Goal: Task Accomplishment & Management: Complete application form

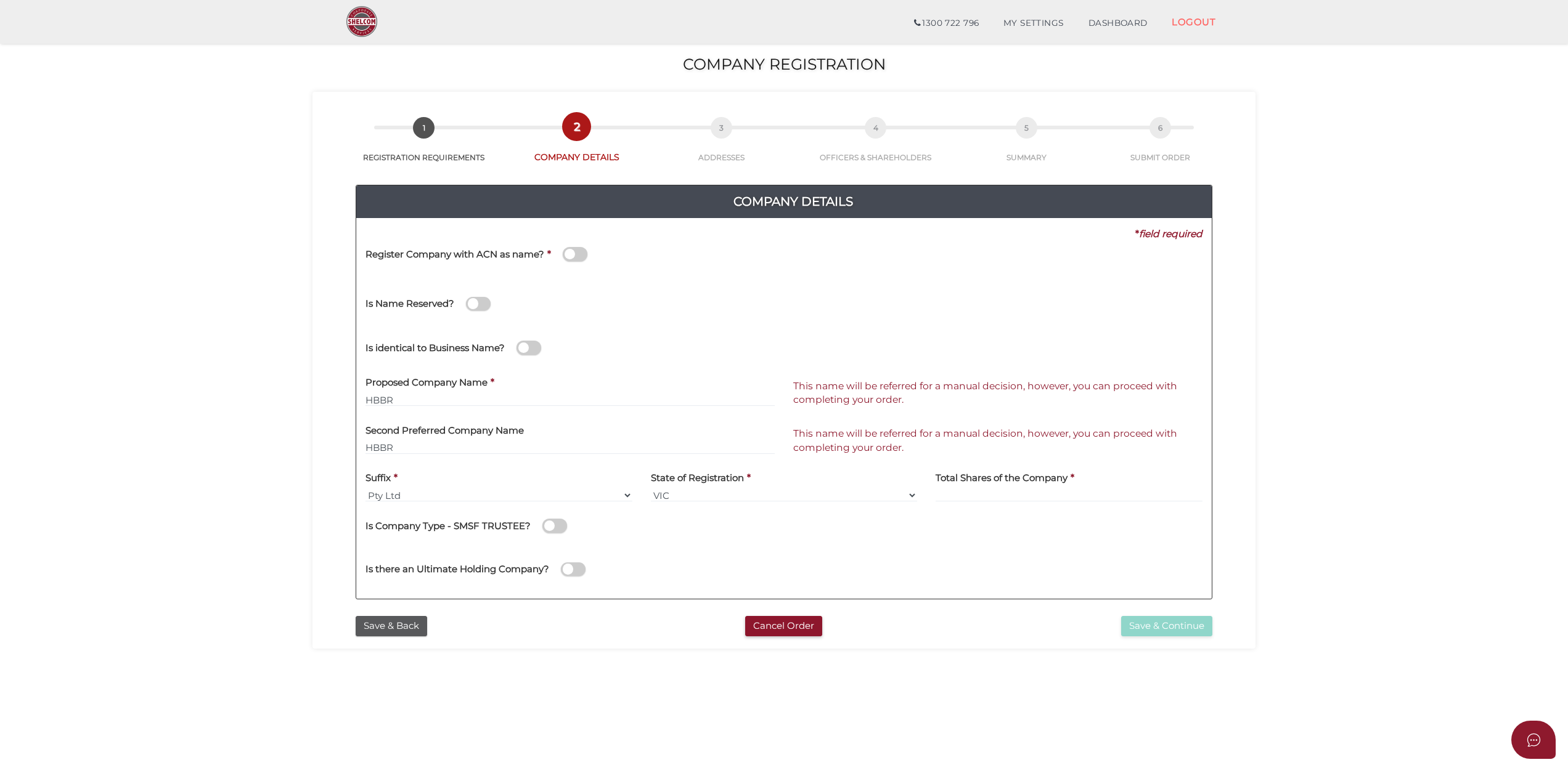
scroll to position [80, 0]
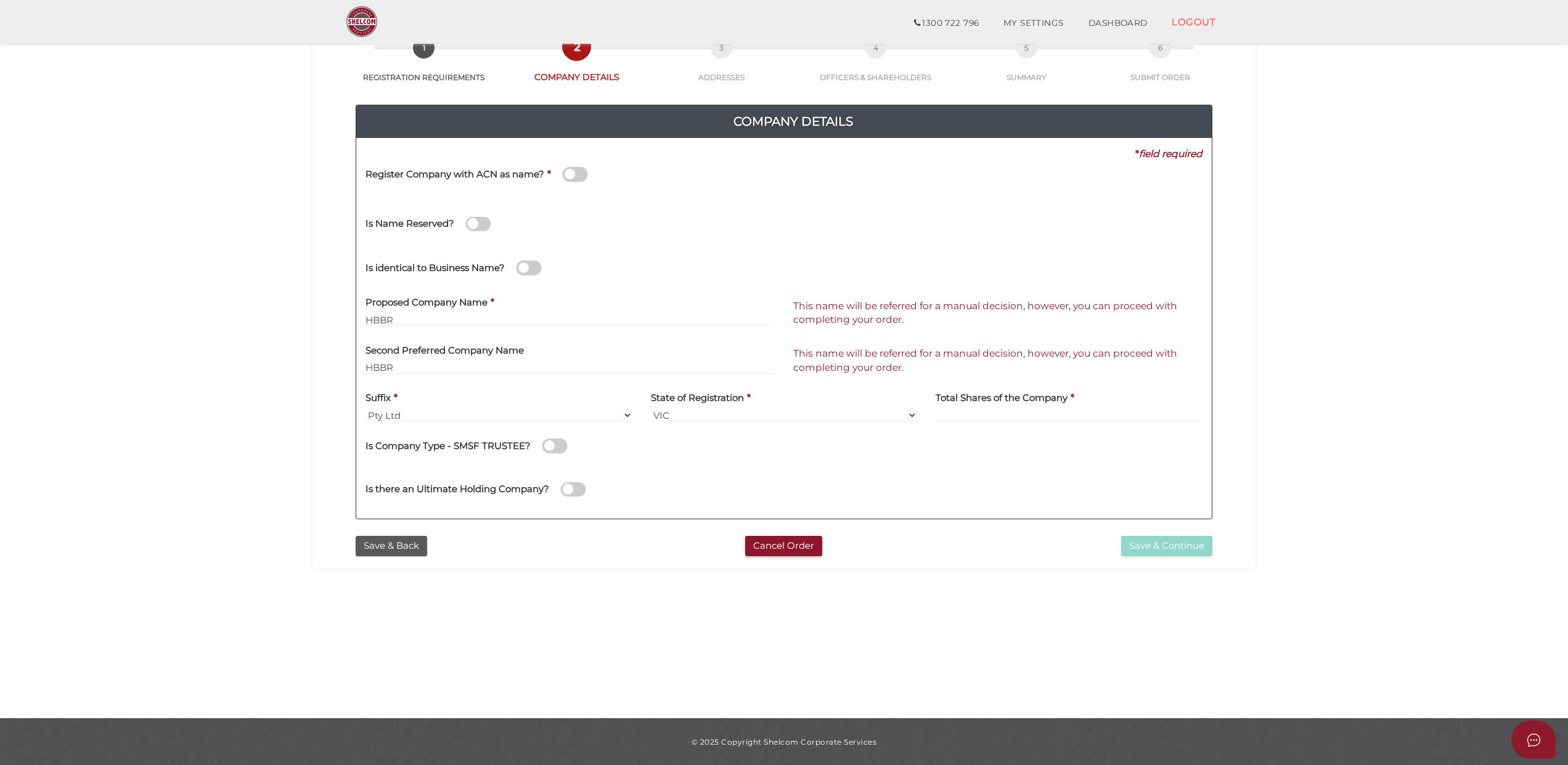
click at [1320, 279] on section "Company Registration 2e056a4ca38241d8fcf611e2eaaaacaf 1 REGISTRATION REQUIREMEN…" at bounding box center [784, 336] width 1568 height 766
click at [1102, 17] on link "DASHBOARD" at bounding box center [1118, 23] width 84 height 25
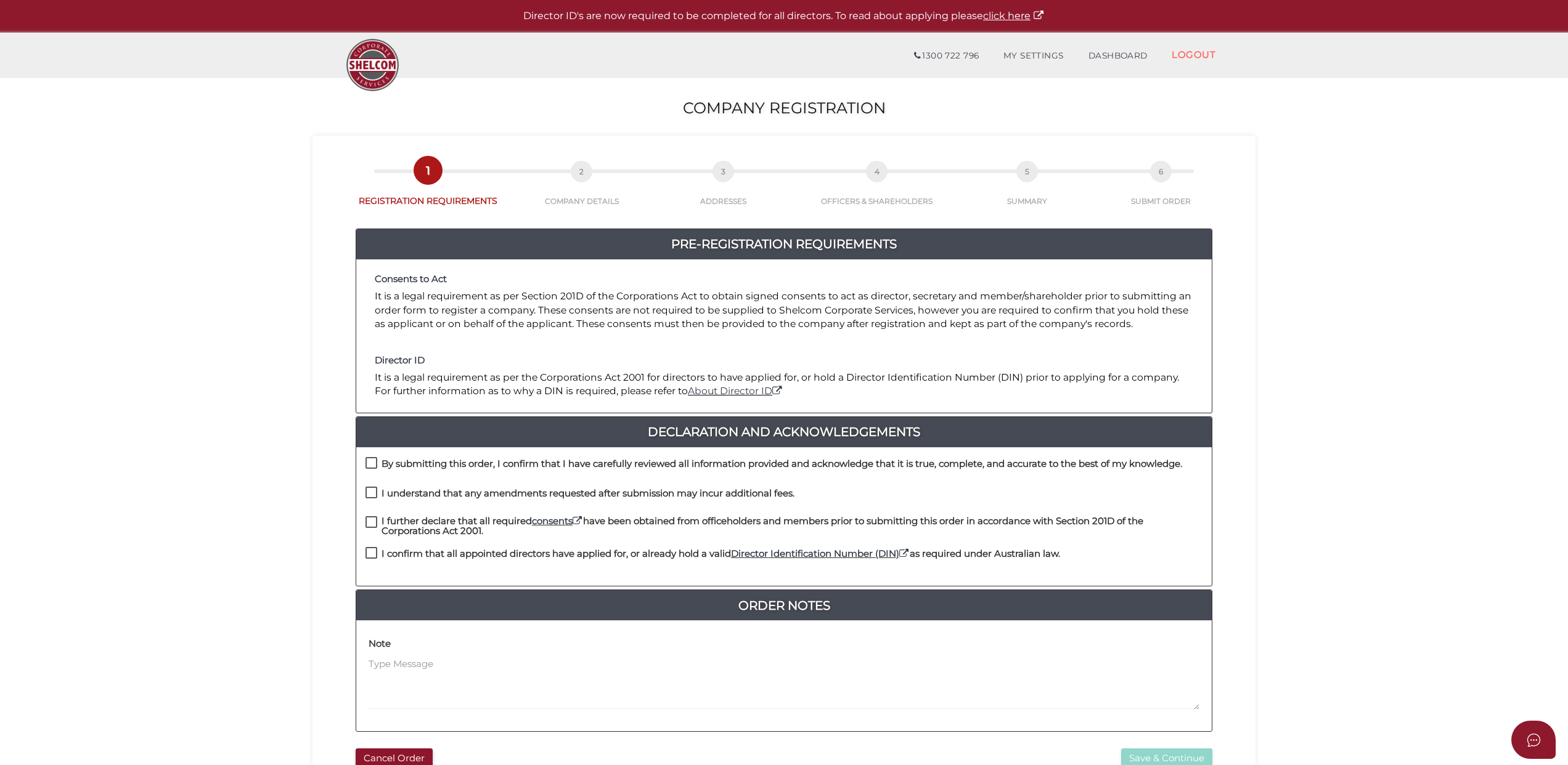
click at [367, 462] on label "By submitting this order, I confirm that I have carefully reviewed all informat…" at bounding box center [774, 467] width 817 height 16
checkbox input "true"
click at [368, 491] on label "I understand that any amendments requested after submission may incur additiona…" at bounding box center [580, 496] width 429 height 16
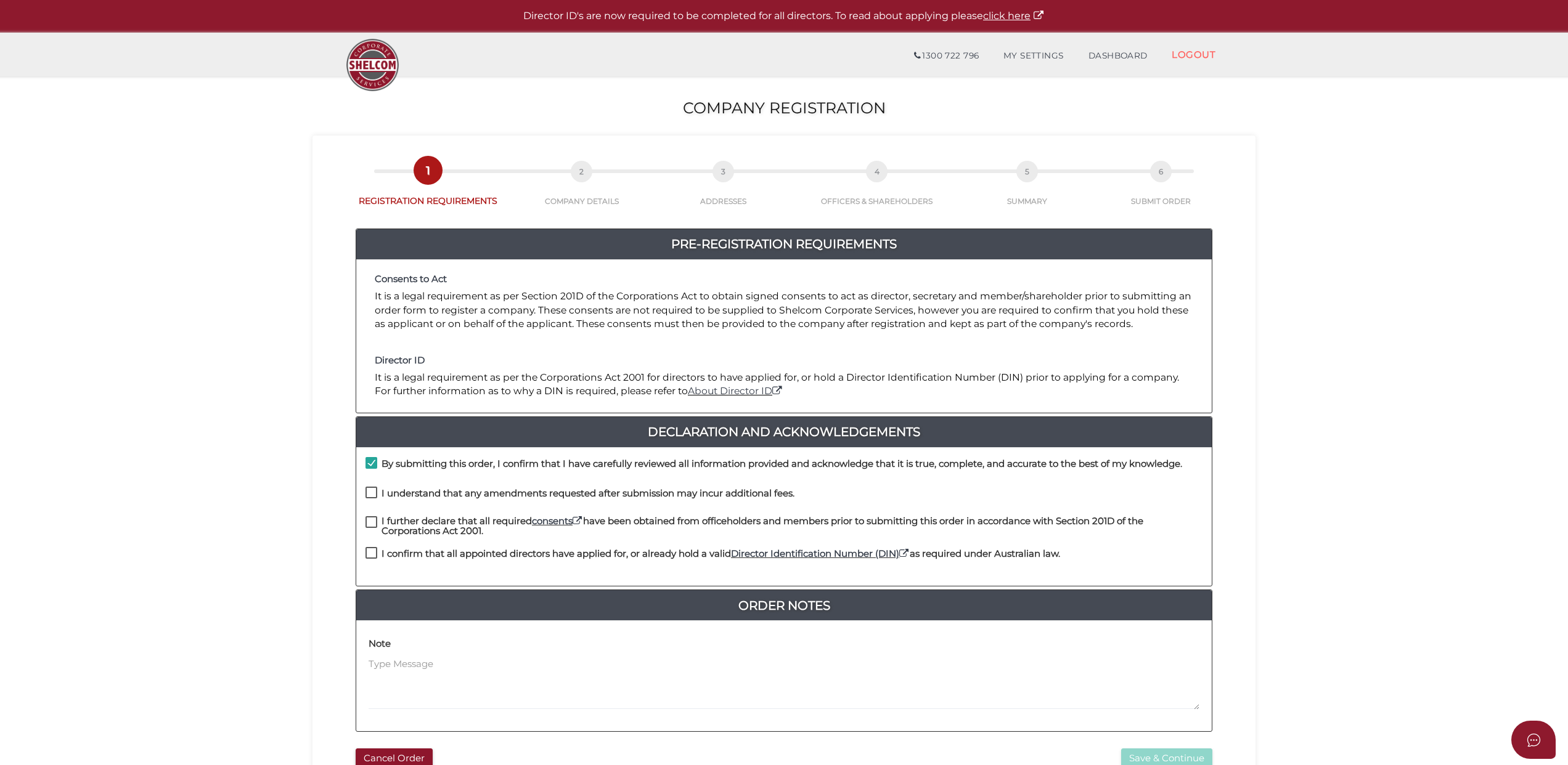
checkbox input "true"
click at [368, 521] on label "I further declare that all required consents have been obtained from officehold…" at bounding box center [784, 524] width 837 height 16
checkbox input "true"
click at [366, 553] on label "I confirm that all appointed directors have applied for, or already hold a vali…" at bounding box center [713, 556] width 695 height 16
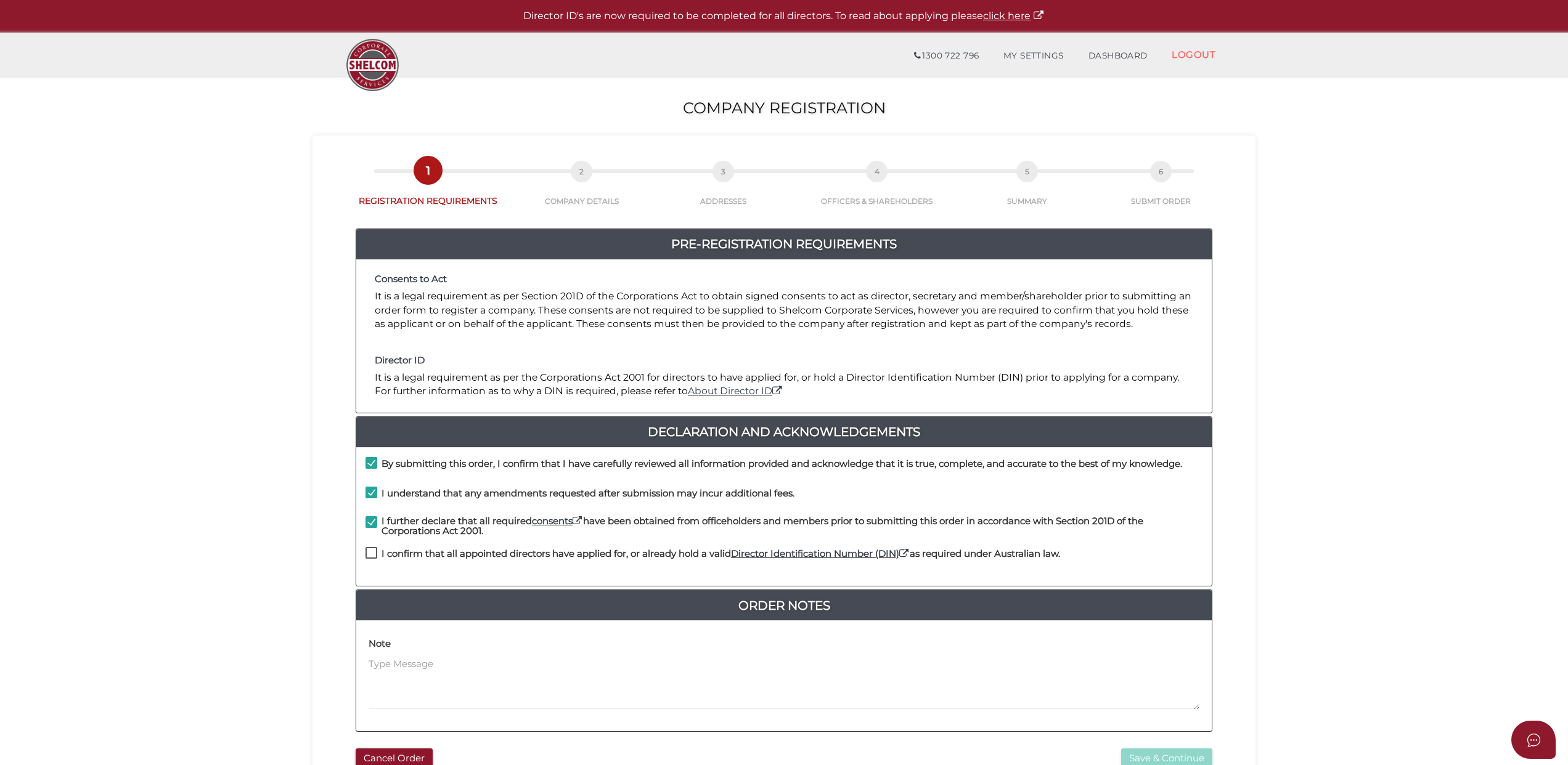
checkbox input "true"
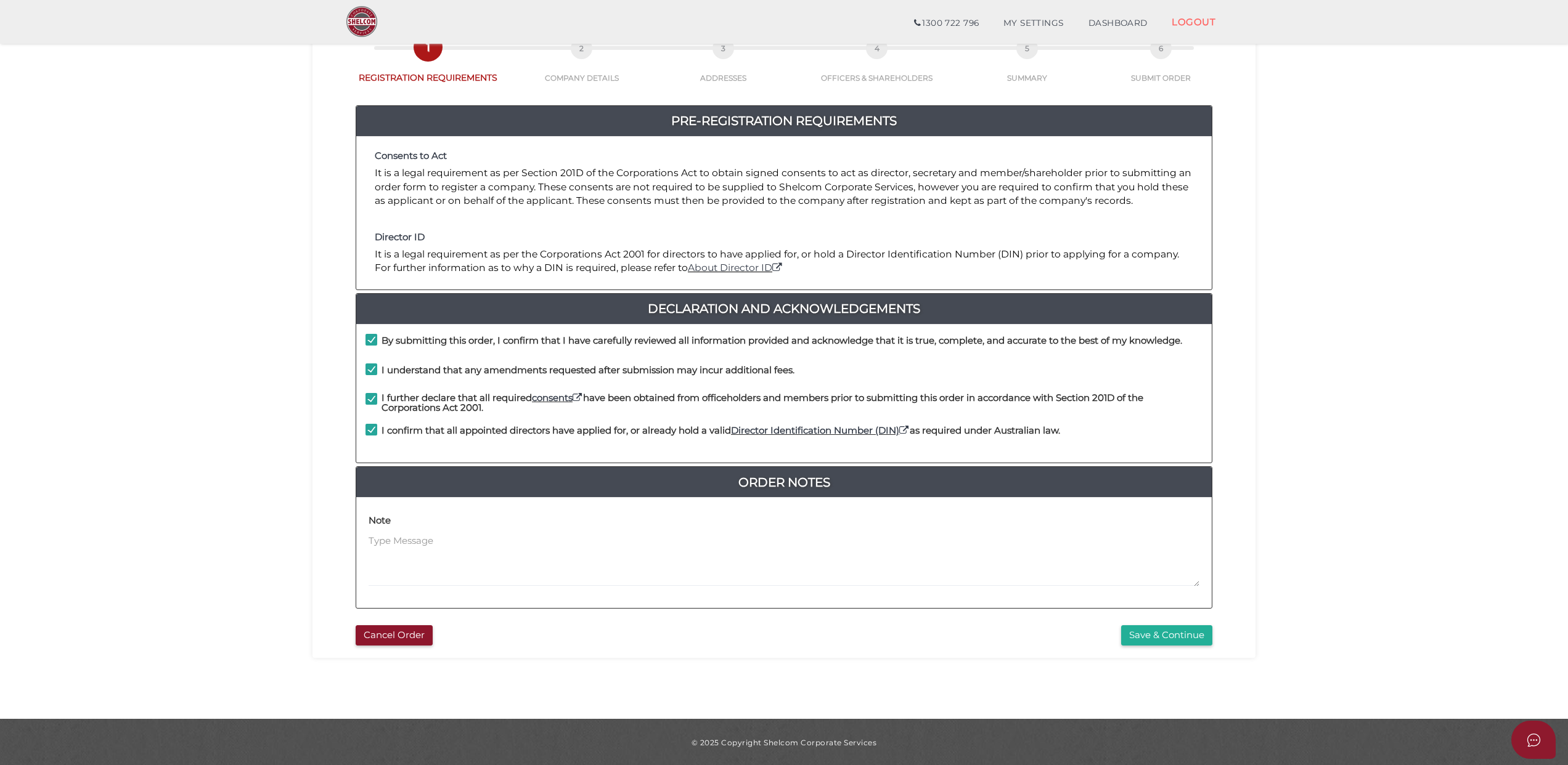
scroll to position [80, 0]
click at [409, 545] on textarea at bounding box center [784, 560] width 831 height 53
click at [520, 543] on textarea "deliver company register to" at bounding box center [784, 560] width 831 height 53
paste textarea "[PERSON_NAME]"
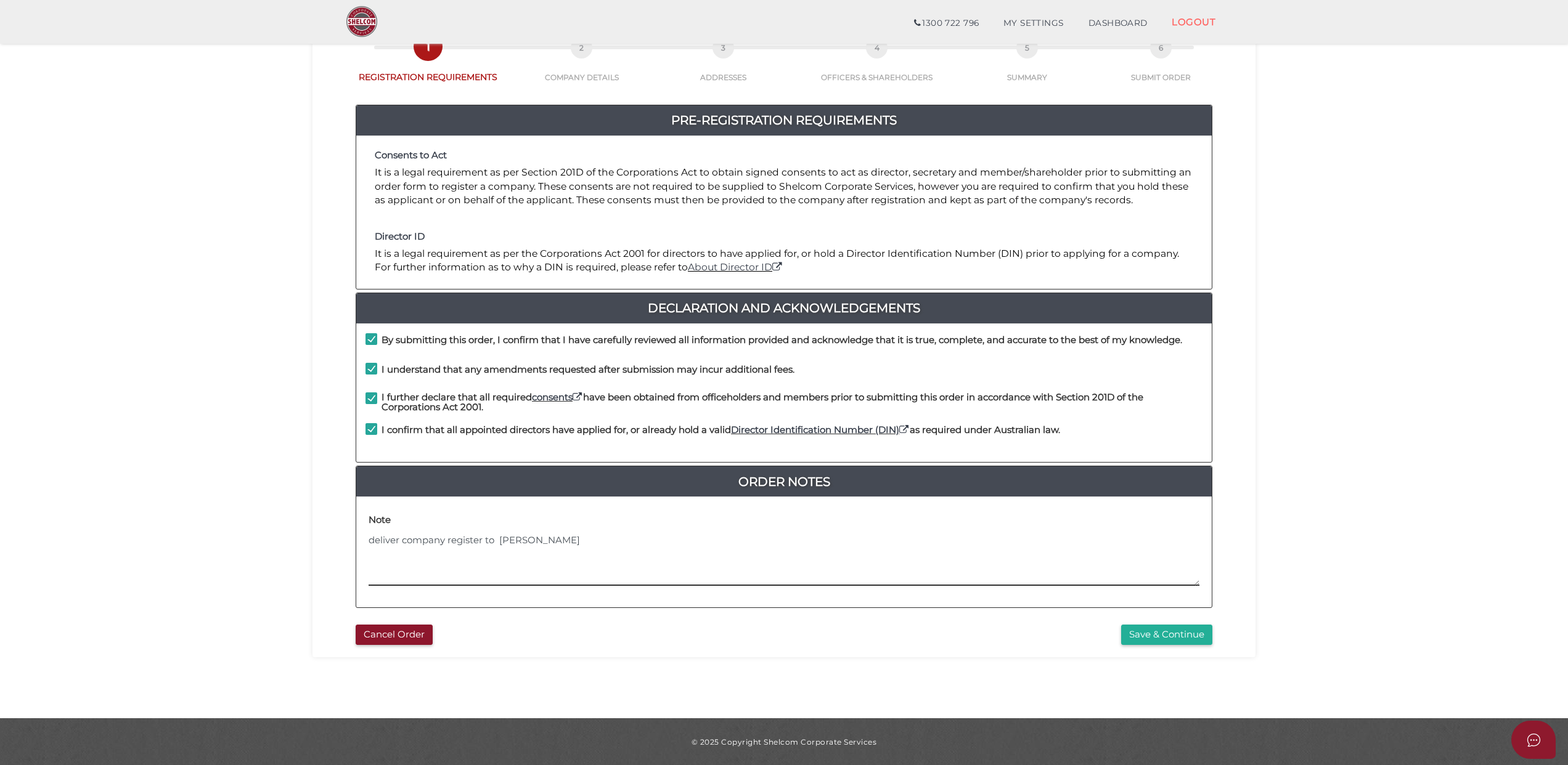
click at [611, 540] on textarea "deliver company register to Ryan Hendler" at bounding box center [784, 560] width 831 height 53
paste textarea "[STREET_ADDRESS]"
type textarea "deliver company register to Ryan Hendler 17 Merton Street Caulfield North VIC 3…"
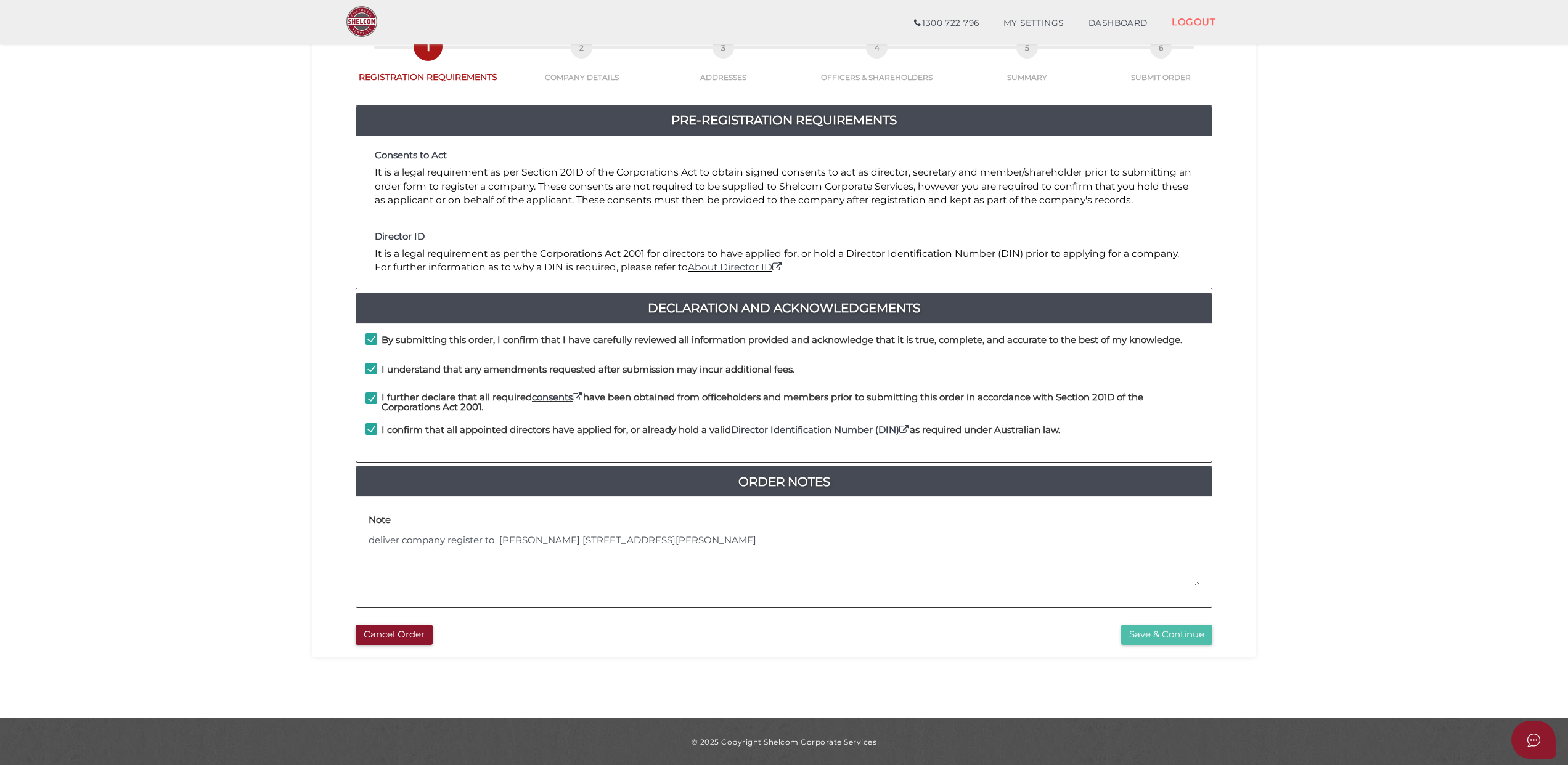
click at [1143, 633] on button "Save & Continue" at bounding box center [1167, 635] width 91 height 21
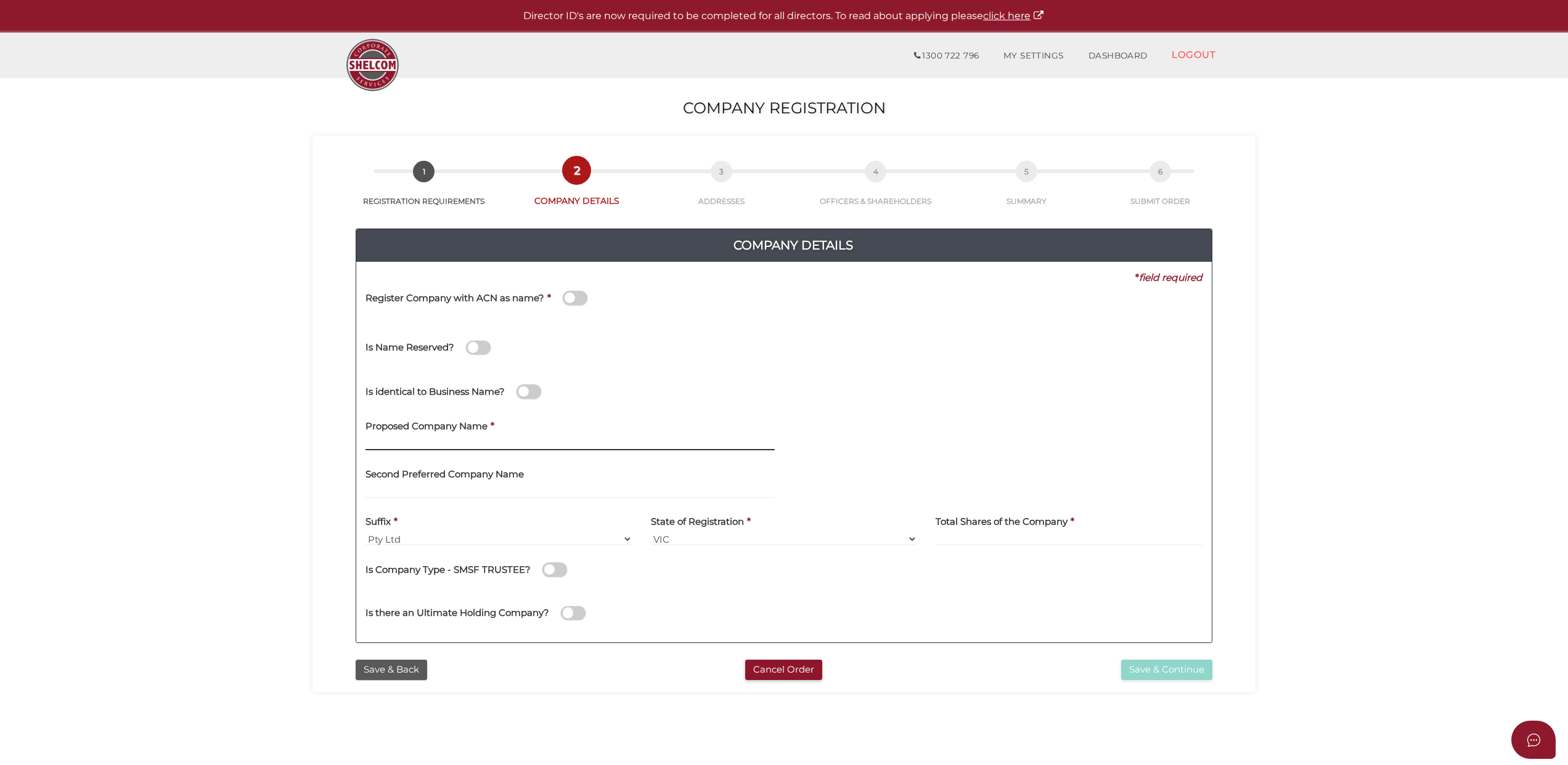
click at [387, 438] on input "text" at bounding box center [570, 443] width 409 height 13
paste input "RBH AI"
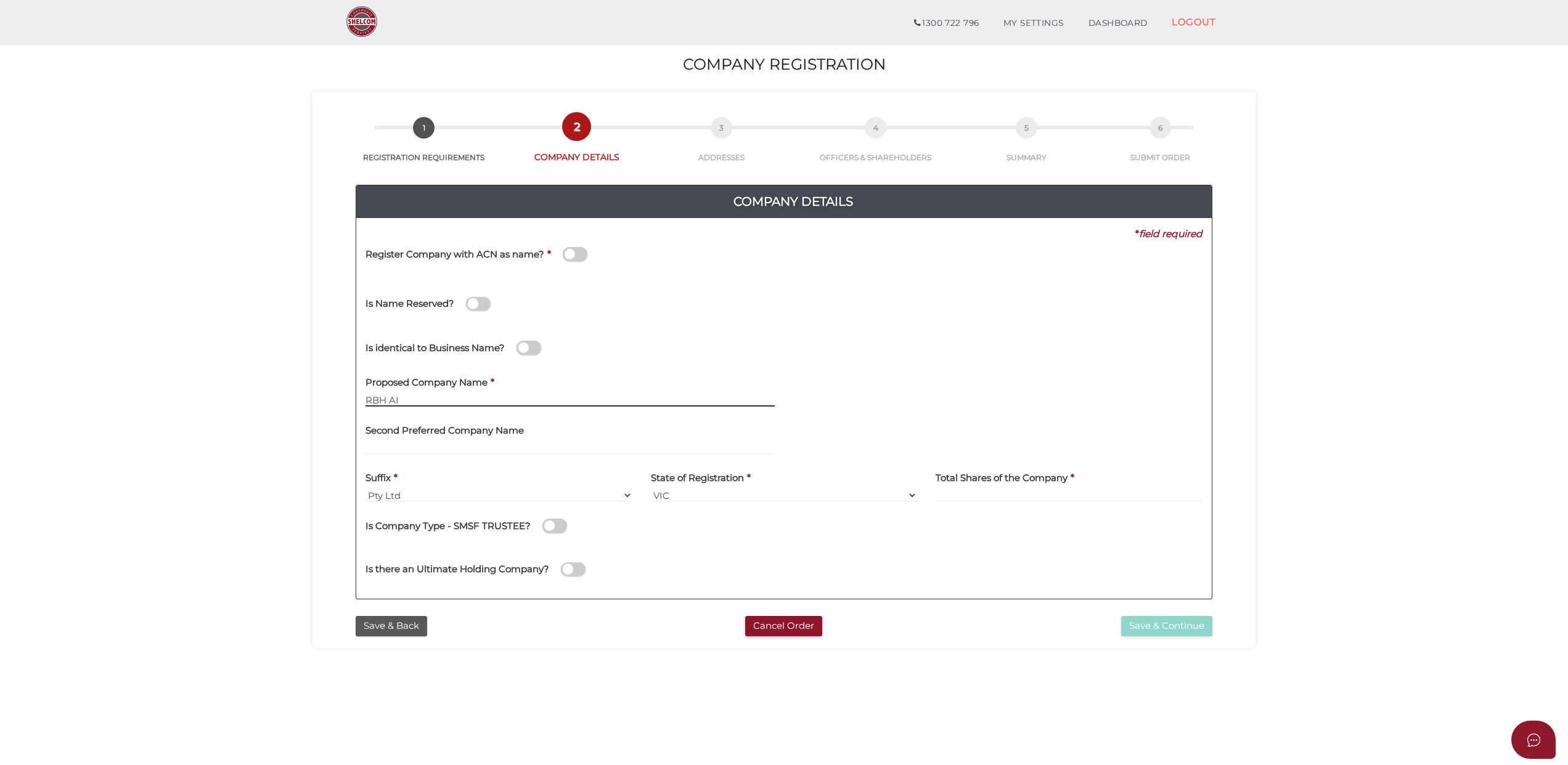
scroll to position [80, 0]
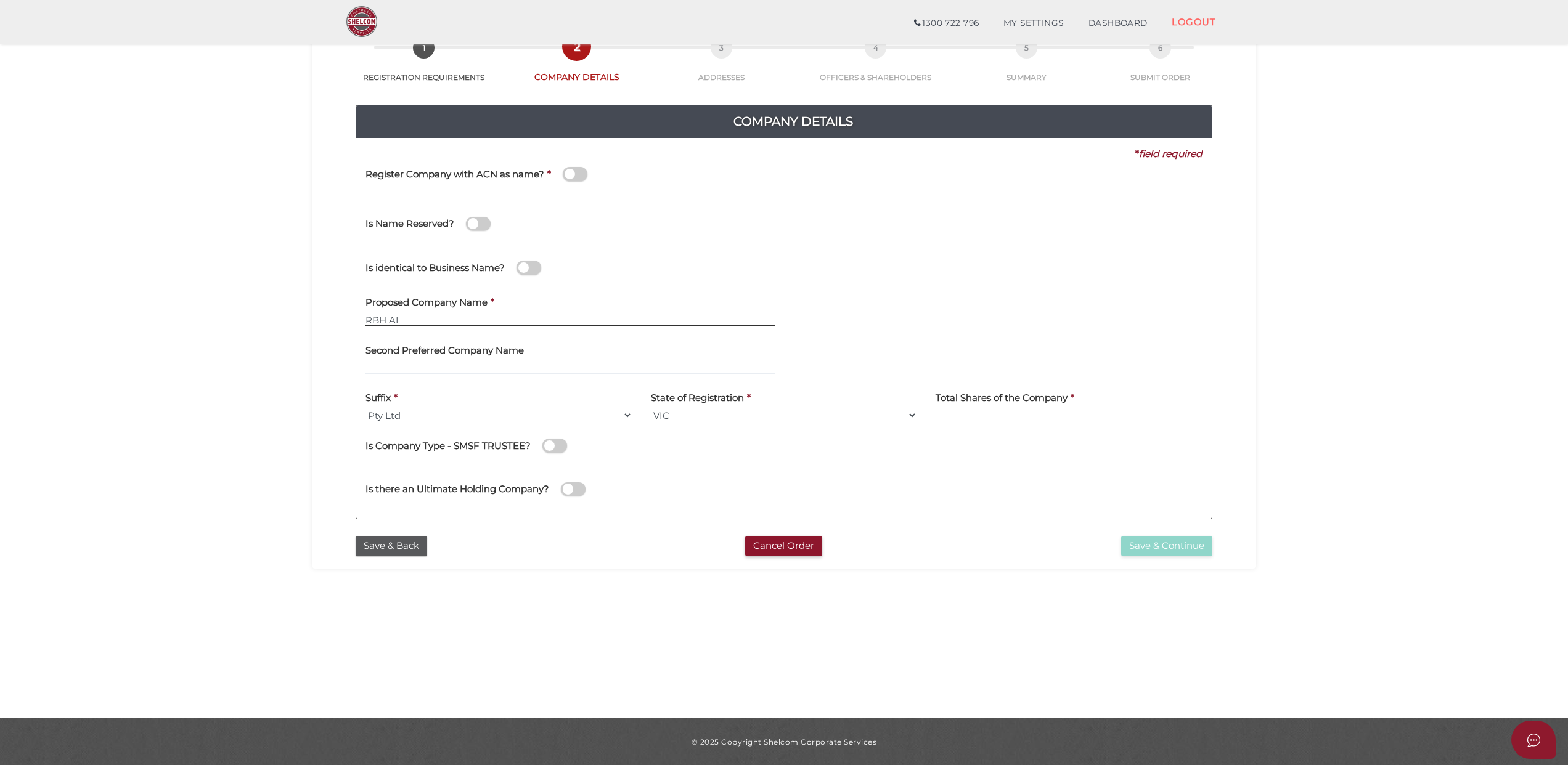
type input "RBH AI"
click at [973, 411] on input at bounding box center [1069, 415] width 267 height 13
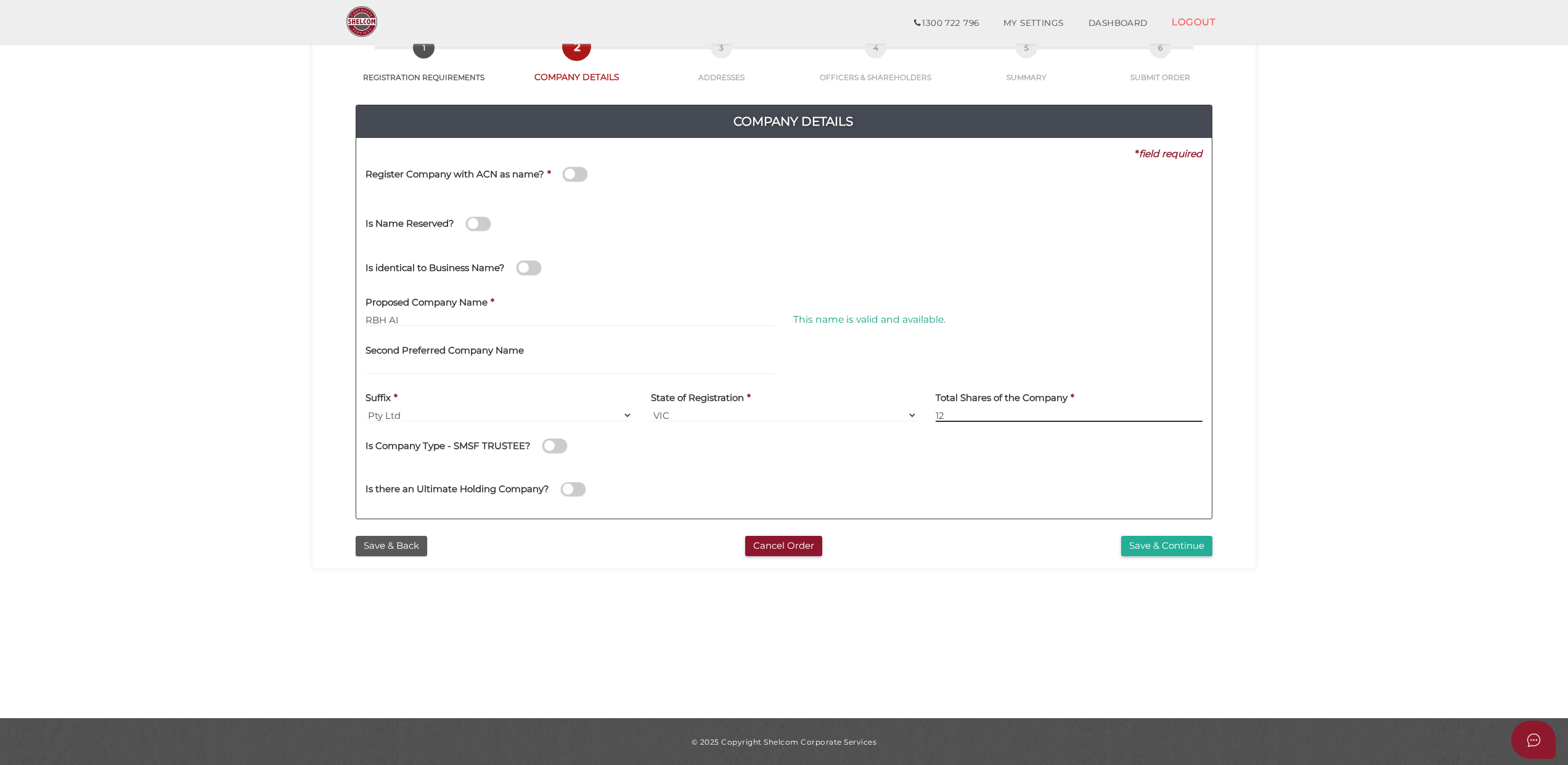
type input "12"
click at [1149, 545] on button "Save & Continue" at bounding box center [1167, 546] width 91 height 21
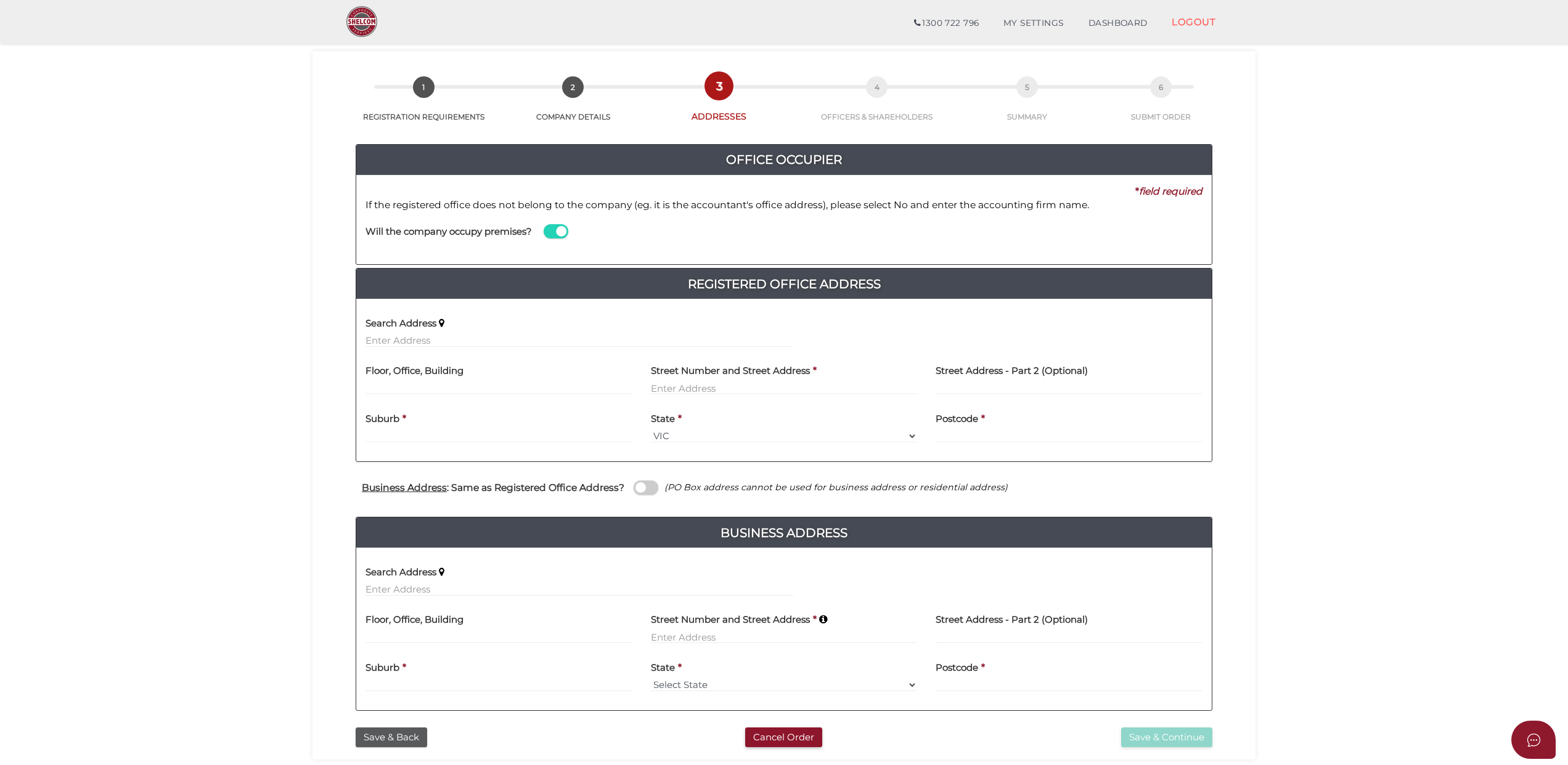
scroll to position [82, 0]
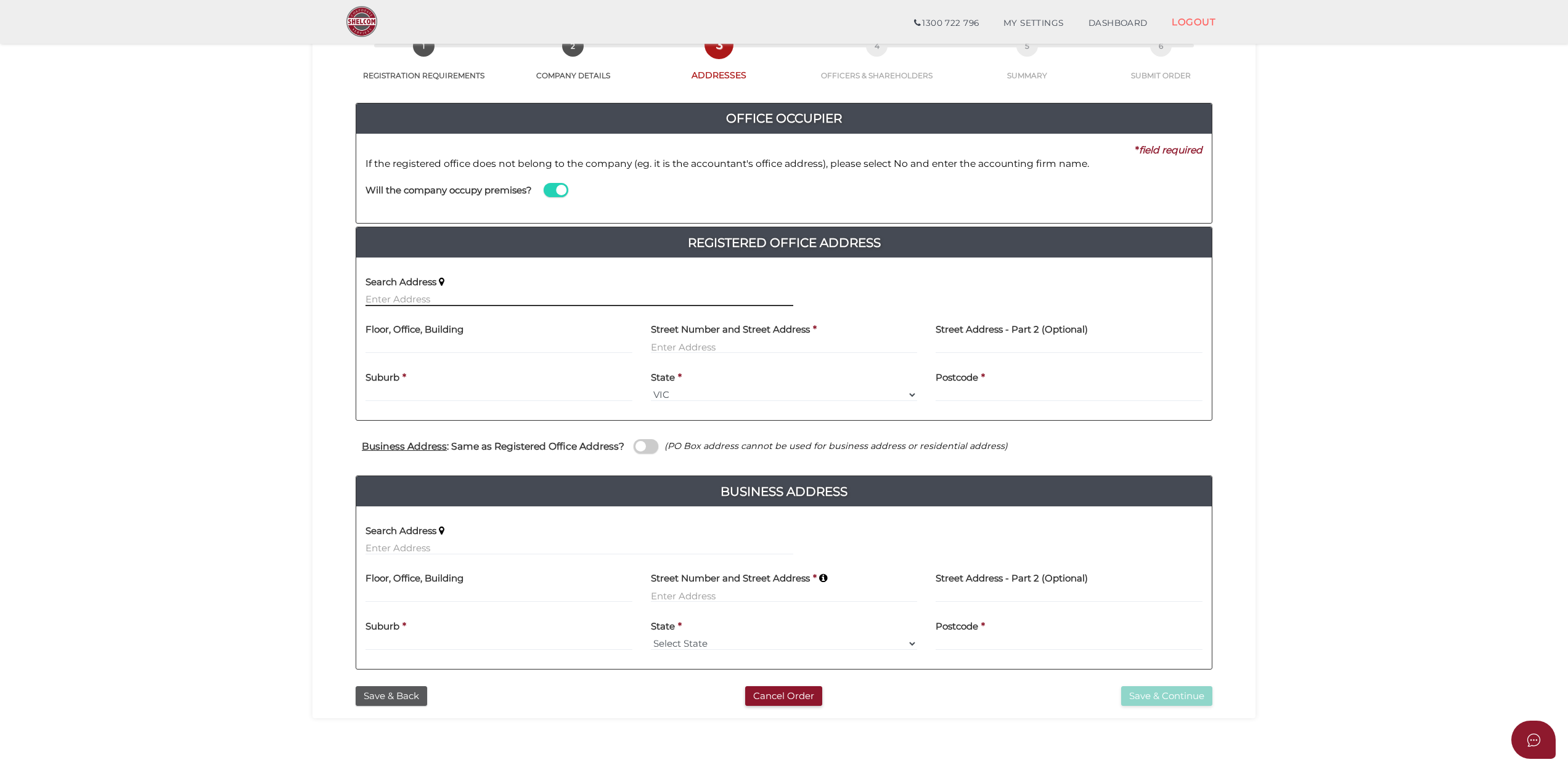
click at [387, 294] on input "text" at bounding box center [580, 299] width 428 height 13
click at [469, 545] on input "text" at bounding box center [580, 548] width 428 height 13
paste input "17 Merton Street Caulfield North VIC 3161"
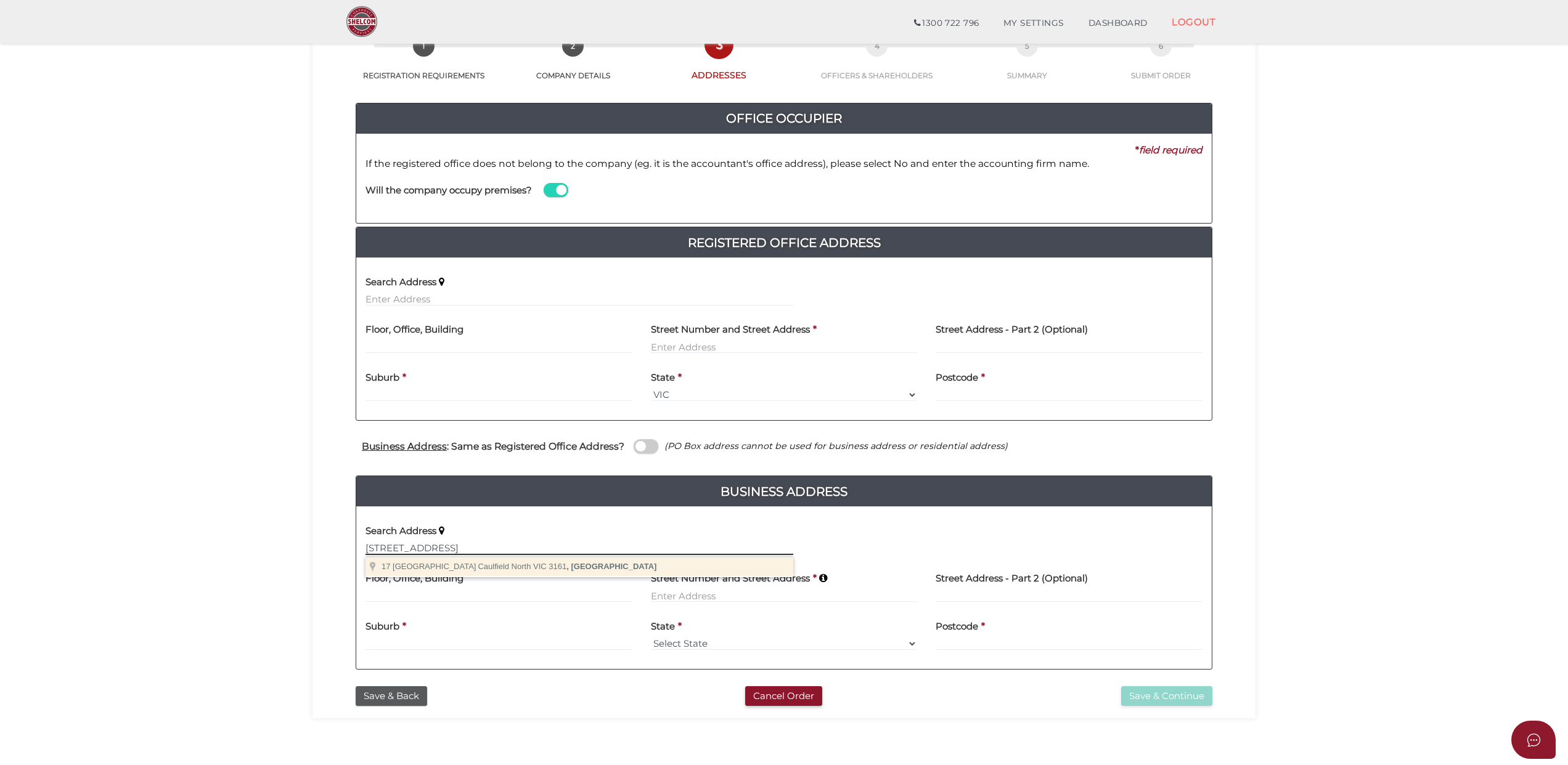
type input "17 Merton Street Caulfield North VIC 3161"
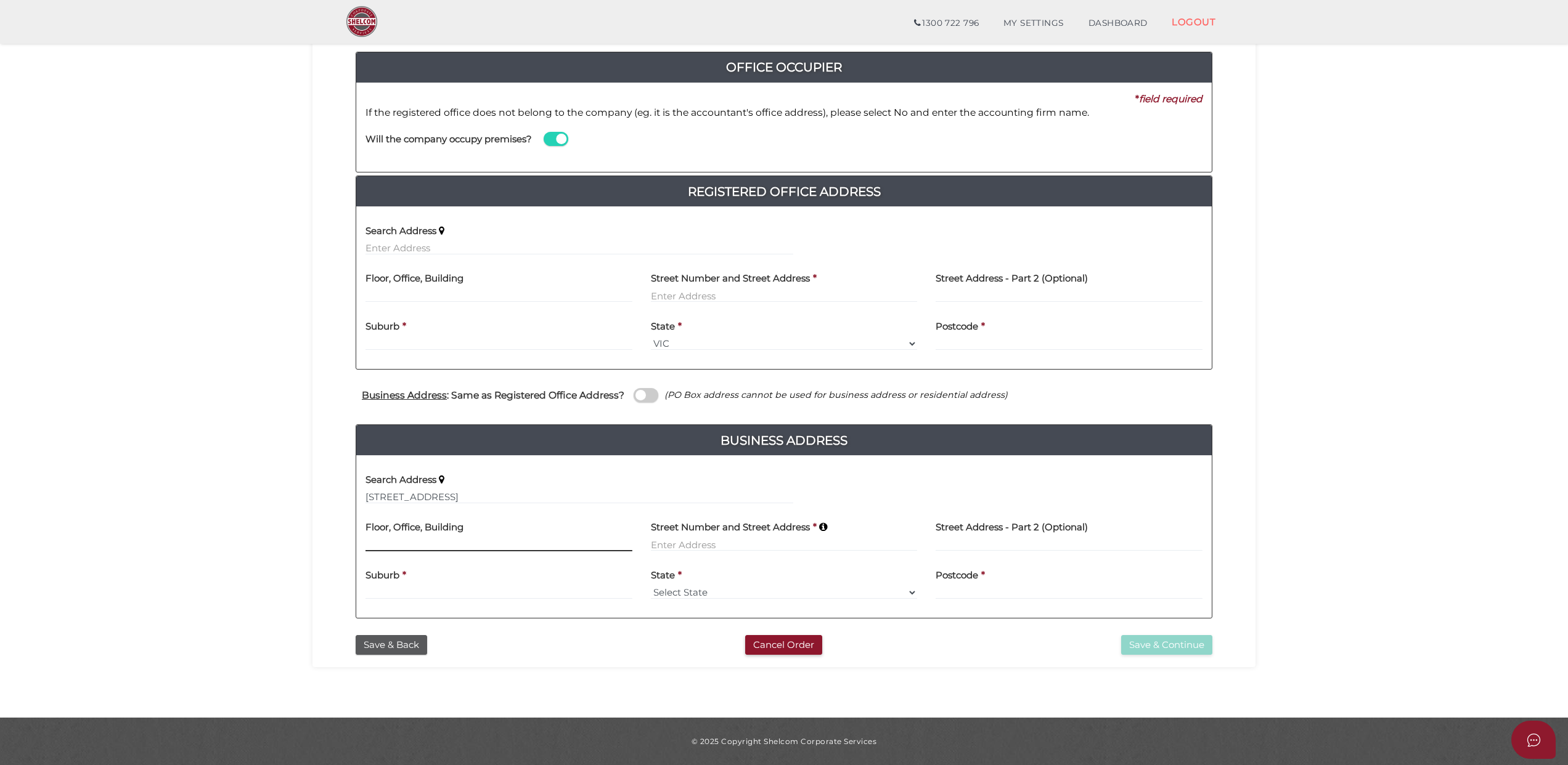
scroll to position [134, 0]
click at [400, 540] on input at bounding box center [499, 545] width 267 height 13
type input "1"
paste input "17 Merton Street Caulfield North VIC 3161"
drag, startPoint x: 851, startPoint y: 540, endPoint x: 728, endPoint y: 545, distance: 123.1
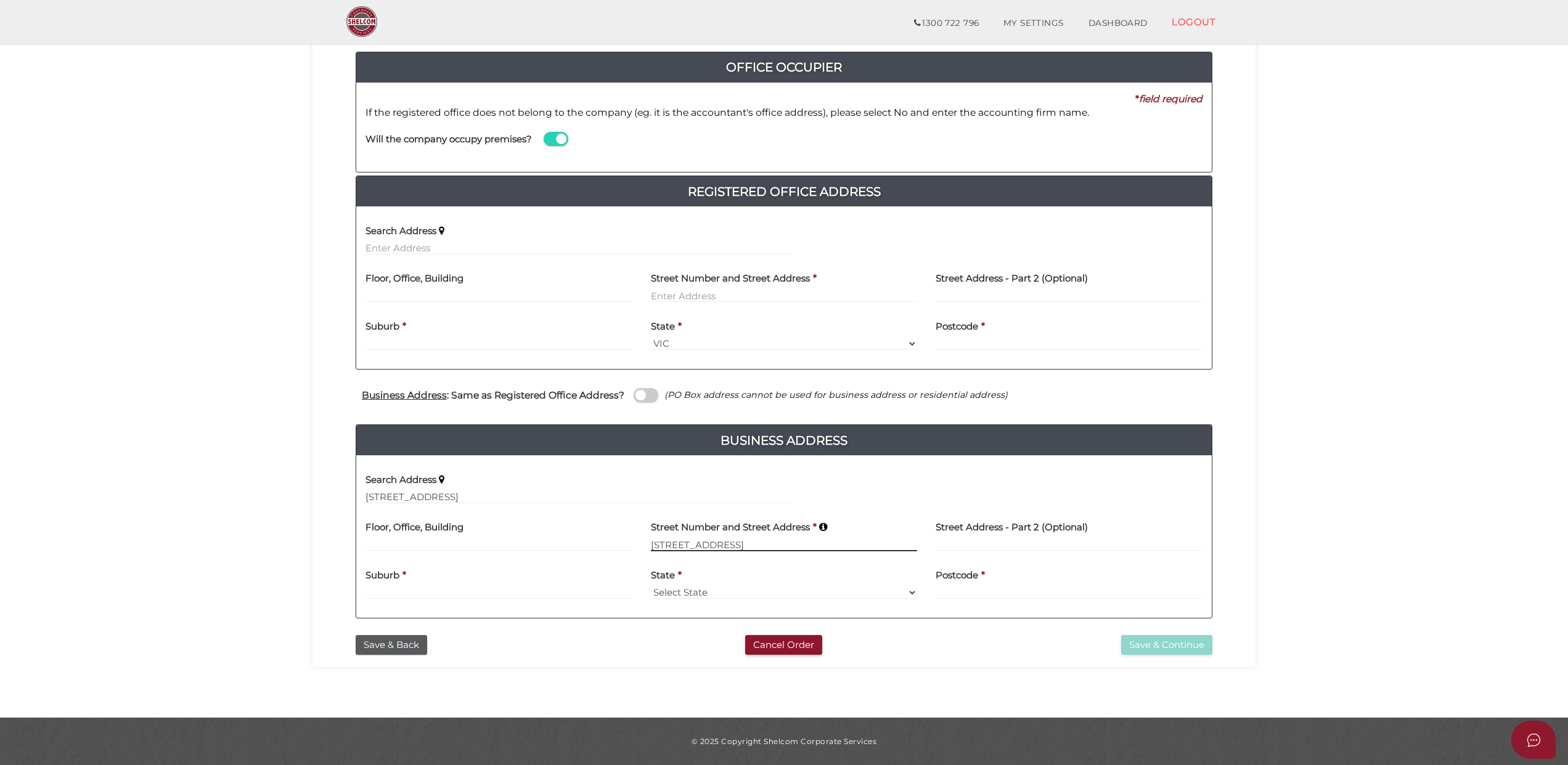
click at [728, 545] on input "17 Merton Street Caulfield North VIC 3161" at bounding box center [784, 545] width 267 height 13
type input "[STREET_ADDRESS]"
click at [400, 586] on div "Suburb *" at bounding box center [499, 579] width 267 height 39
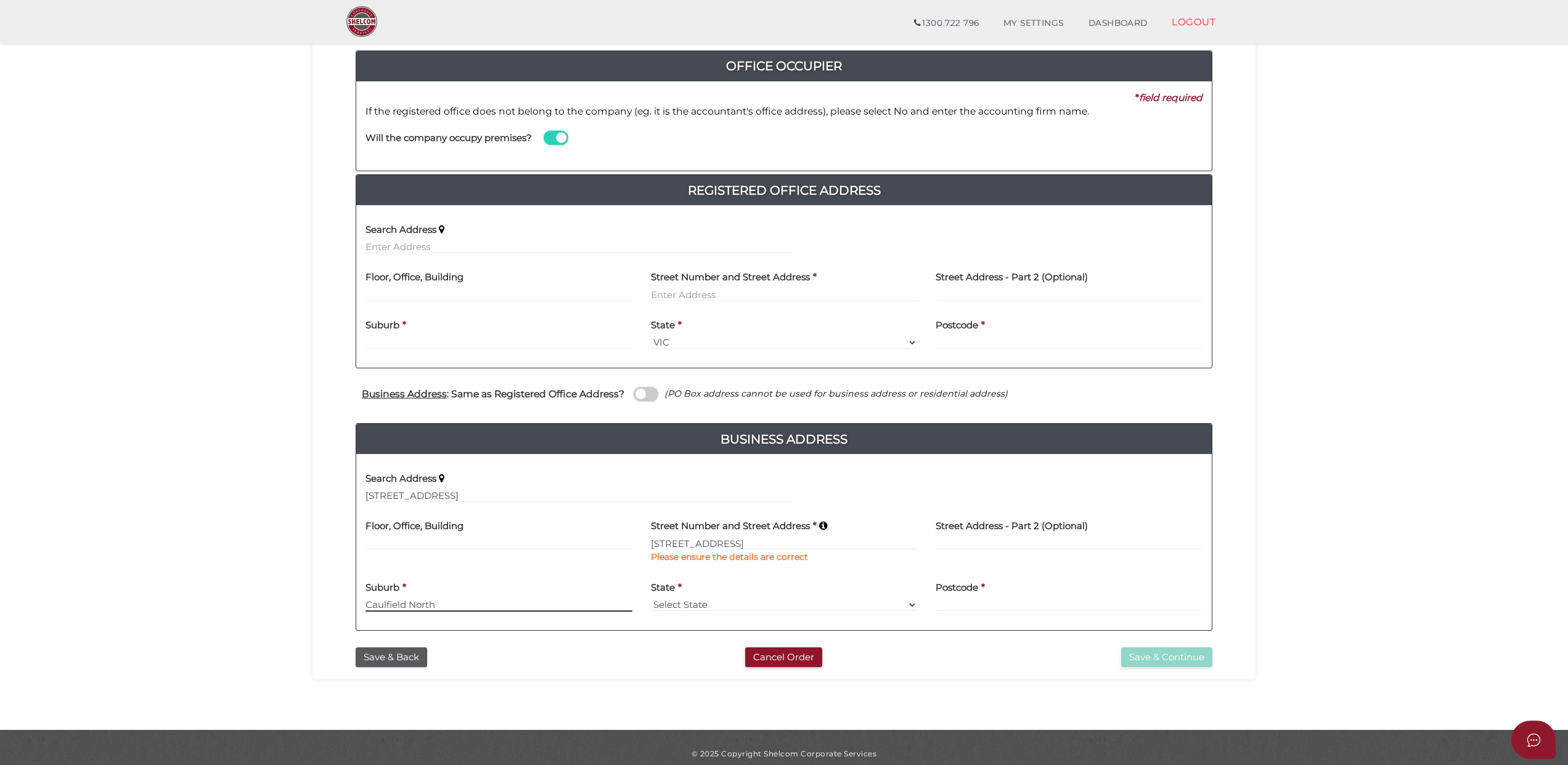
type input "Caulfield North"
click at [910, 606] on select "Select State VIC ACT NSW NT QLD TAS WA SA" at bounding box center [784, 605] width 267 height 13
select select "VIC"
click at [651, 598] on select "Select State VIC ACT NSW NT QLD TAS WA SA" at bounding box center [784, 605] width 267 height 13
click at [970, 603] on input at bounding box center [1069, 605] width 267 height 13
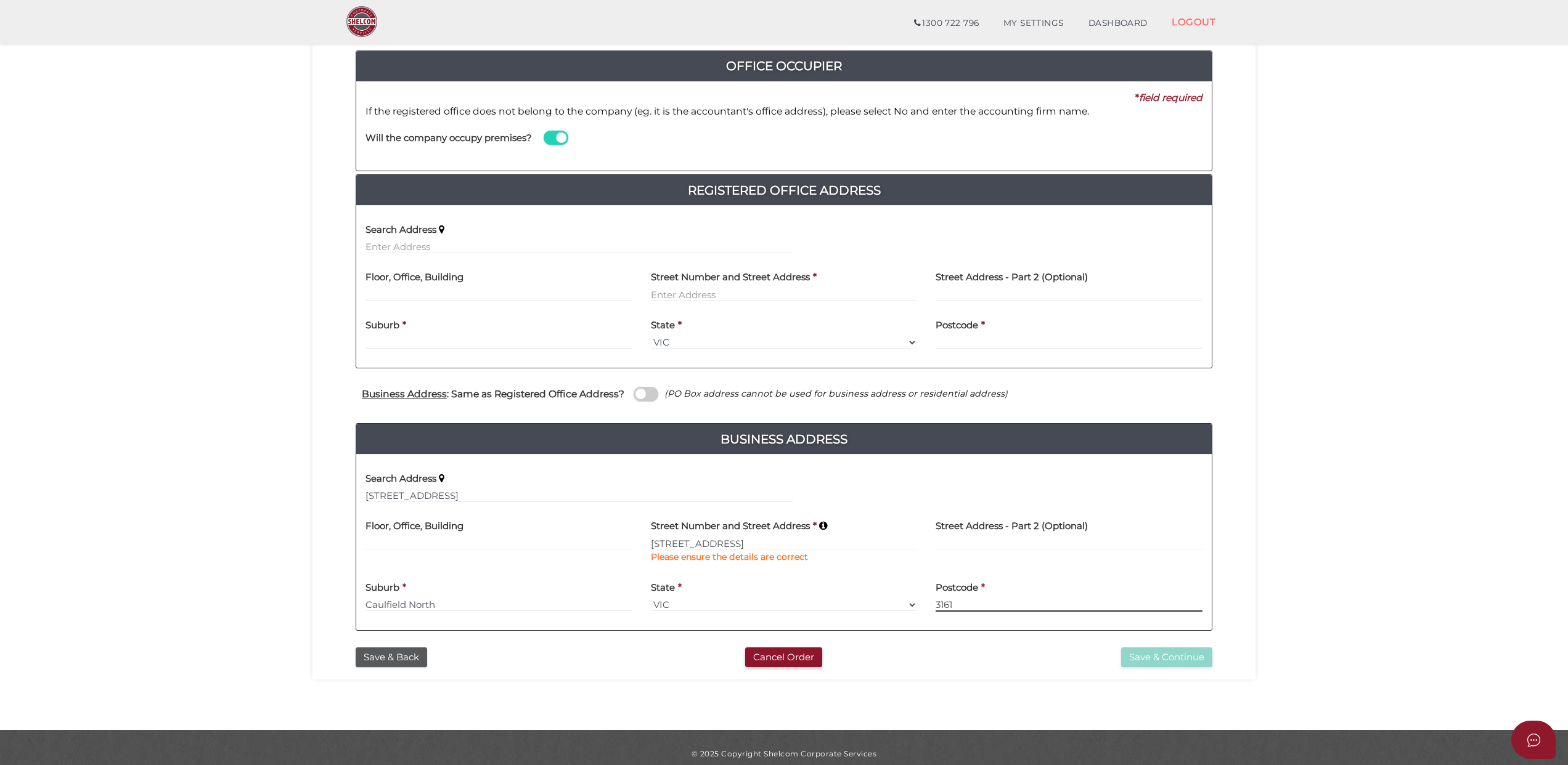
type input "3161"
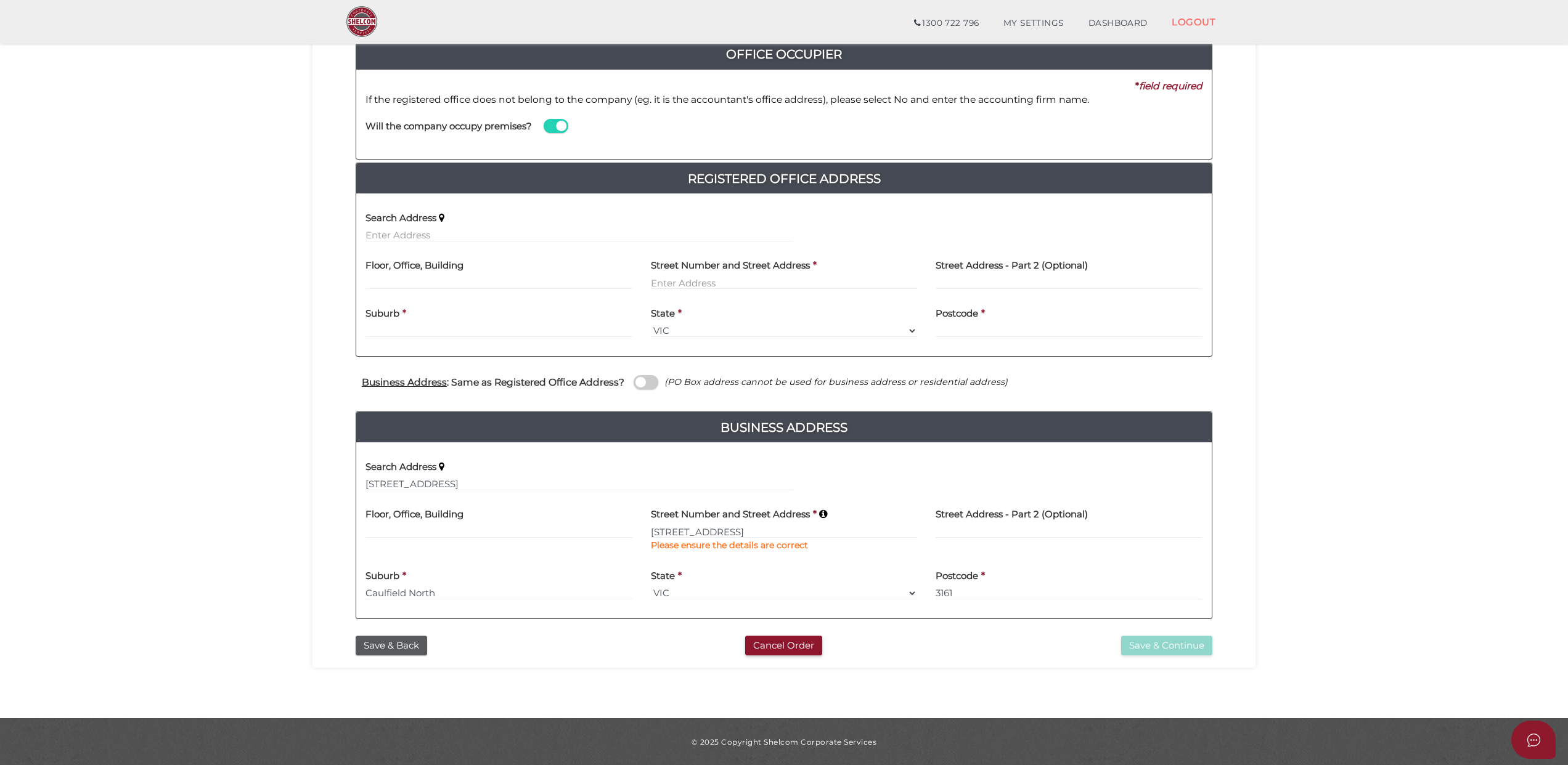
scroll to position [148, 0]
click at [743, 526] on input "[STREET_ADDRESS]" at bounding box center [784, 530] width 267 height 13
click at [396, 481] on input "17 Merton Street Caulfield North VIC 3161" at bounding box center [580, 483] width 428 height 13
type input "17 Merton Street, Caulfield North VIC 3161, Australia"
type input "[STREET_ADDRESS]"
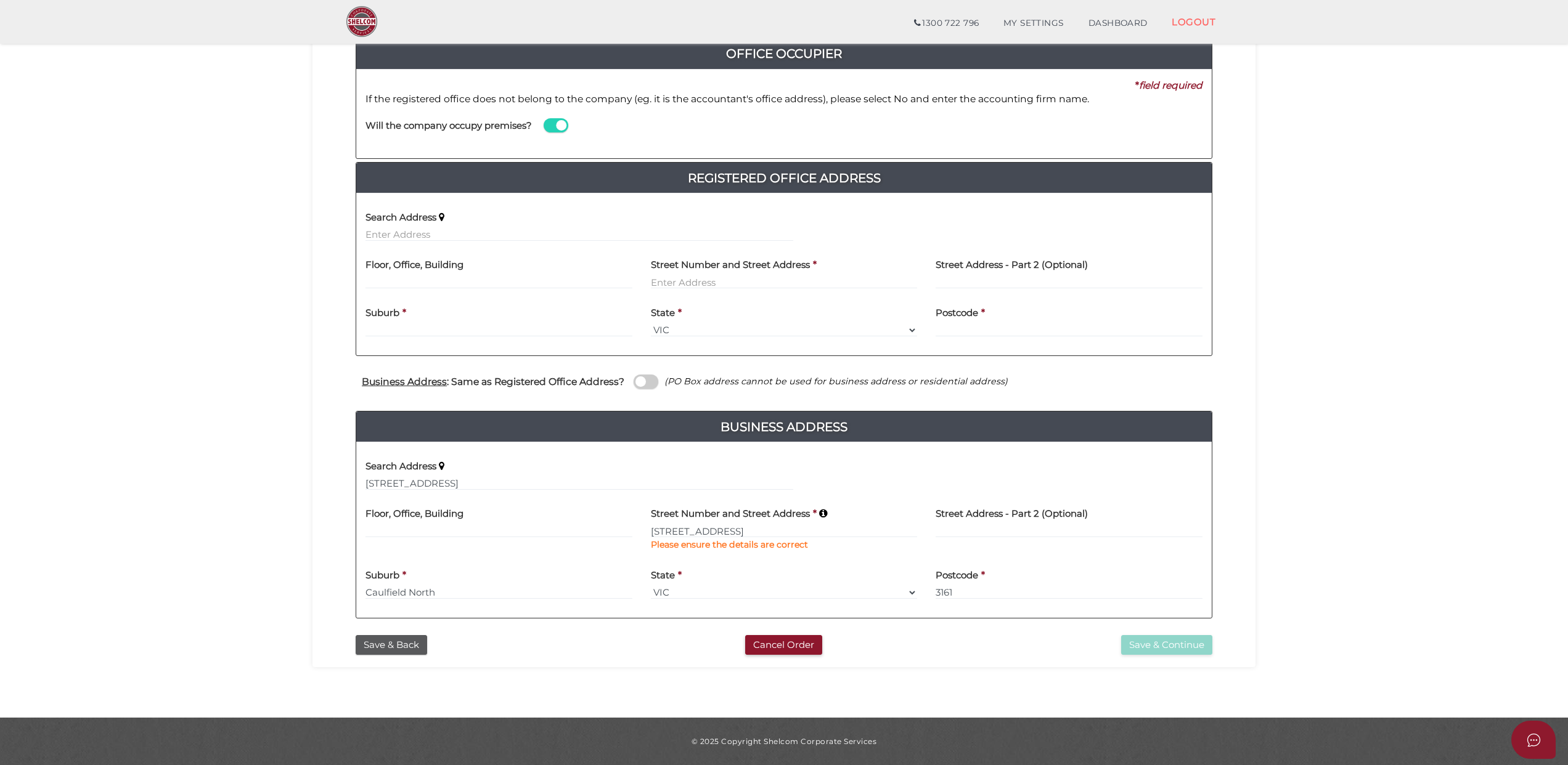
type input "Caulfield North"
select select "VIC"
type input "3161"
click at [397, 230] on input "text" at bounding box center [580, 235] width 428 height 13
paste input "17 Merton Street Caulfield North VIC 3161"
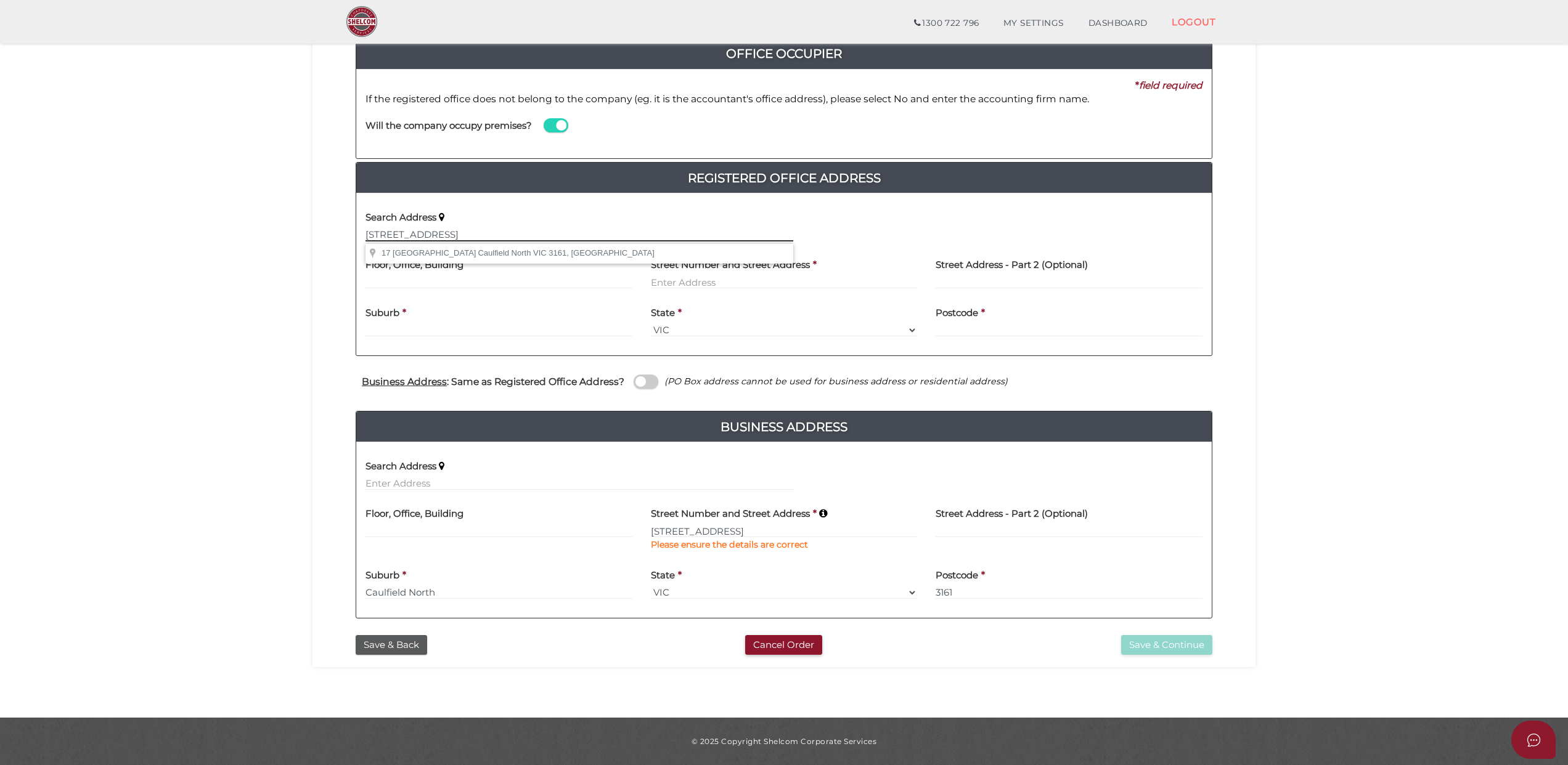
type input "17 Merton Street Caulfield North VIC 3161"
click at [671, 278] on input "text" at bounding box center [784, 282] width 267 height 13
type input "[STREET_ADDRESS]"
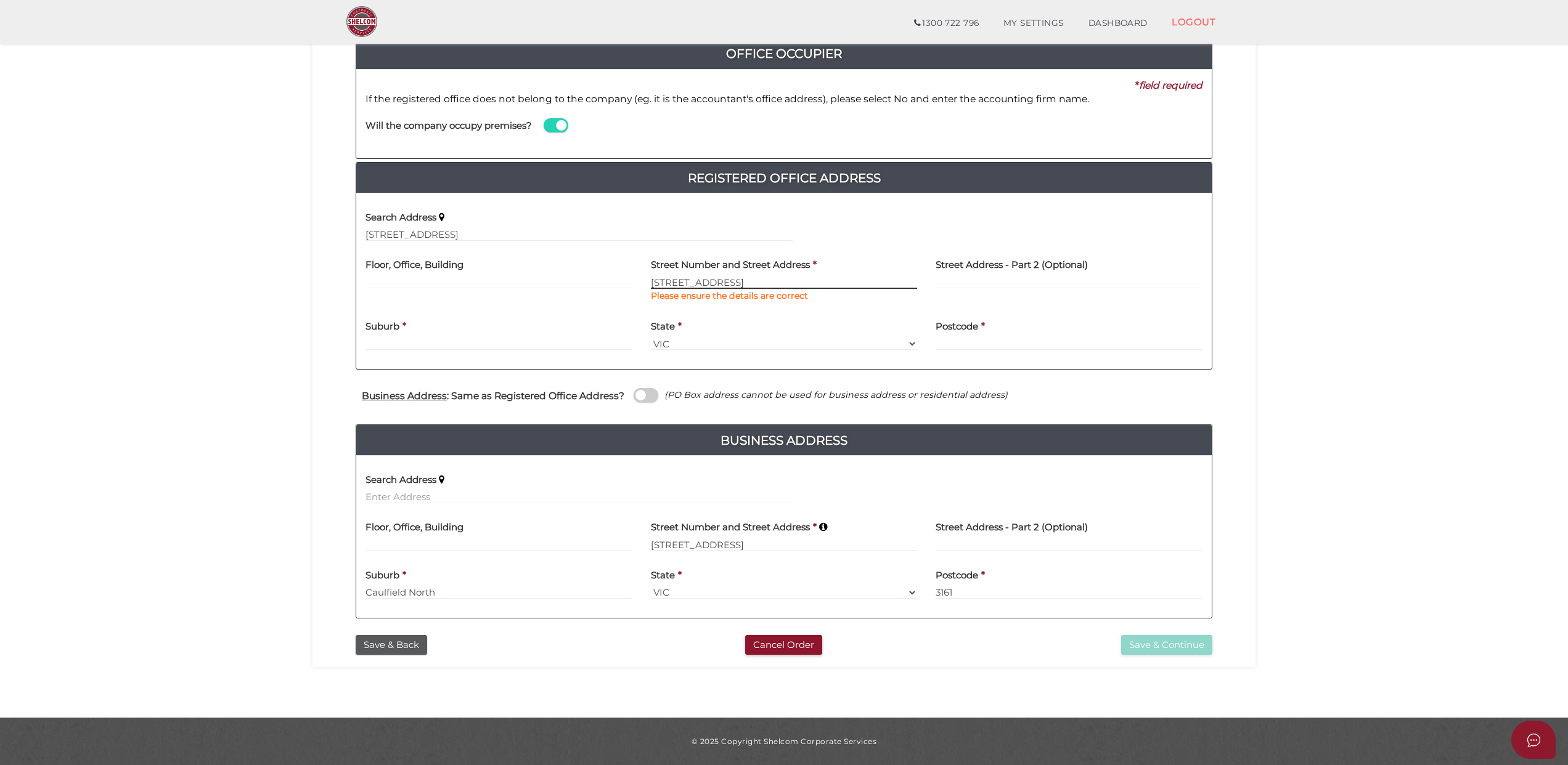
click at [742, 276] on input "[STREET_ADDRESS]" at bounding box center [784, 282] width 267 height 13
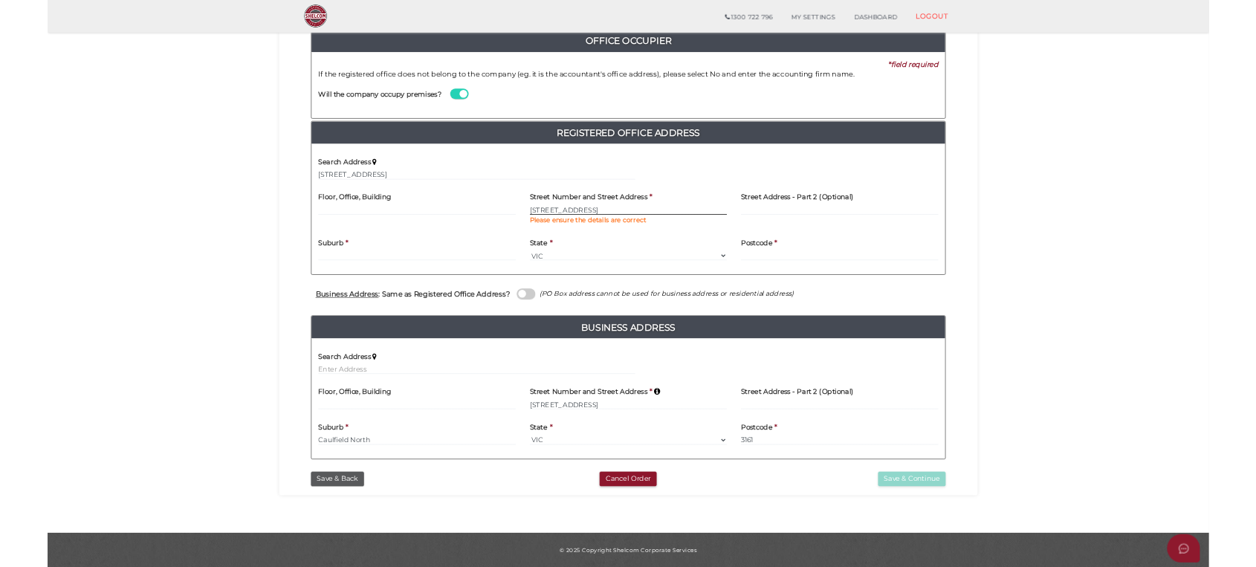
scroll to position [175, 0]
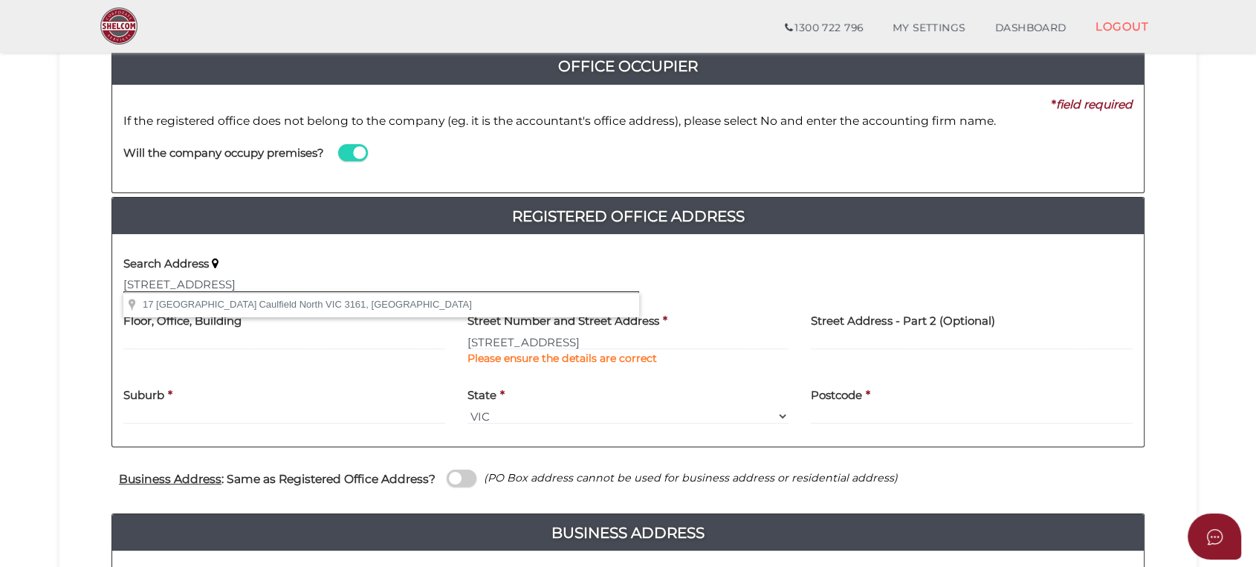
click at [138, 284] on input "17 Merton Street Caulfield North VIC 3161" at bounding box center [381, 284] width 516 height 16
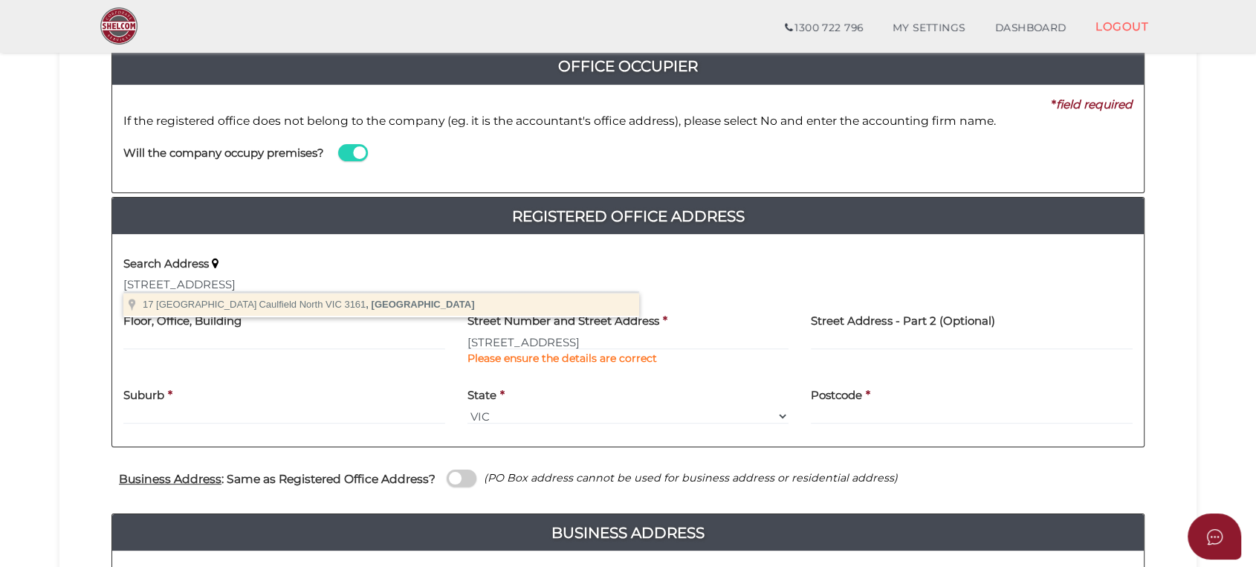
type input "17 Merton Street, Caulfield North VIC 3161, Australia"
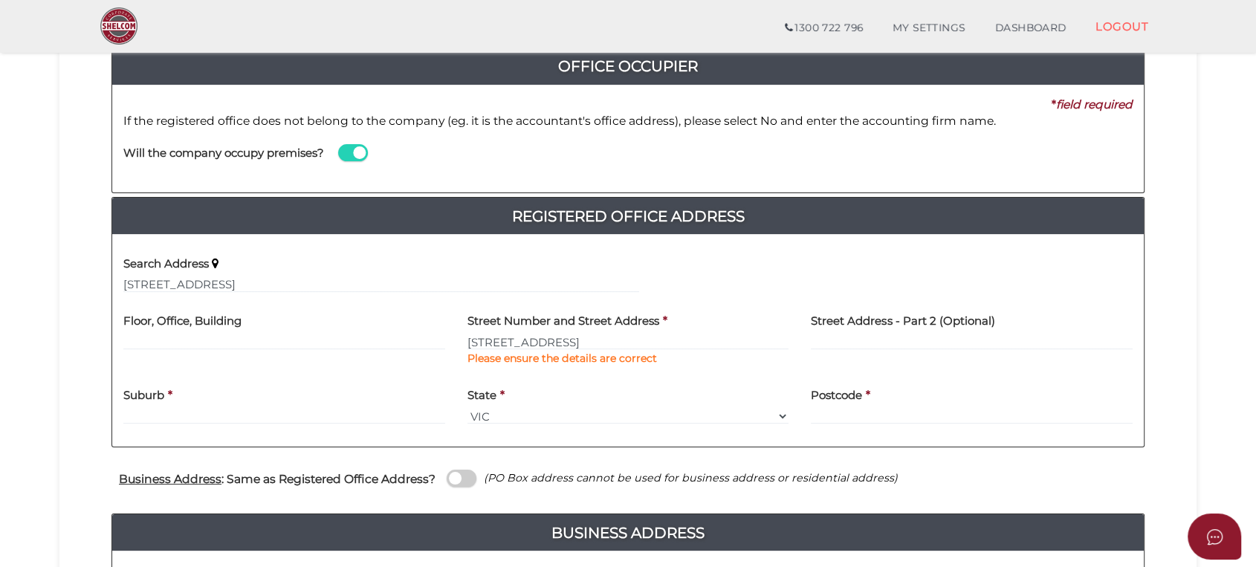
type input "[STREET_ADDRESS]"
type input "Caulfield North"
select select "VIC"
type input "3161"
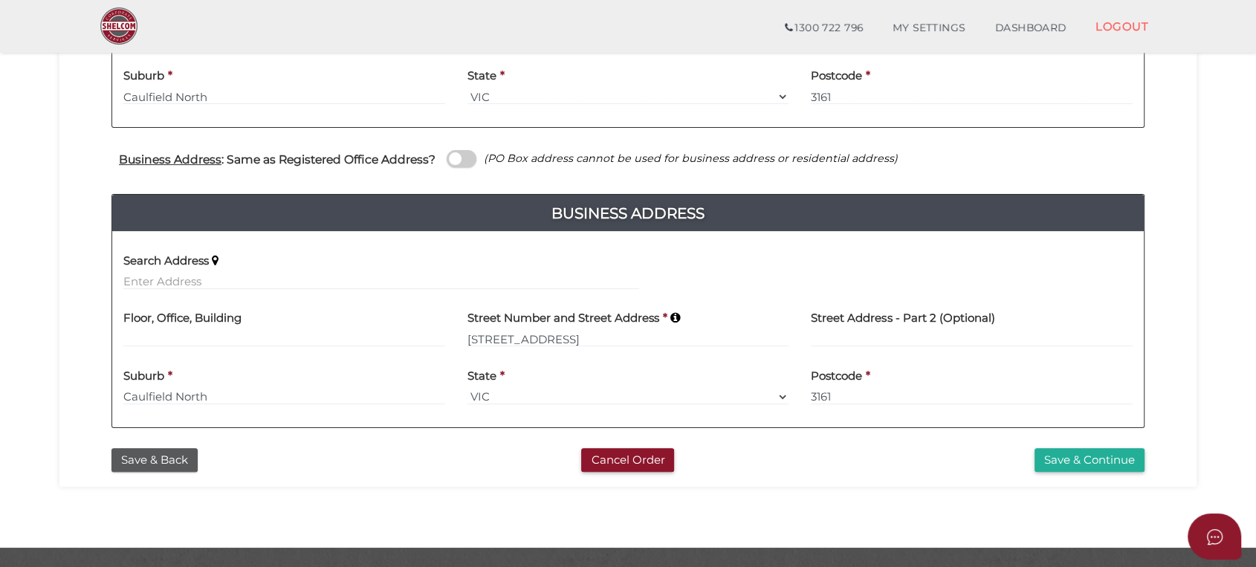
scroll to position [396, 0]
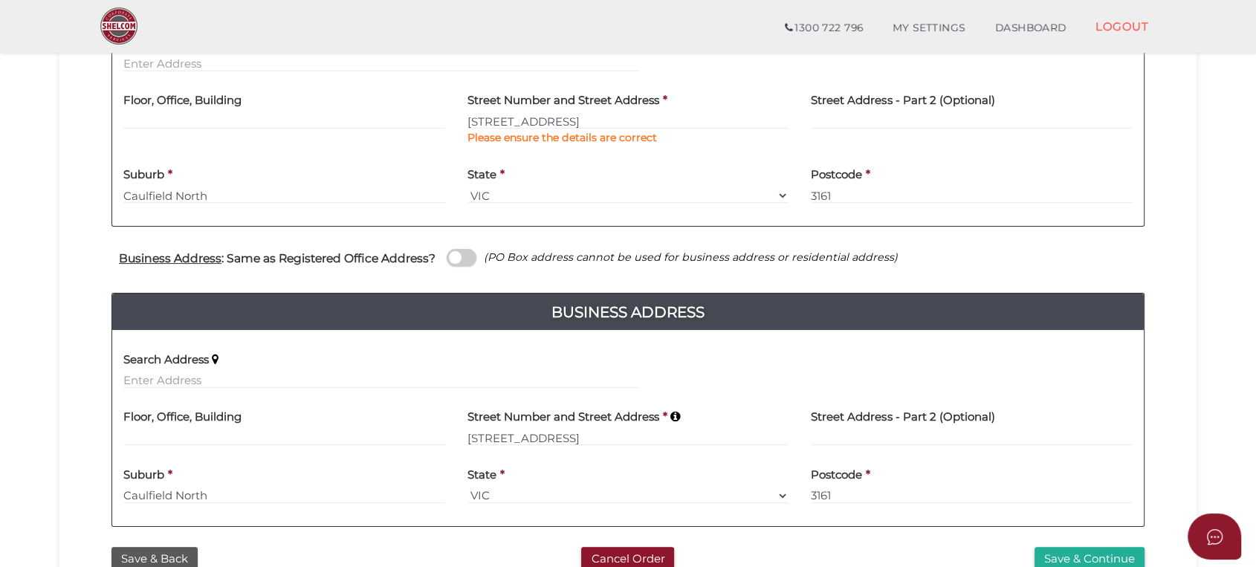
click at [454, 249] on span at bounding box center [462, 257] width 30 height 17
click at [0, 0] on input "checkbox" at bounding box center [0, 0] width 0 height 0
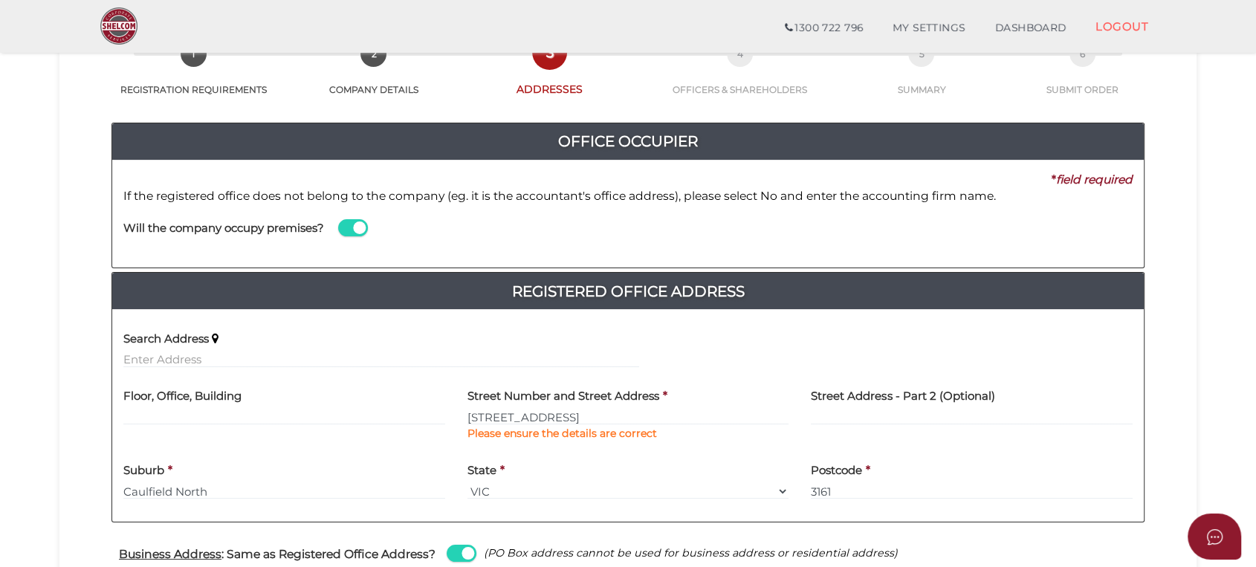
scroll to position [198, 0]
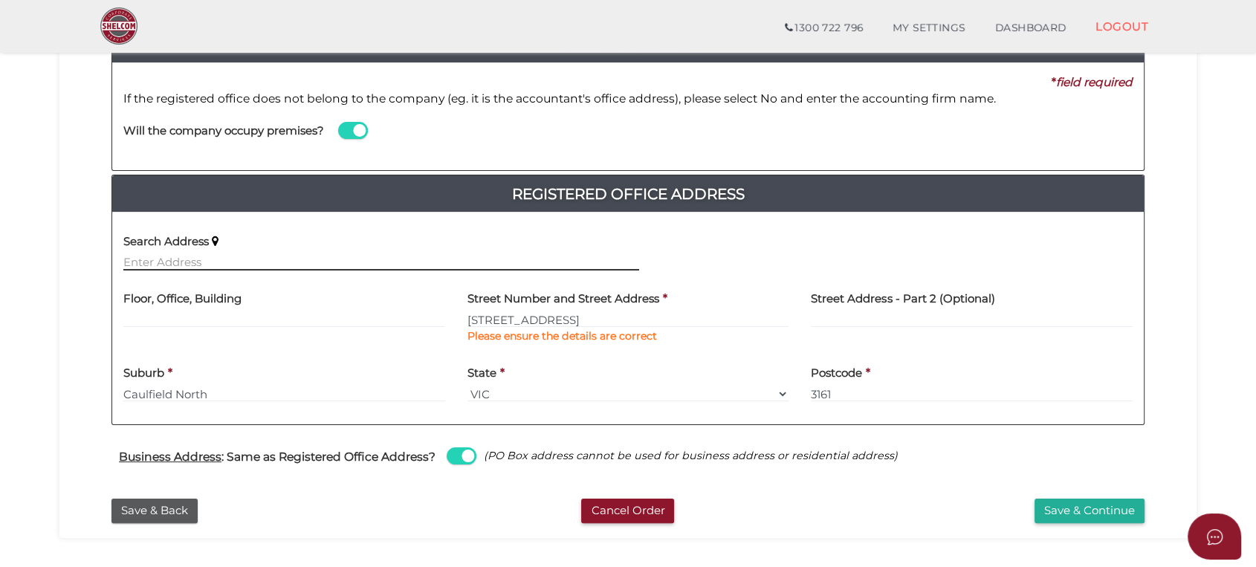
click at [173, 259] on input "text" at bounding box center [381, 262] width 516 height 16
paste input "17 Merton Street Caulfield North VIC 3161"
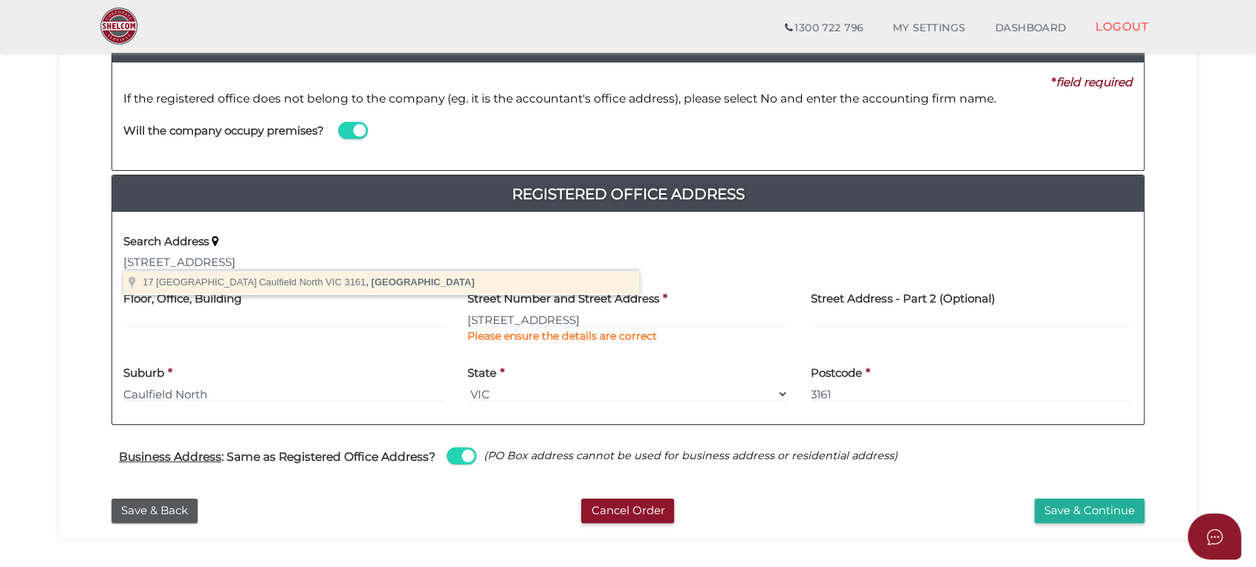
type input "17 Merton Street, Caulfield North VIC 3161, Australia"
type input "[STREET_ADDRESS]"
type input "Caulfield North"
select select "VIC"
type input "3161"
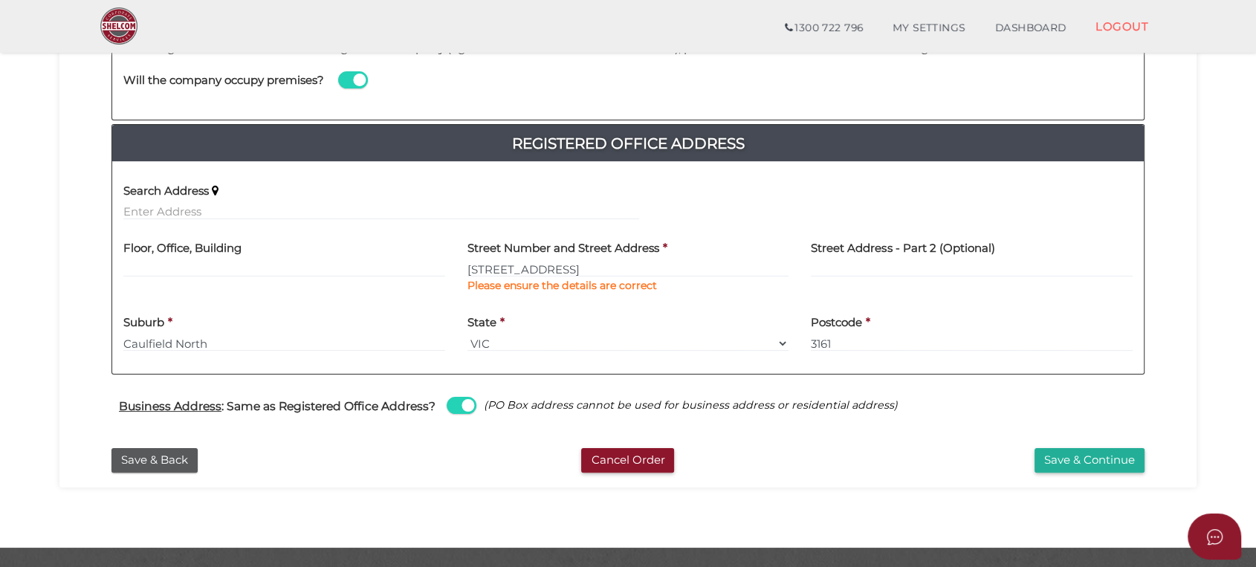
scroll to position [286, 0]
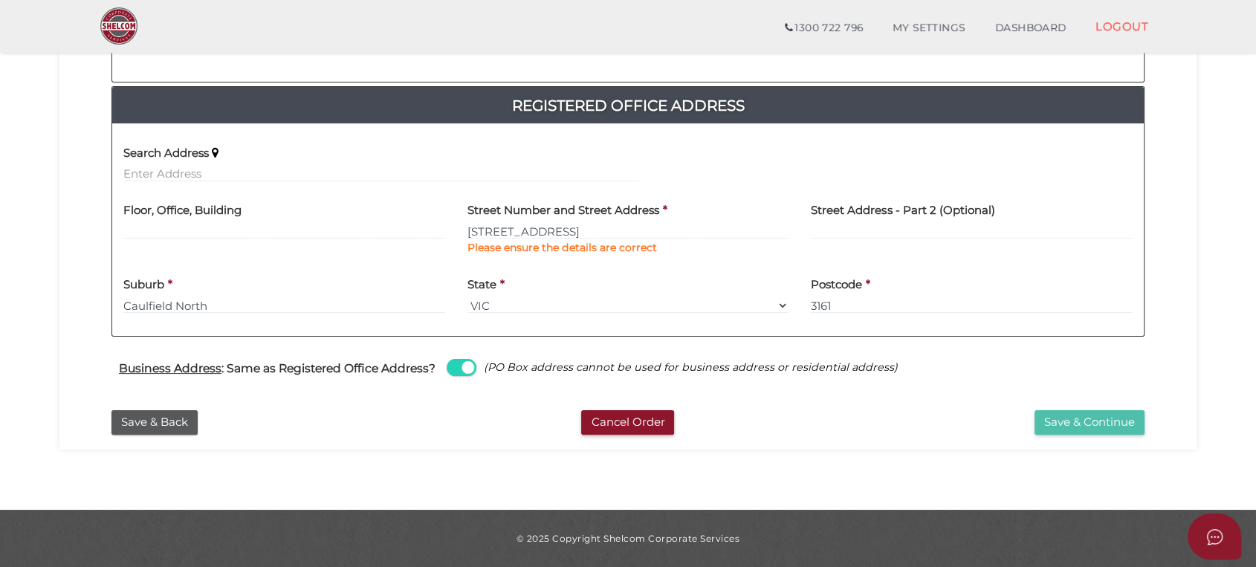
click at [1065, 417] on button "Save & Continue" at bounding box center [1089, 422] width 110 height 25
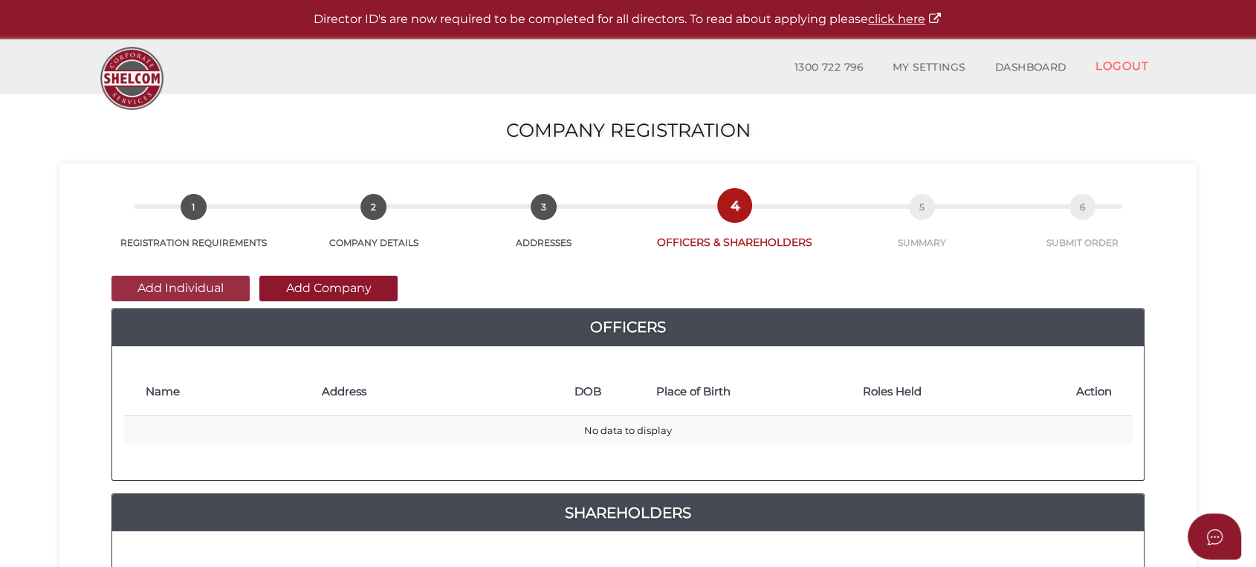
click at [155, 282] on button "Add Individual" at bounding box center [180, 288] width 138 height 25
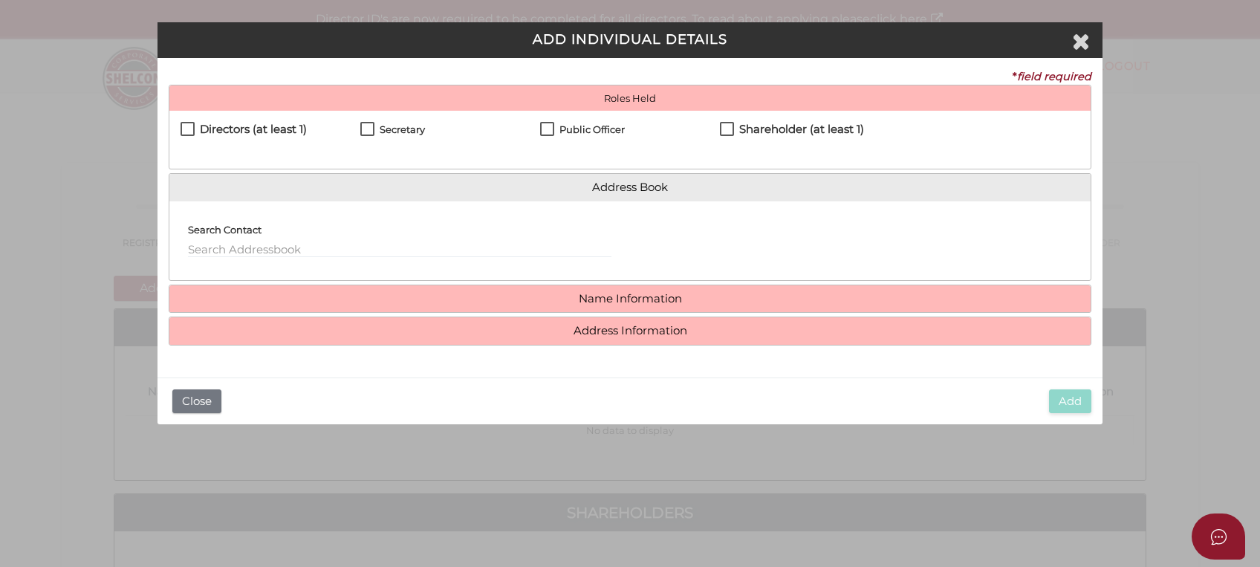
click at [187, 124] on label "Directors (at least 1)" at bounding box center [244, 132] width 126 height 19
checkbox input "true"
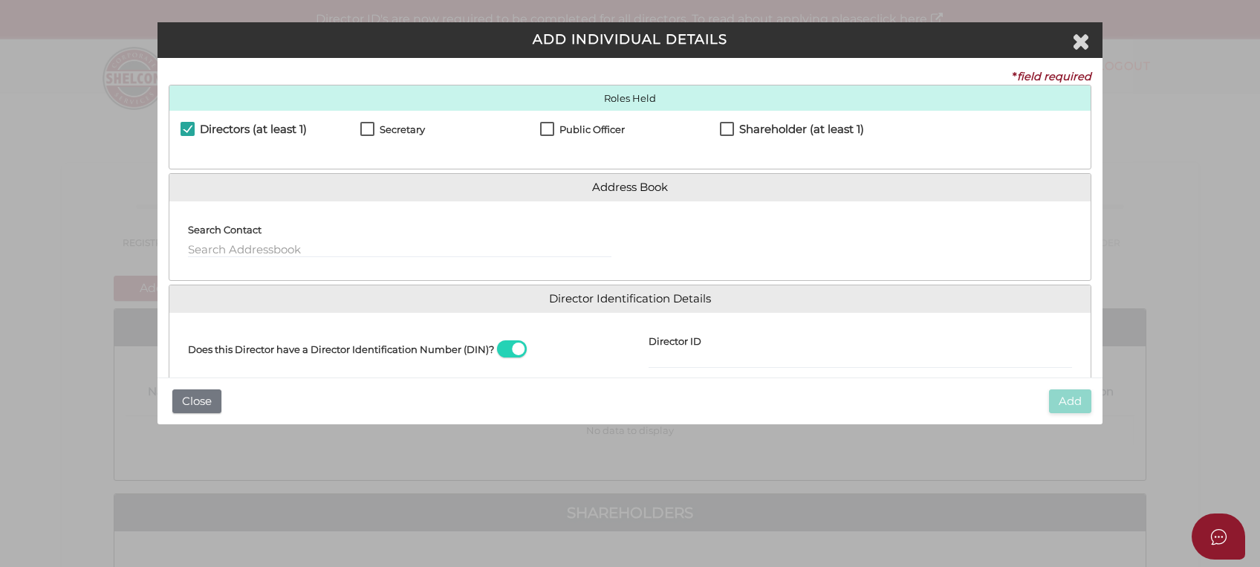
click at [360, 124] on label "Secretary" at bounding box center [392, 133] width 65 height 19
checkbox input "true"
click at [544, 126] on label "Public Officer" at bounding box center [582, 133] width 85 height 19
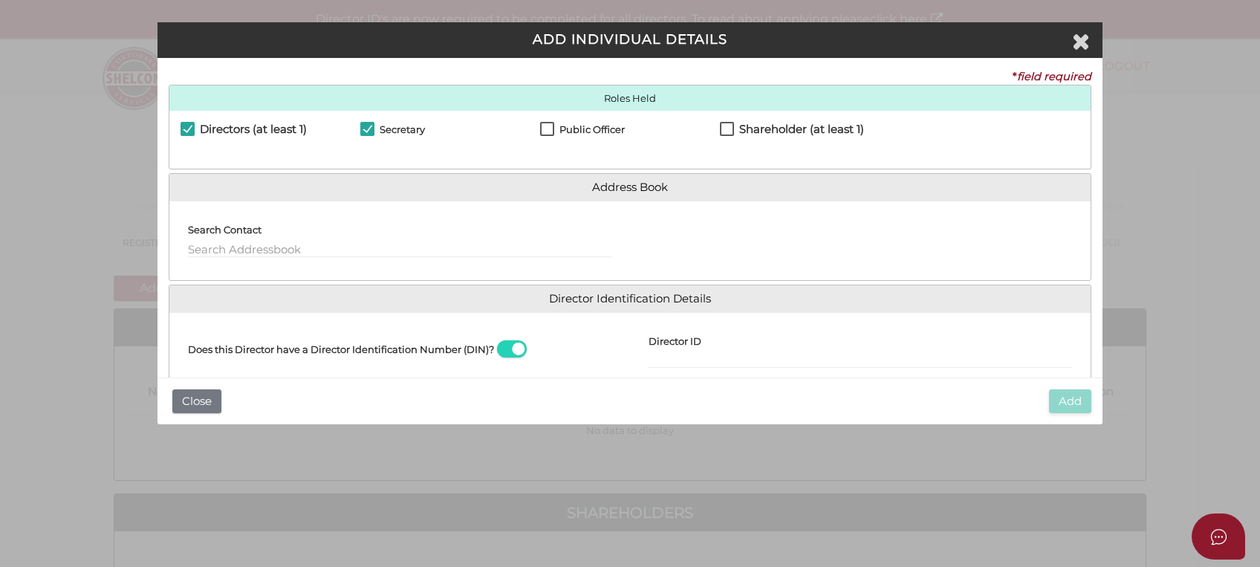
checkbox input "true"
click at [725, 123] on label "Shareholder (at least 1)" at bounding box center [792, 132] width 144 height 19
checkbox input "true"
click at [190, 246] on input "text" at bounding box center [400, 250] width 424 height 16
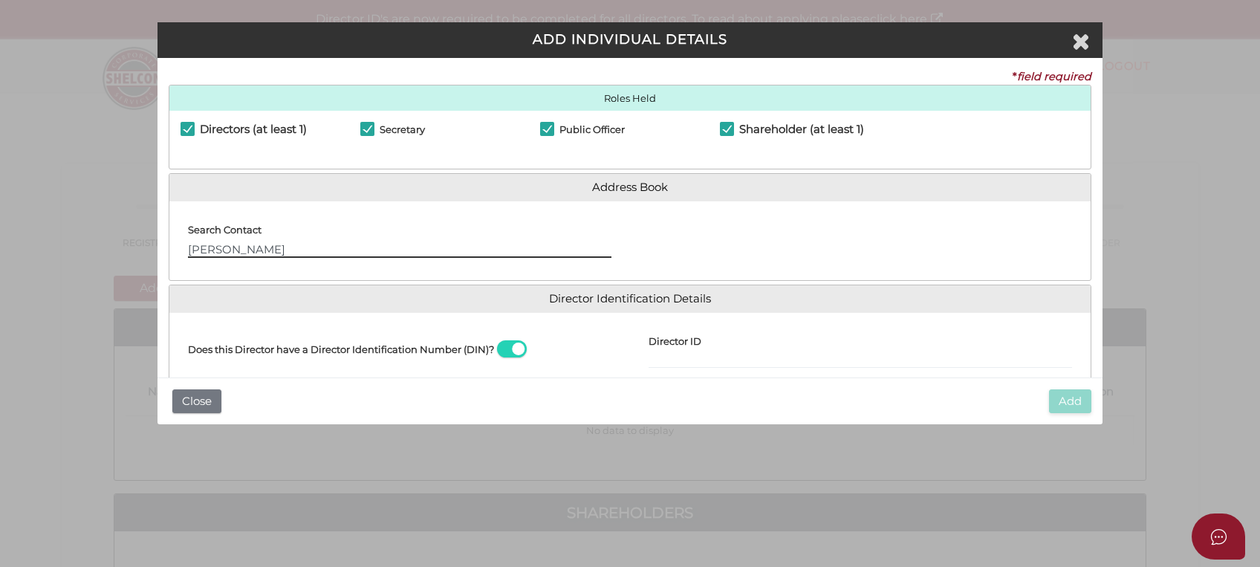
click at [190, 250] on input "ryan Hendler" at bounding box center [400, 250] width 424 height 16
type input "Ryan Hendler"
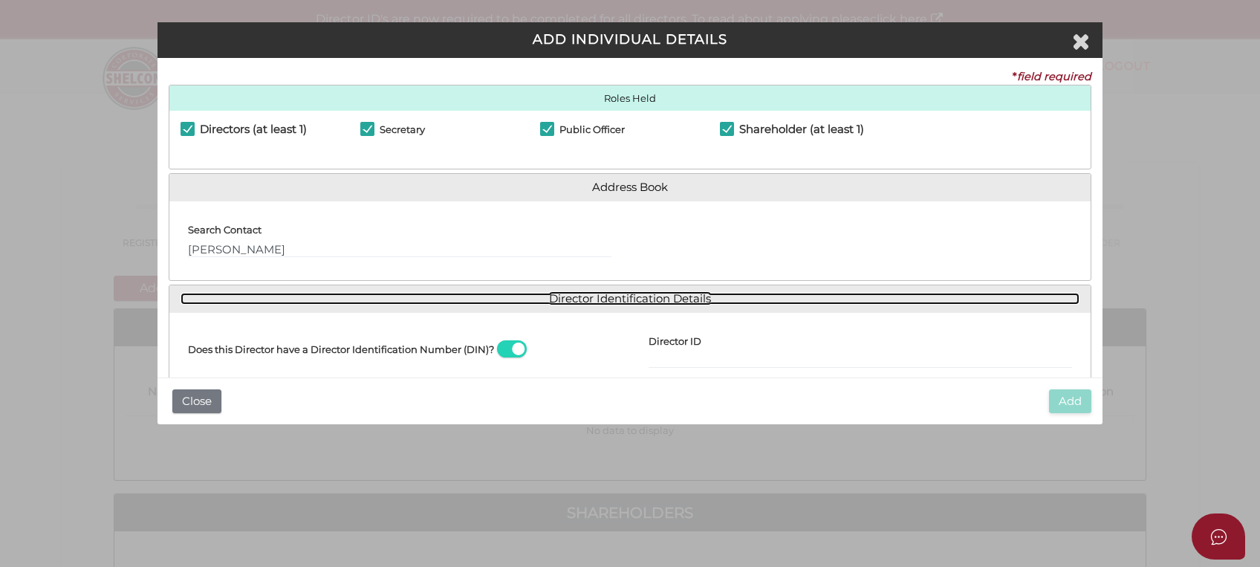
click at [565, 295] on link "Director Identification Details" at bounding box center [630, 299] width 899 height 13
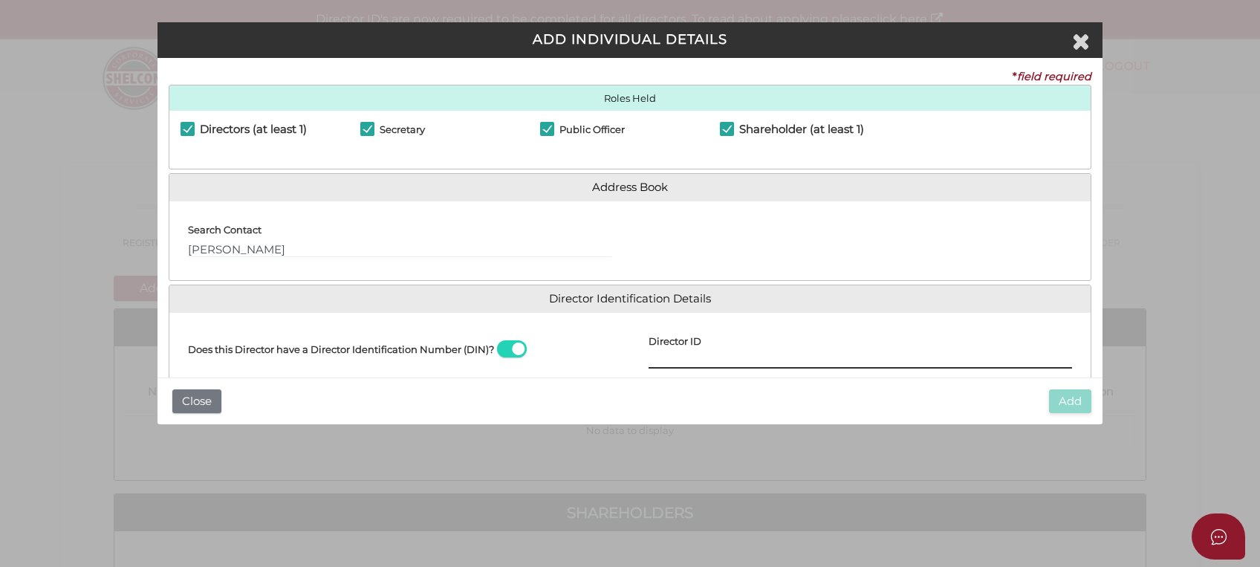
click at [669, 357] on input "Director ID" at bounding box center [861, 360] width 424 height 16
paste input "036 93771 10902"
click at [670, 357] on input "036 93771 10902" at bounding box center [861, 360] width 424 height 16
click at [739, 363] on input "03693771 10902" at bounding box center [861, 360] width 424 height 16
drag, startPoint x: 745, startPoint y: 361, endPoint x: 629, endPoint y: 357, distance: 116.0
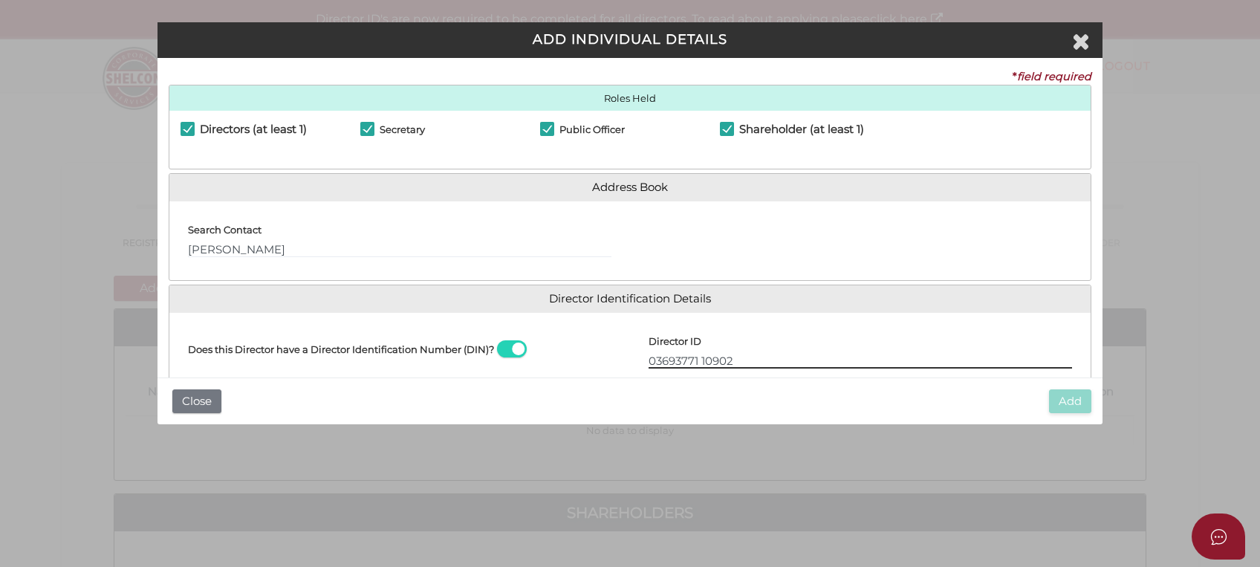
click at [630, 357] on div "Director ID 03693771 10902 Email Director About How To Apply for DIN" at bounding box center [860, 352] width 461 height 56
paste input "1090274"
type input "036937711090274"
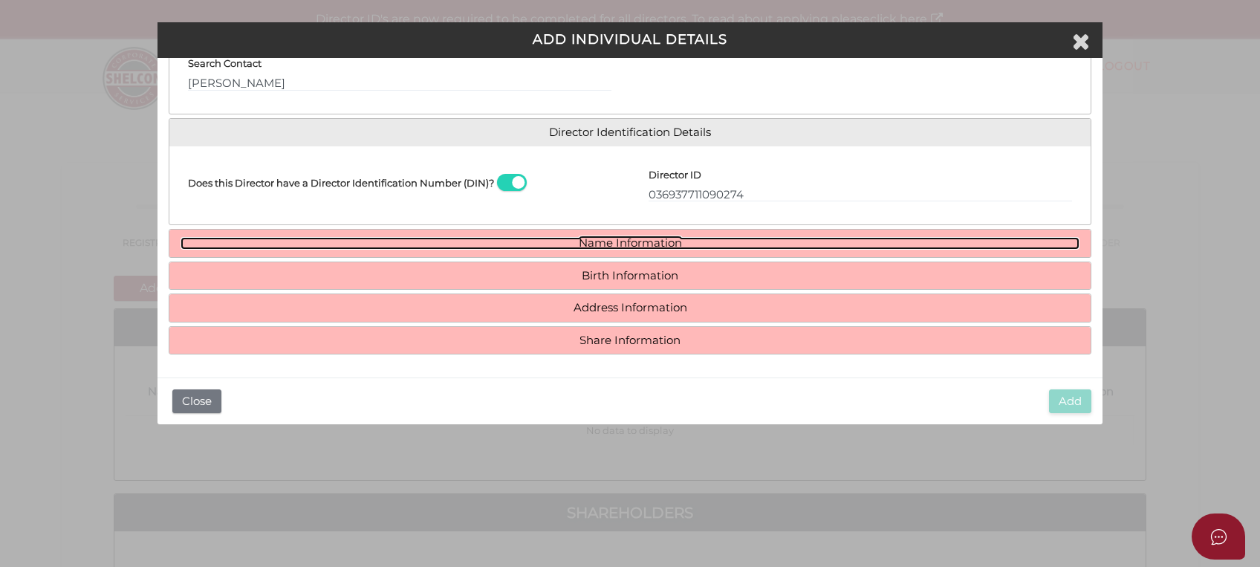
click at [583, 239] on link "Name Information" at bounding box center [630, 243] width 899 height 13
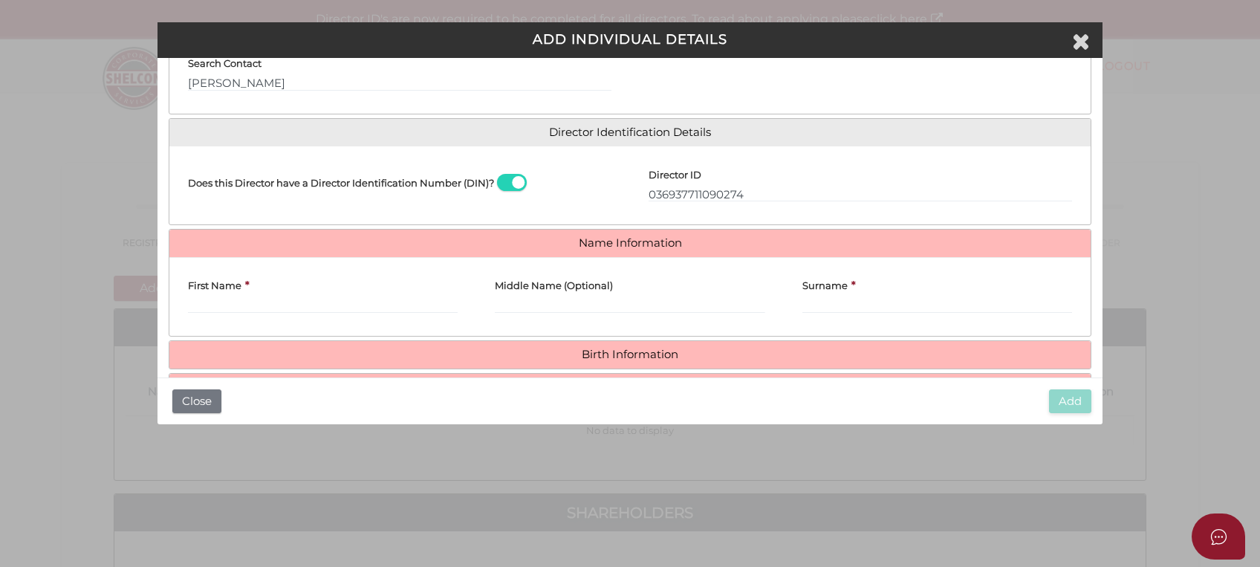
click at [218, 295] on label "First Name" at bounding box center [215, 283] width 54 height 28
click at [218, 297] on input "First Name" at bounding box center [323, 305] width 270 height 16
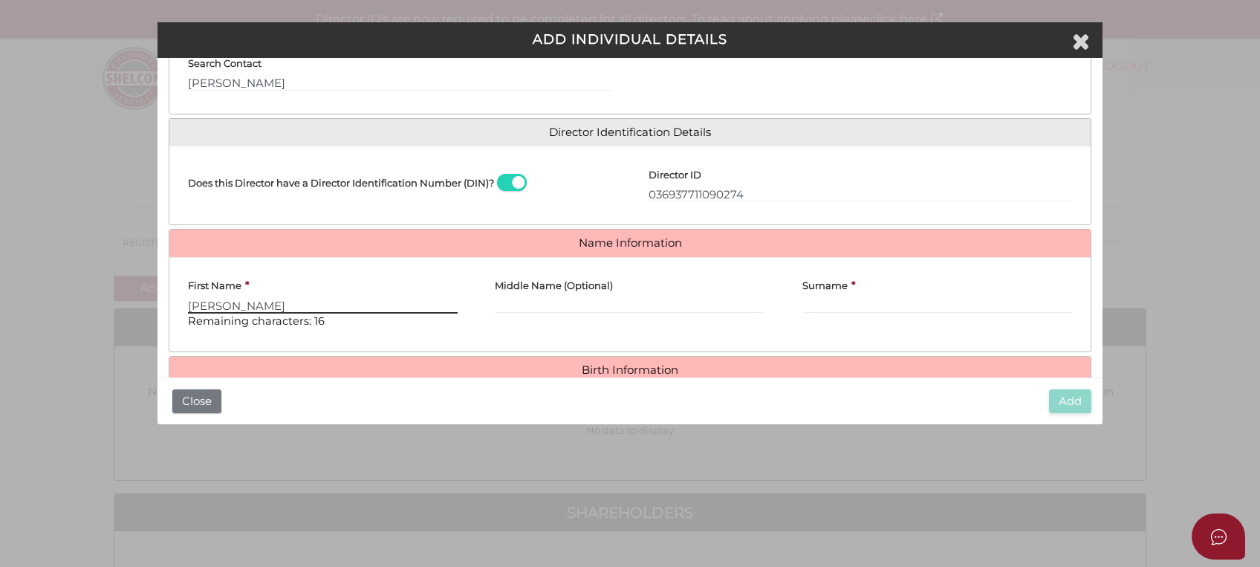
type input "Ryan"
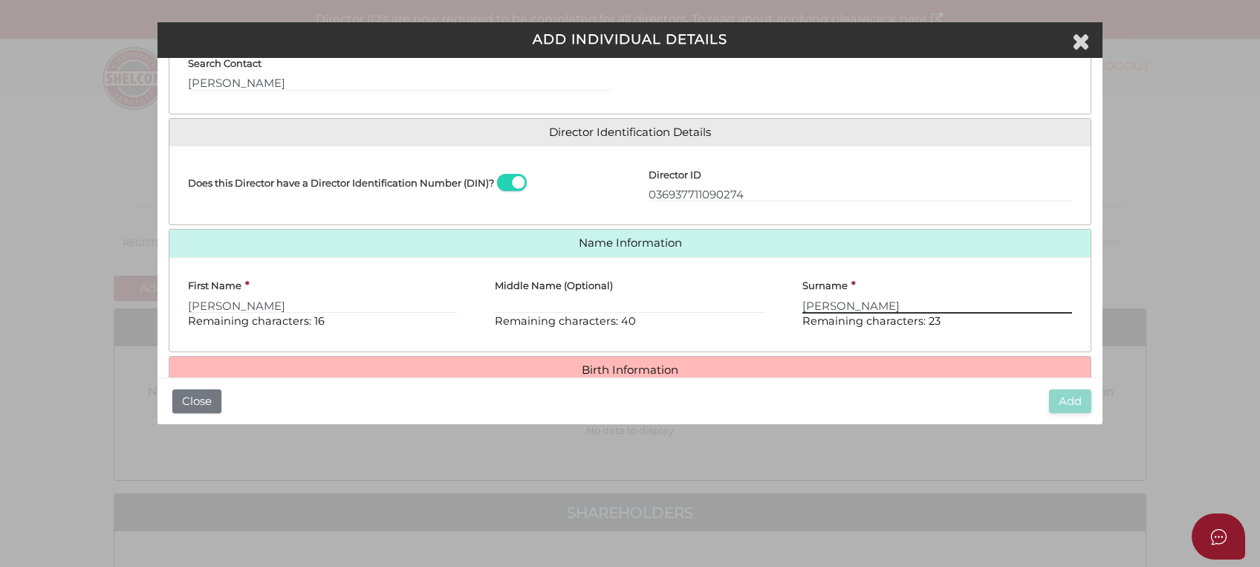
type input "Hendler"
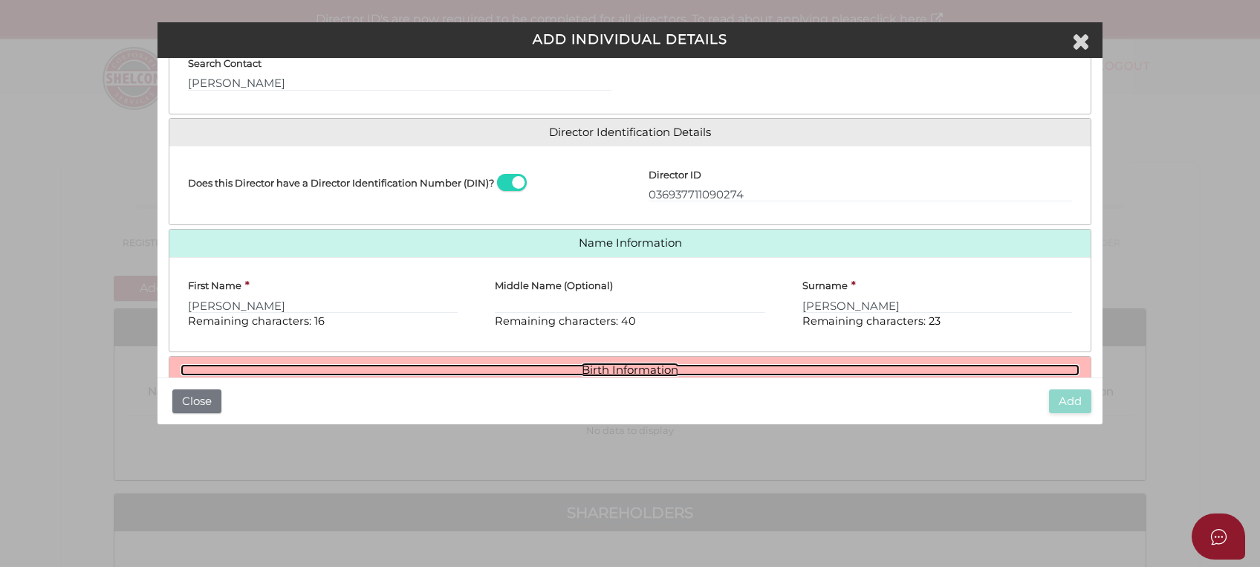
click at [603, 365] on link "Birth Information" at bounding box center [630, 370] width 899 height 13
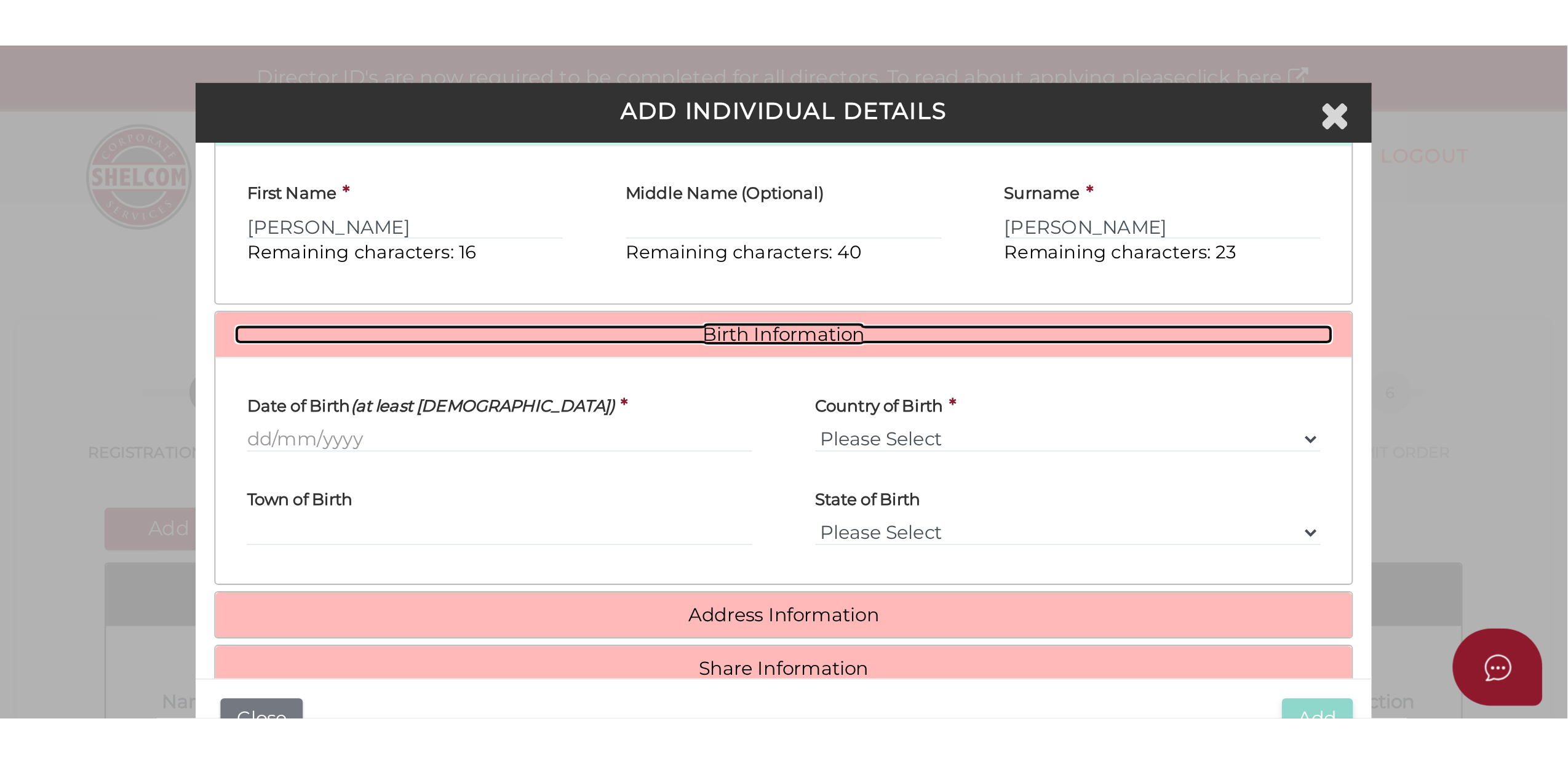
scroll to position [301, 0]
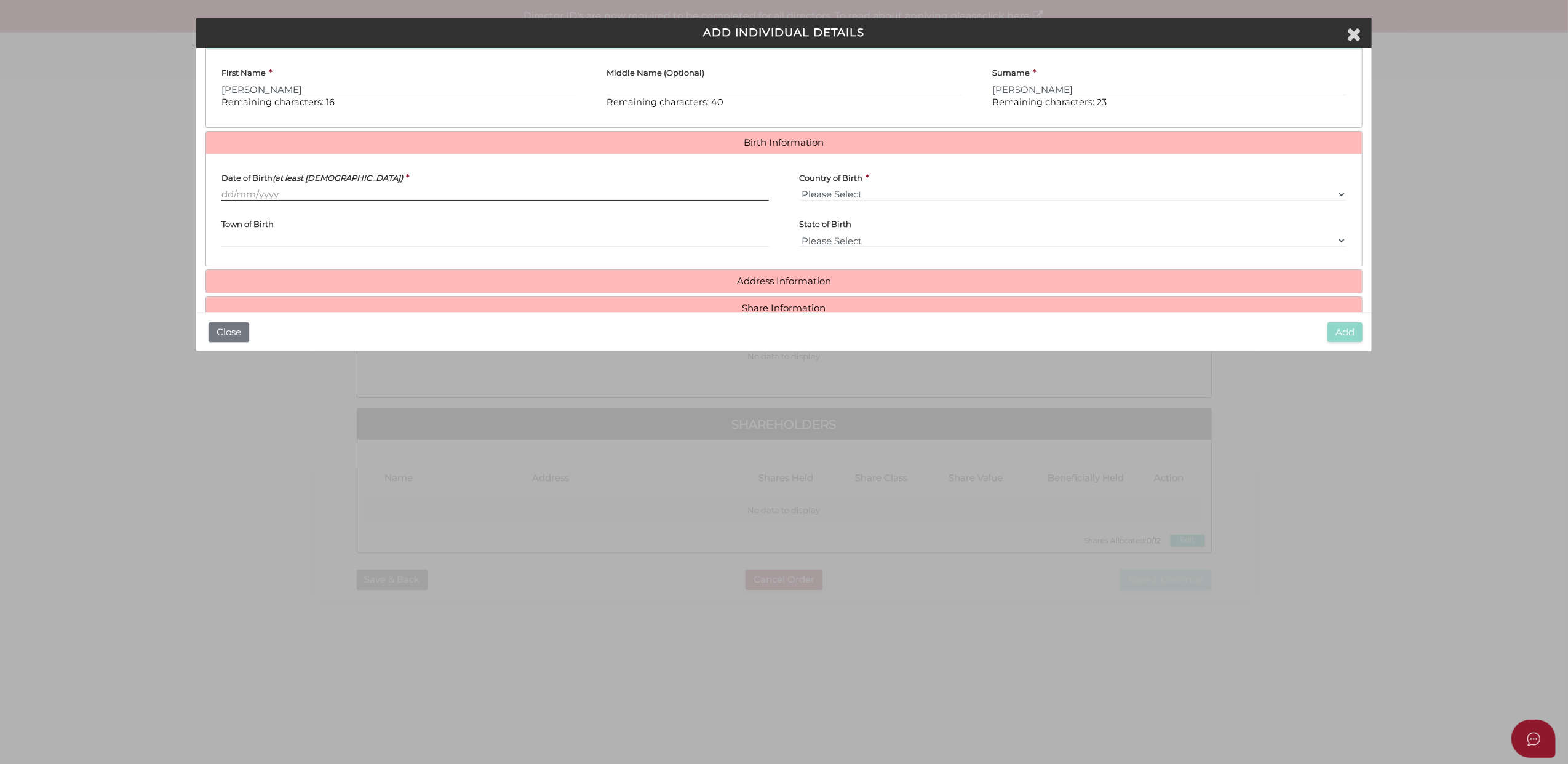
click at [259, 193] on input "Date of Birth (at least 18 years old)" at bounding box center [495, 195] width 547 height 13
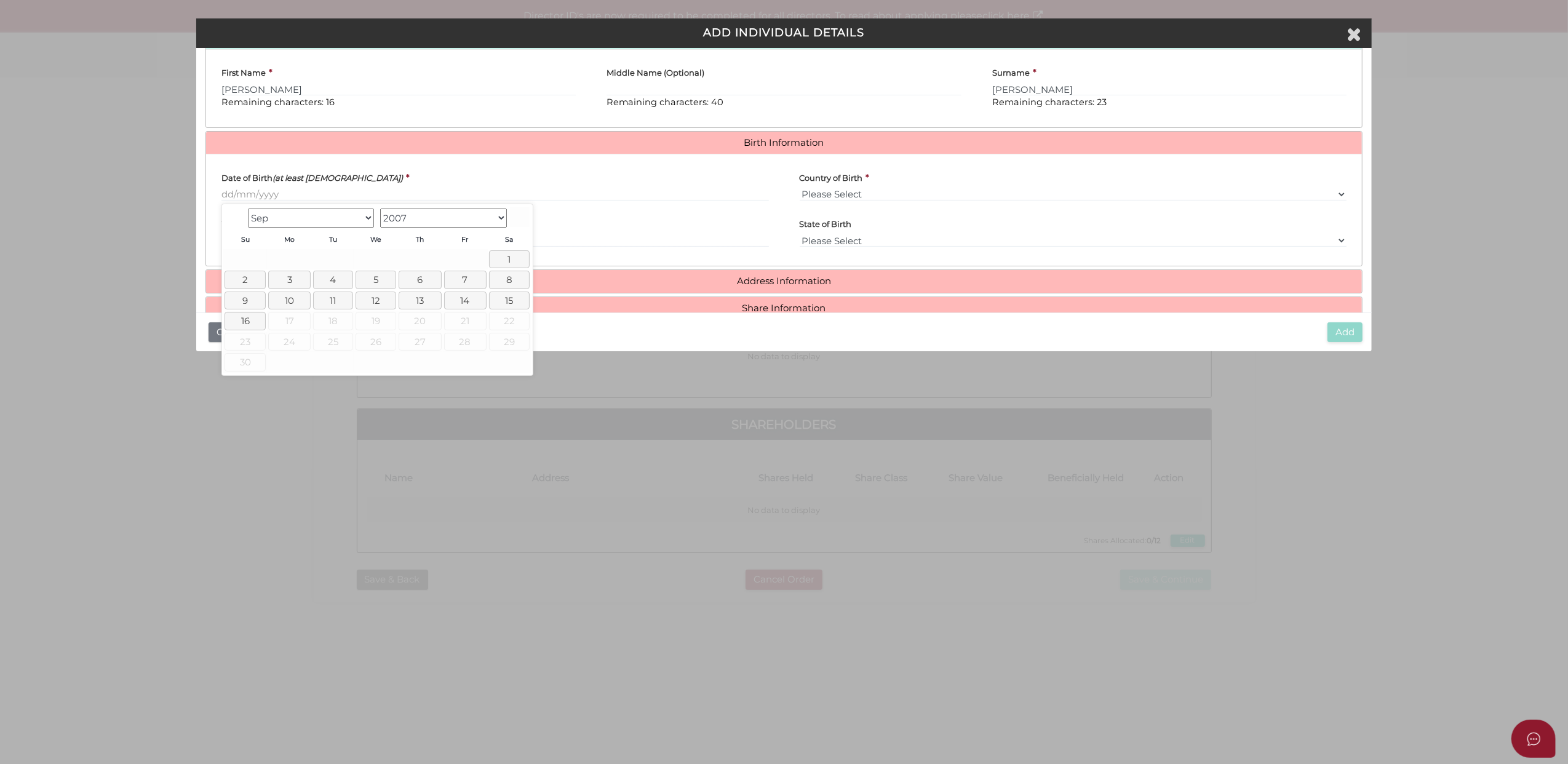
click at [267, 219] on select "Jan Feb Mar Apr May Jun Jul Aug Sep" at bounding box center [310, 218] width 127 height 19
click at [225, 195] on input "Date of Birth (at least 18 years old)" at bounding box center [495, 195] width 547 height 13
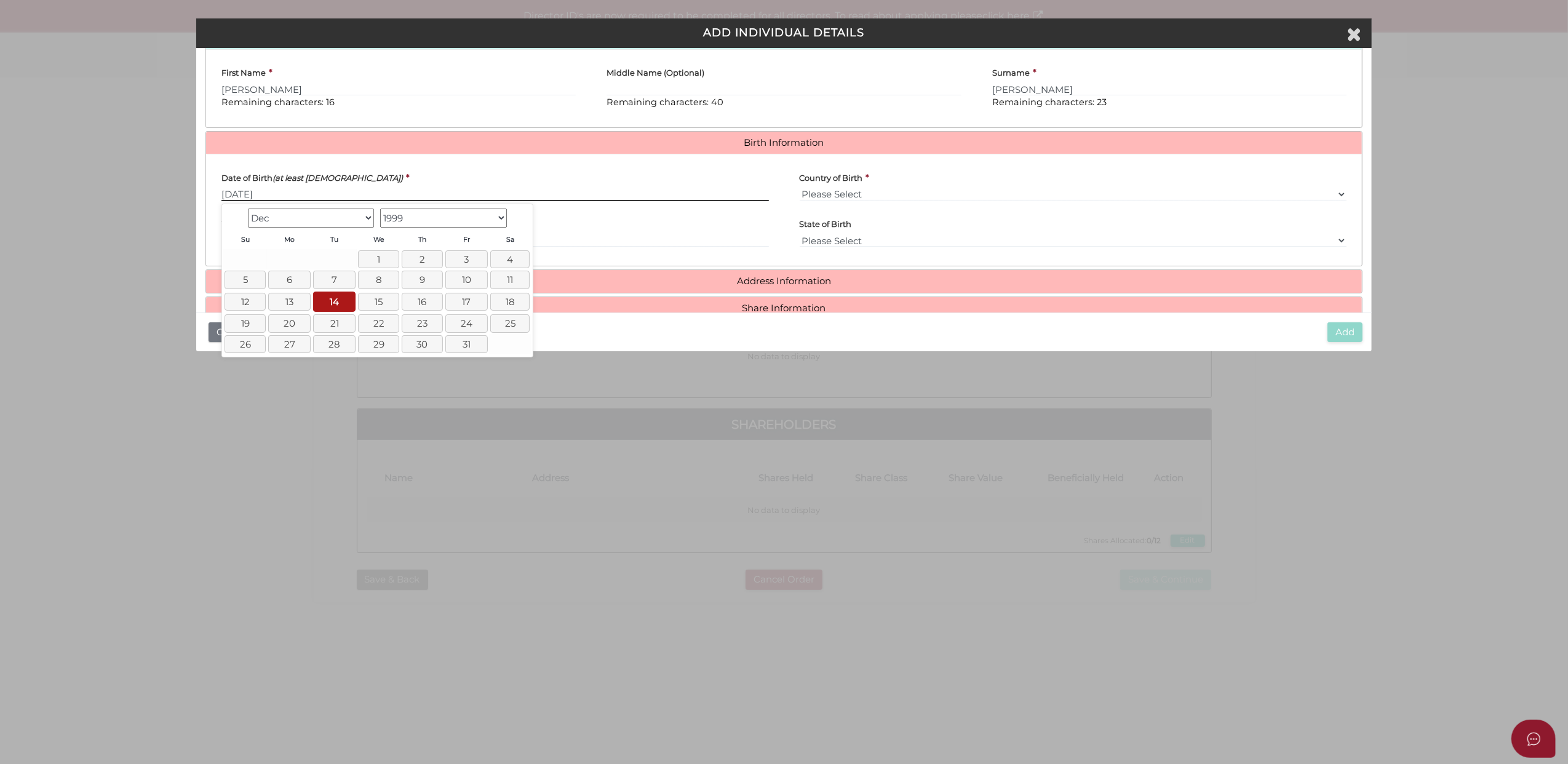
type input "[DATE]"
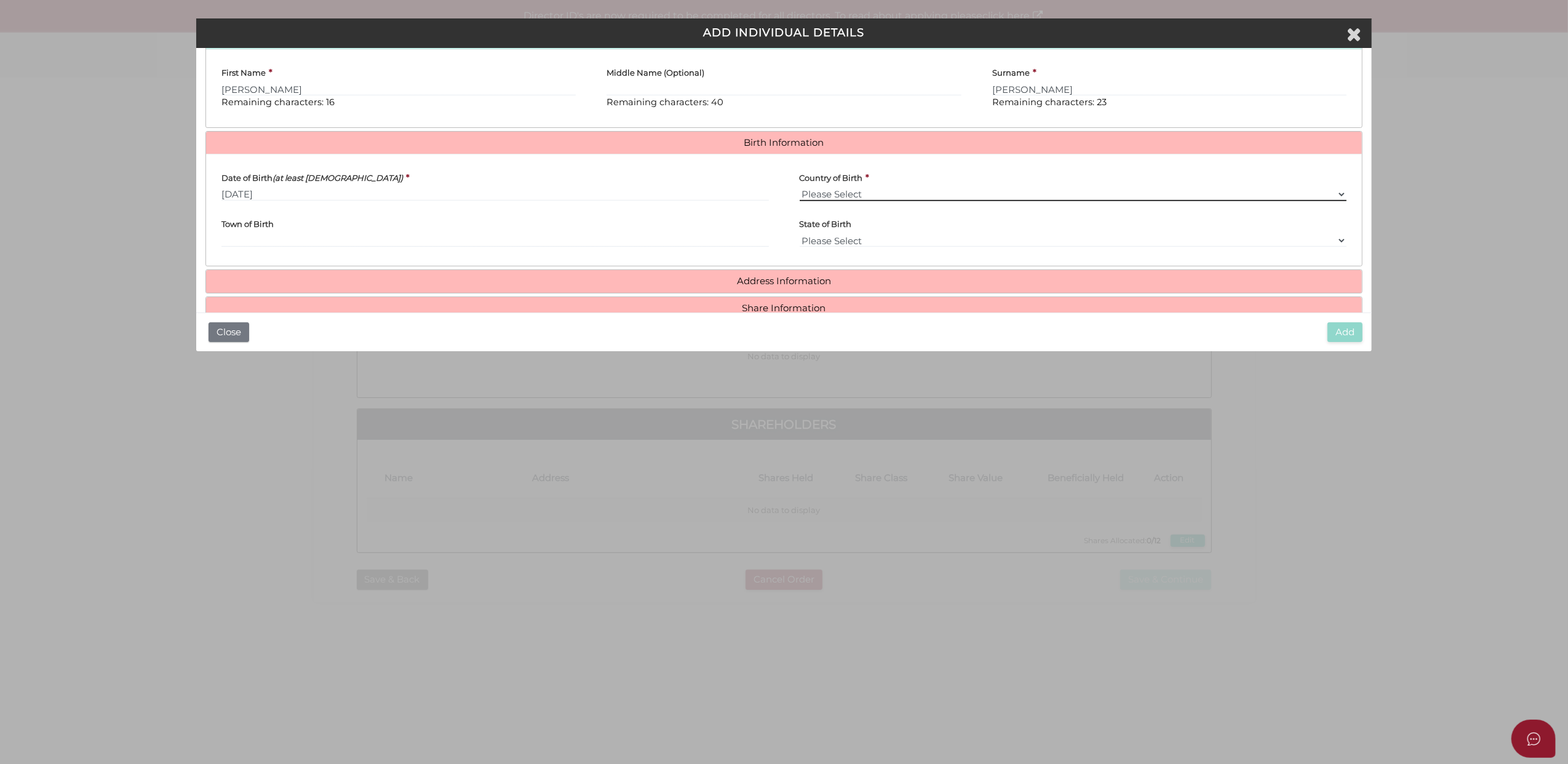
click at [808, 195] on select "Please Select v Australia Afghanistan Albania Algeria American Samoa Andorra An…" at bounding box center [1073, 195] width 547 height 13
select select "[GEOGRAPHIC_DATA]"
click at [800, 190] on select "Please Select v Australia Afghanistan Albania Algeria American Samoa Andorra An…" at bounding box center [1073, 195] width 547 height 13
click at [235, 239] on input "Town of Birth" at bounding box center [495, 240] width 547 height 13
type input "Melbourne"
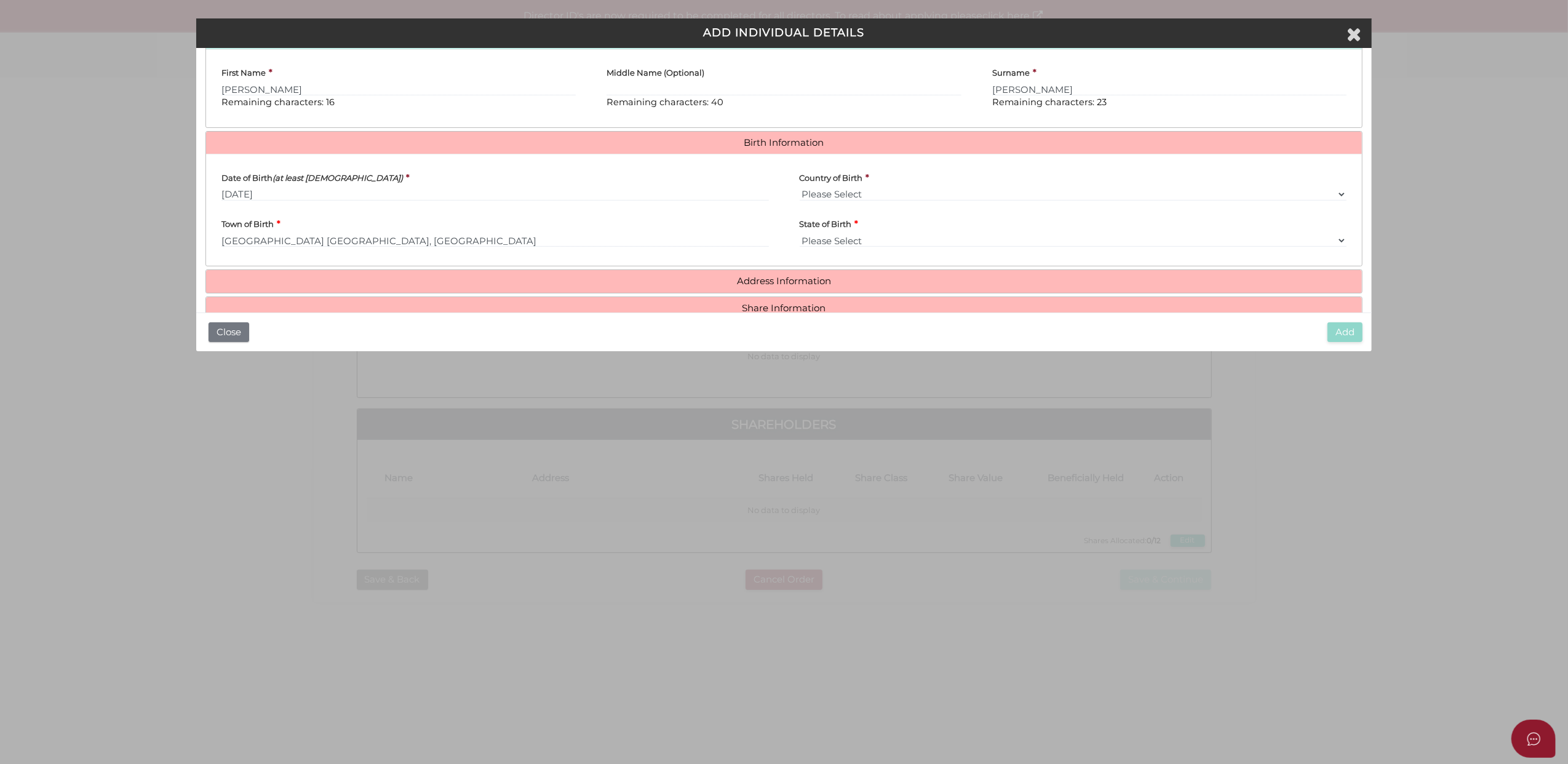
select select "VIC"
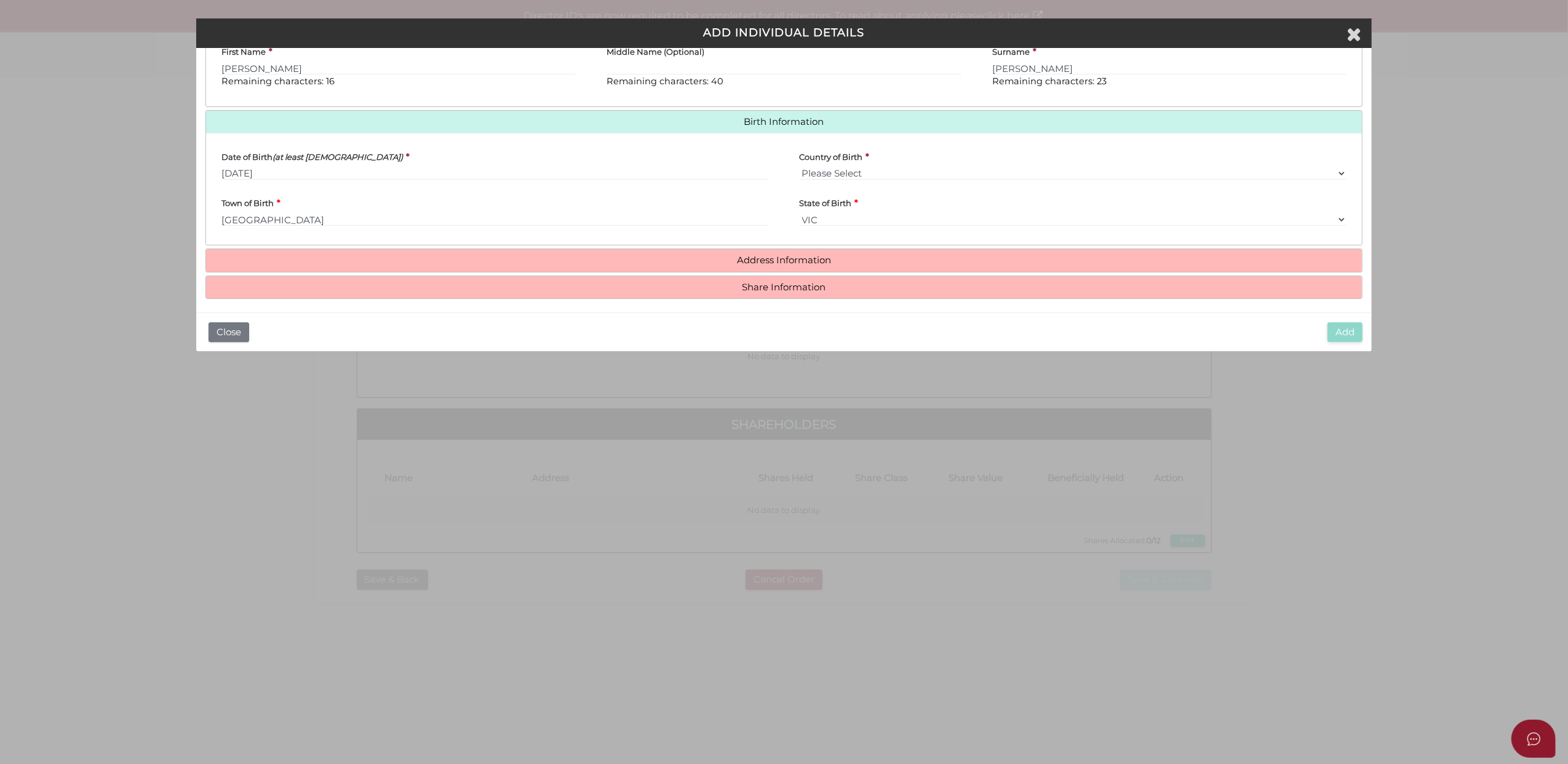
scroll to position [332, 0]
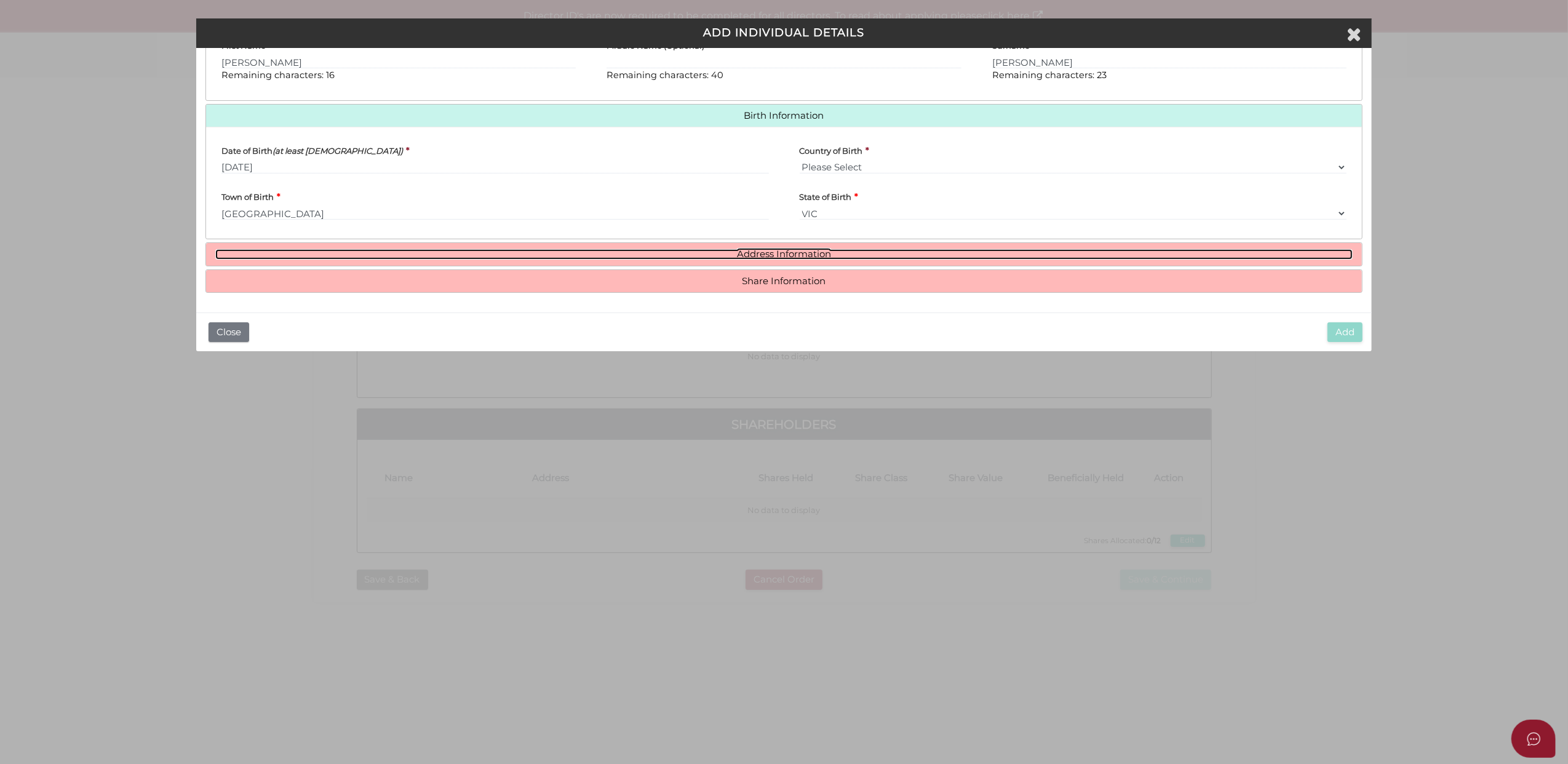
click at [762, 252] on link "Address Information" at bounding box center [784, 254] width 1138 height 11
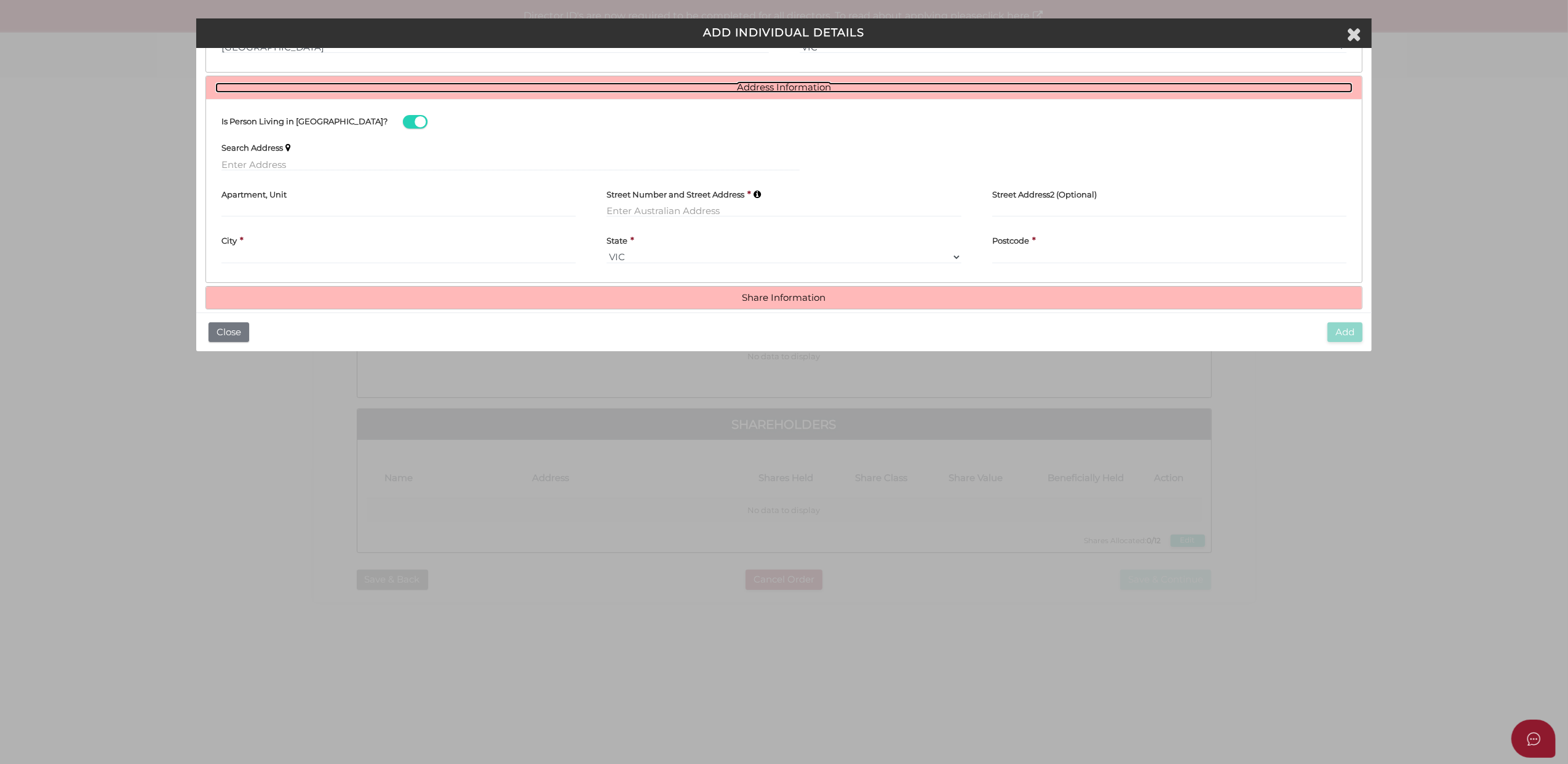
scroll to position [496, 0]
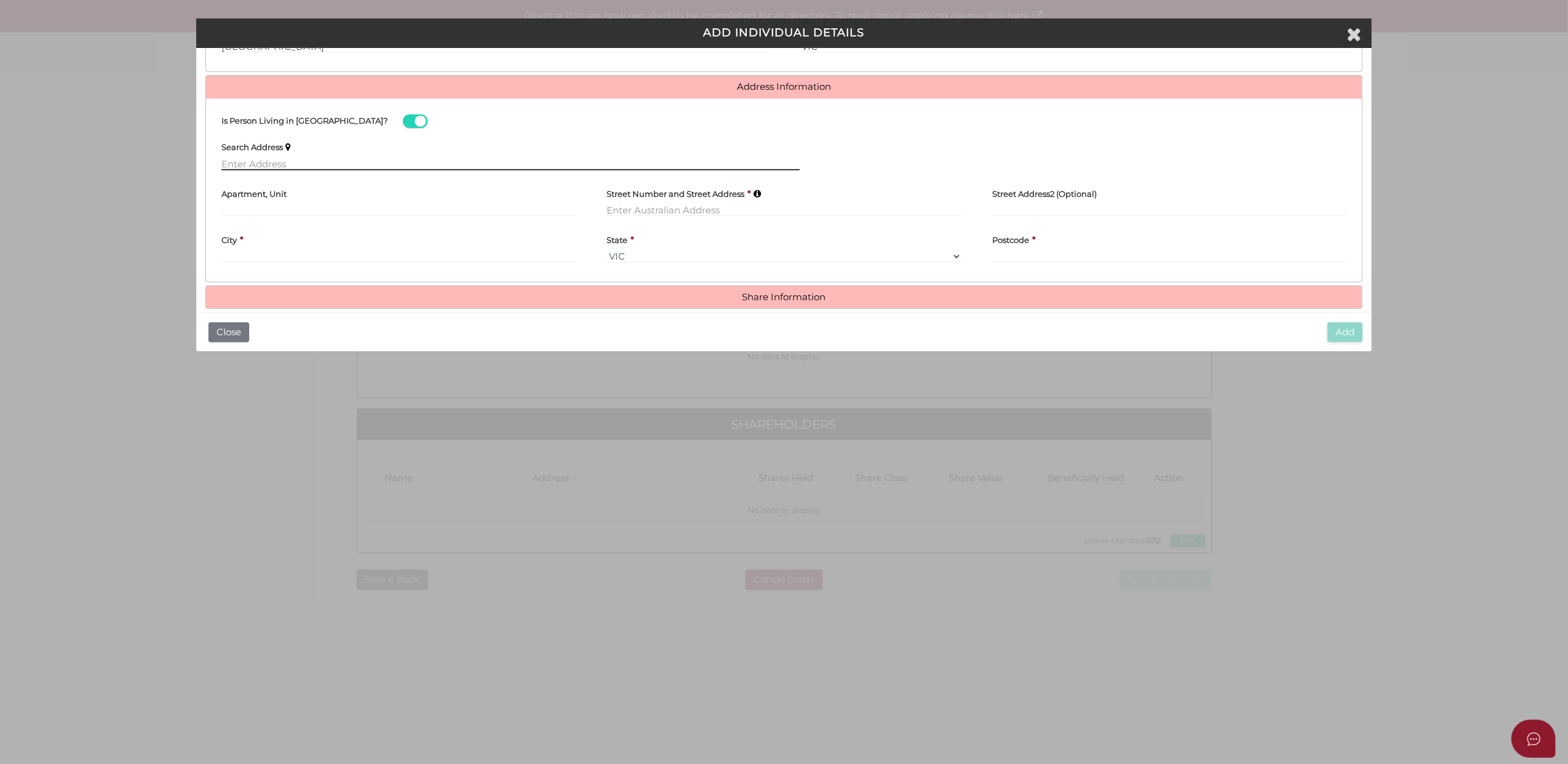
click at [236, 161] on input "text" at bounding box center [511, 163] width 579 height 13
paste input "17 Merton Street Caulfield North VIC 3161"
type input "17 Merton Street, Caulfield North VIC 3161, Australia"
type input "[STREET_ADDRESS]"
type input "Caulfield North"
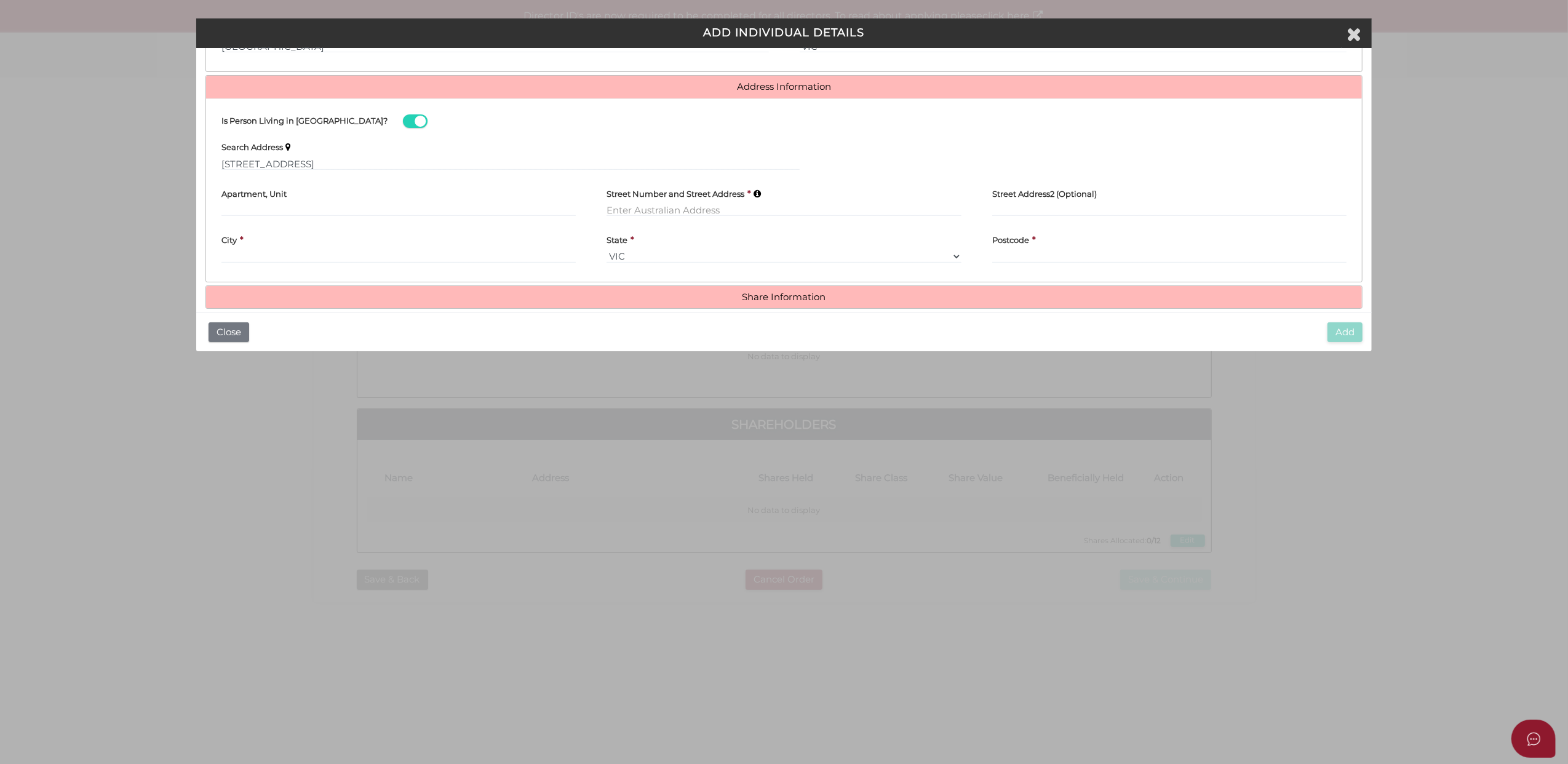
select select "VIC"
type input "3161"
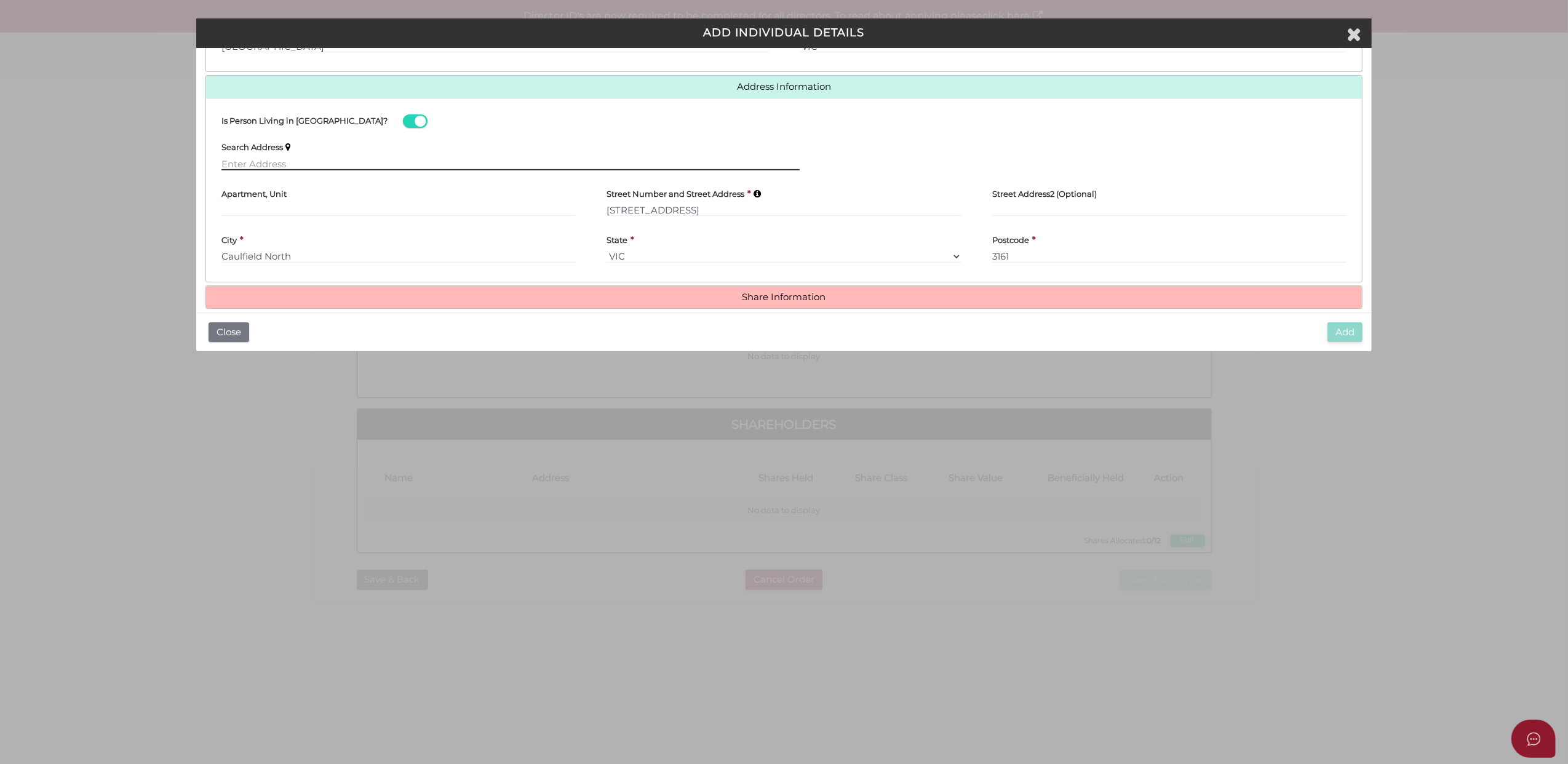
click at [254, 166] on input "text" at bounding box center [511, 163] width 579 height 13
paste input "17 Merton Street Caulfield North VIC 3161"
type input "17 Merton Street, Caulfield North VIC 3161, Australia"
type input "[STREET_ADDRESS]"
type input "Caulfield North"
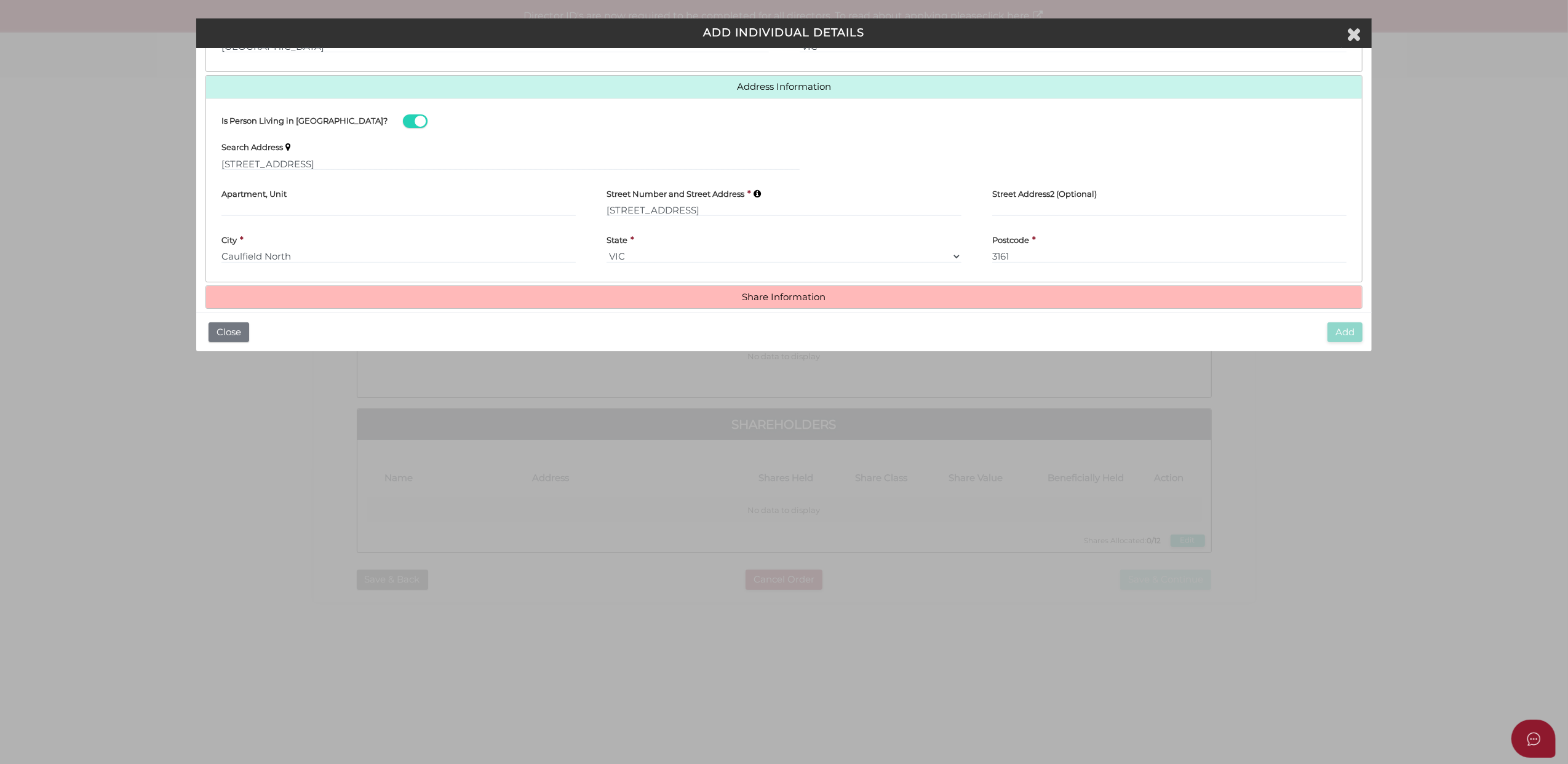
select select "VIC"
type input "3161"
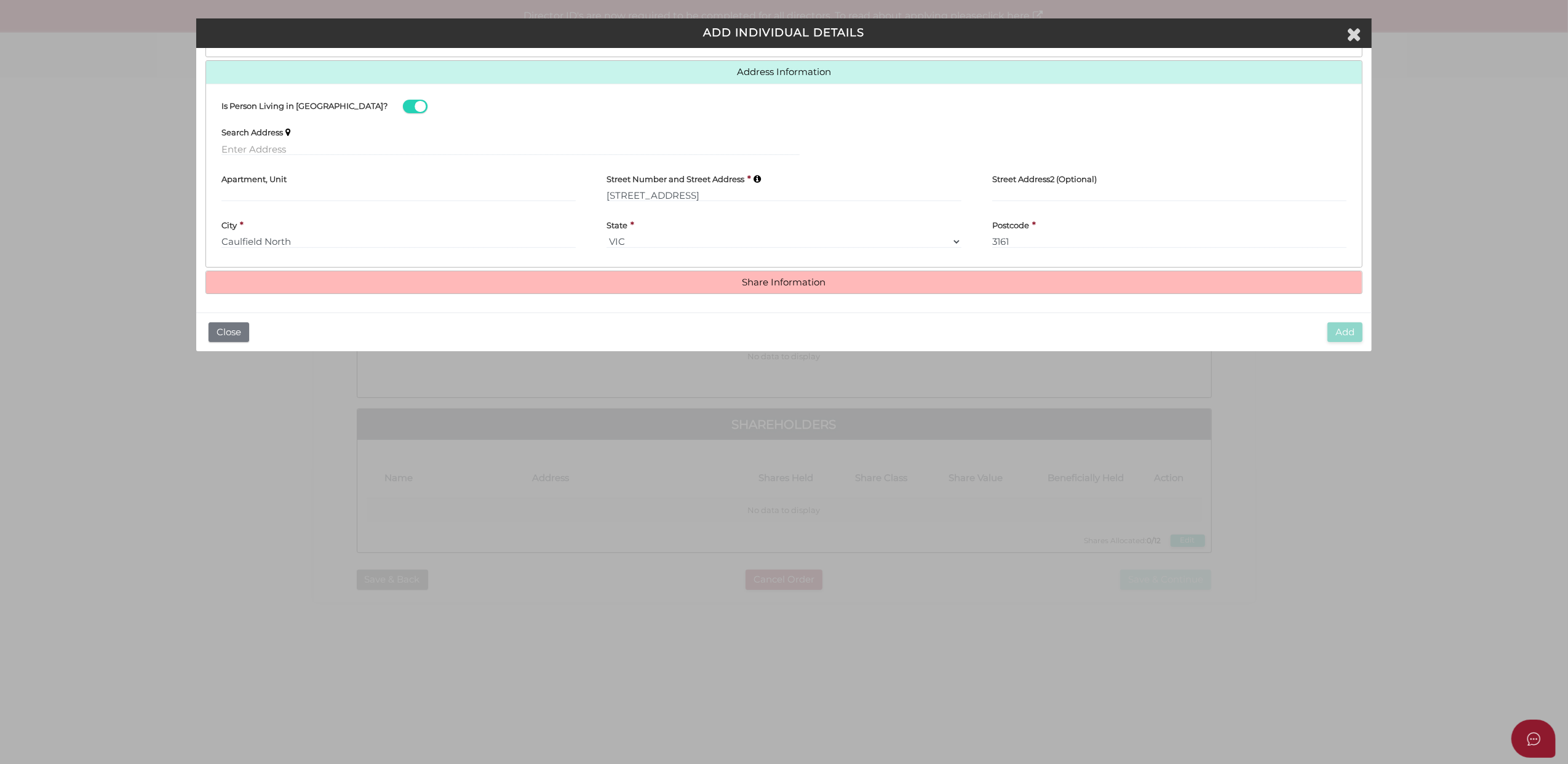
scroll to position [516, 0]
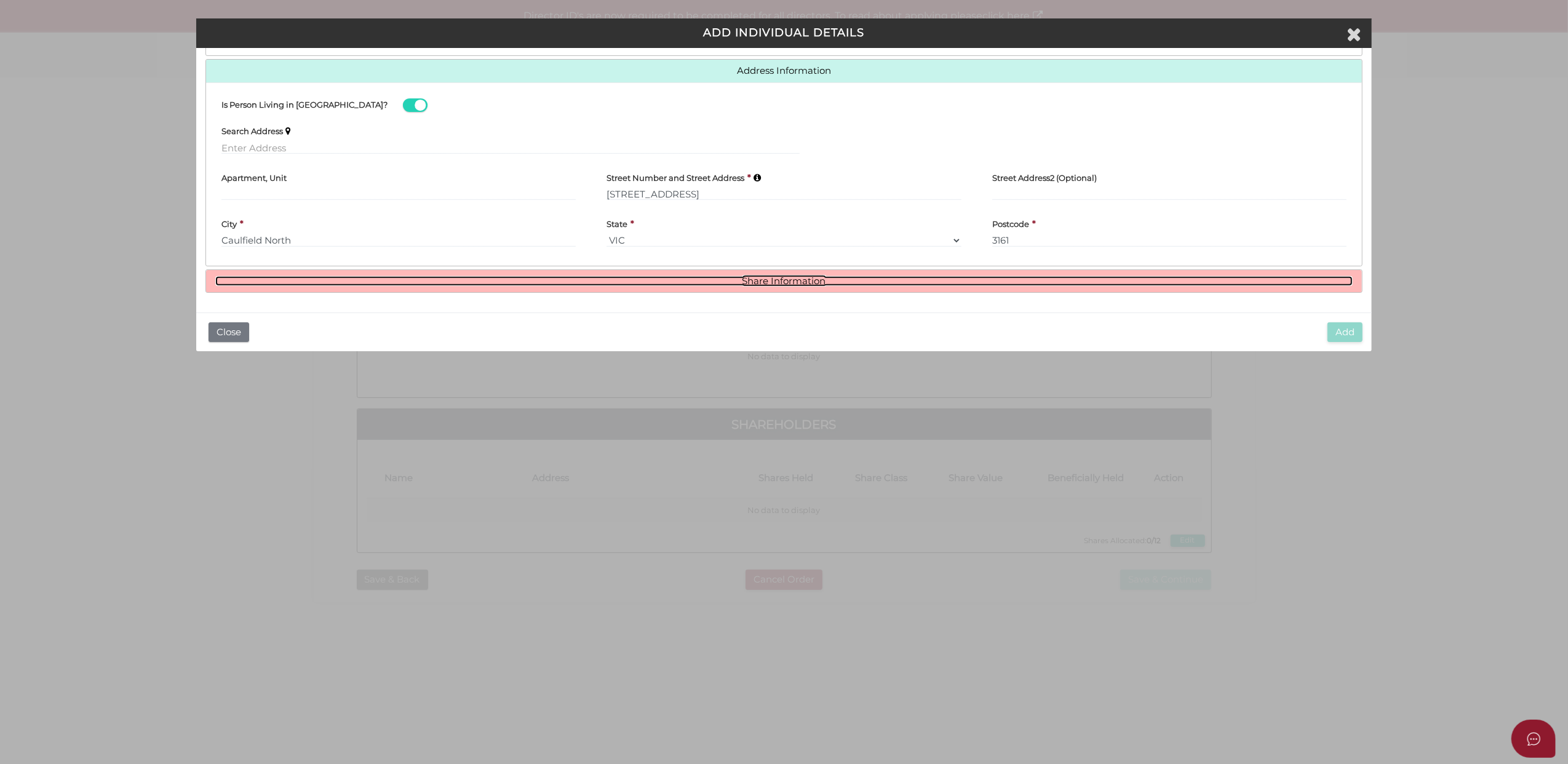
click at [777, 276] on link "Share Information" at bounding box center [784, 281] width 1138 height 11
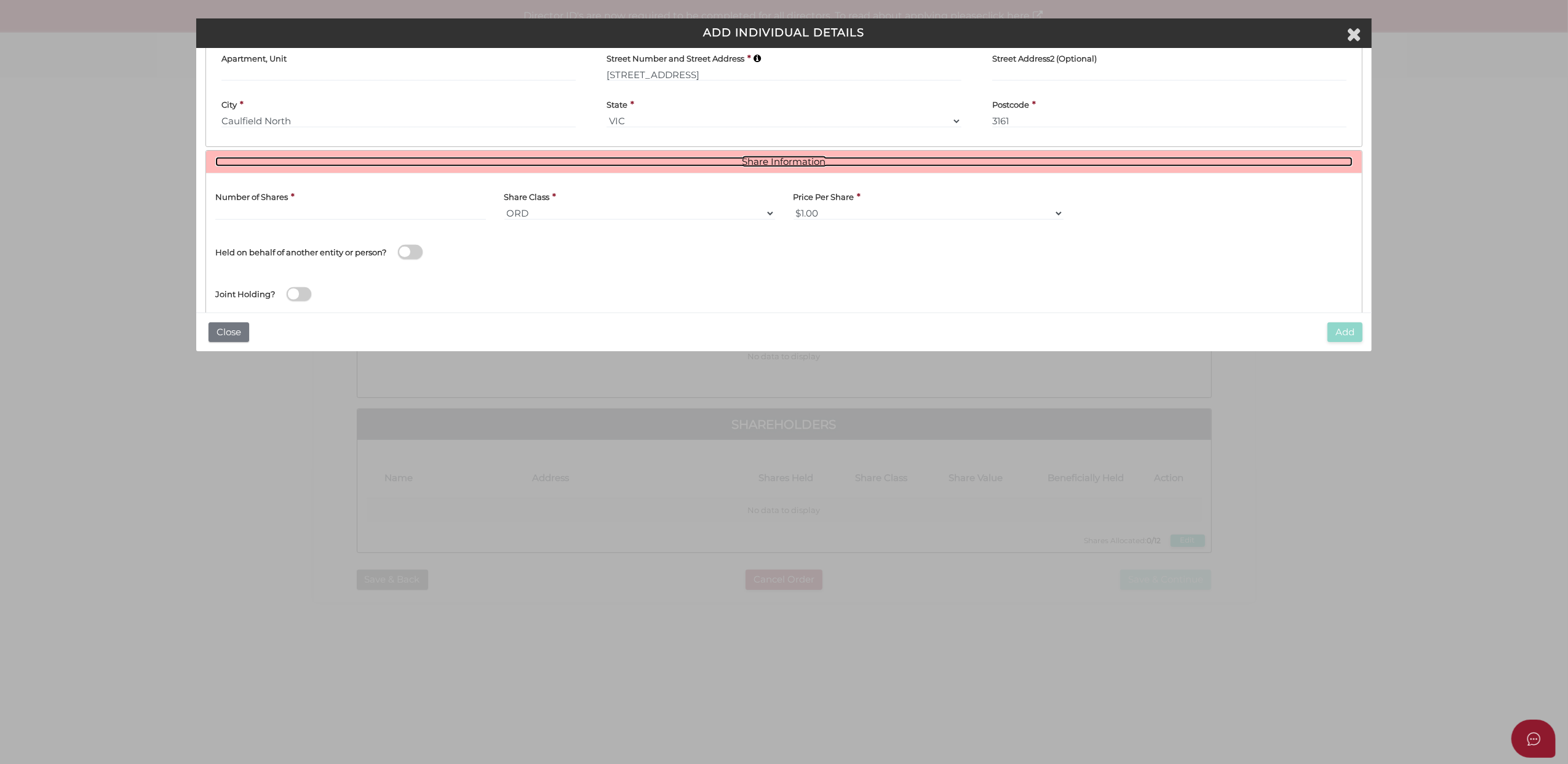
scroll to position [663, 0]
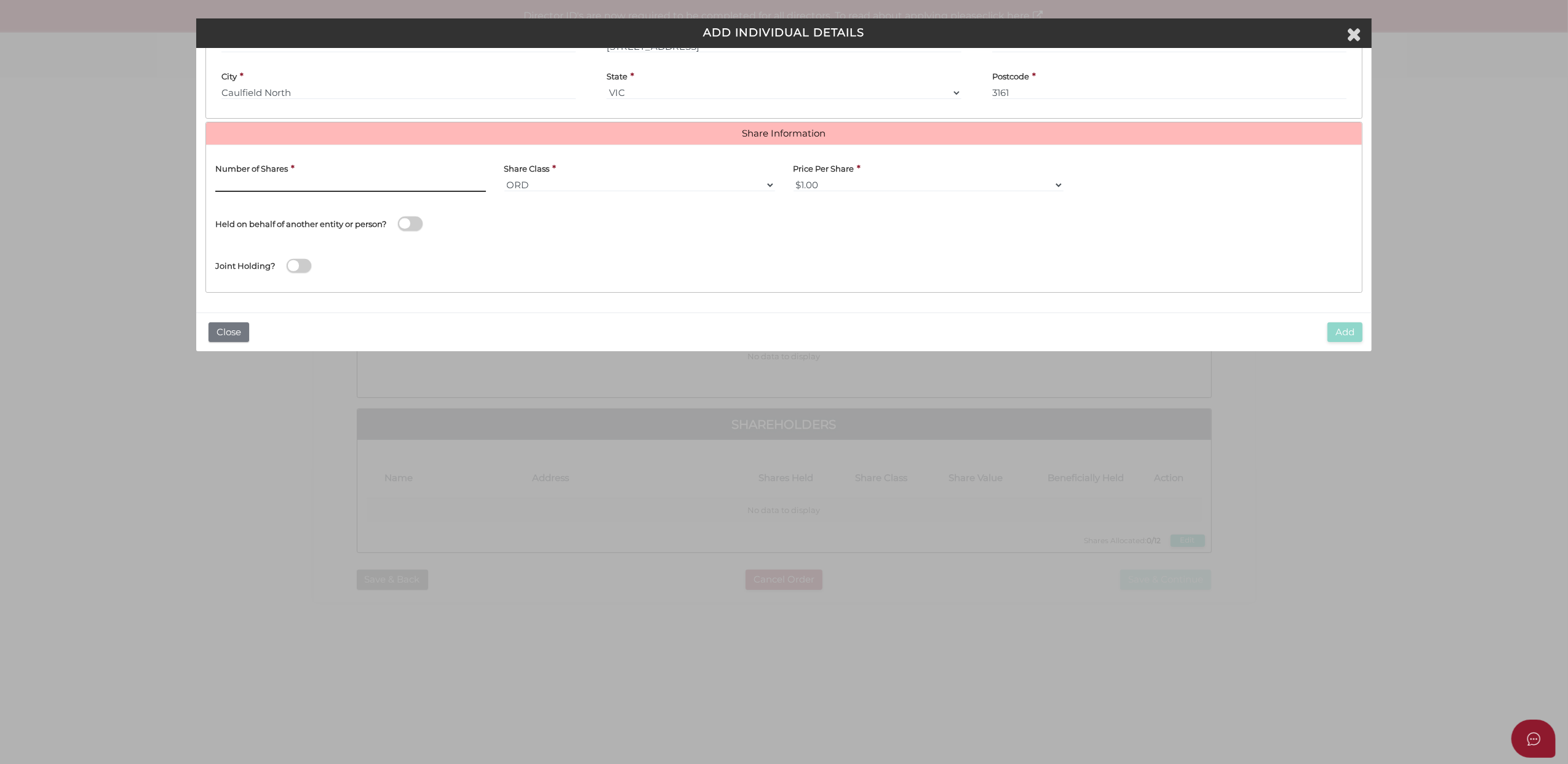
click at [269, 180] on input "text" at bounding box center [350, 185] width 271 height 13
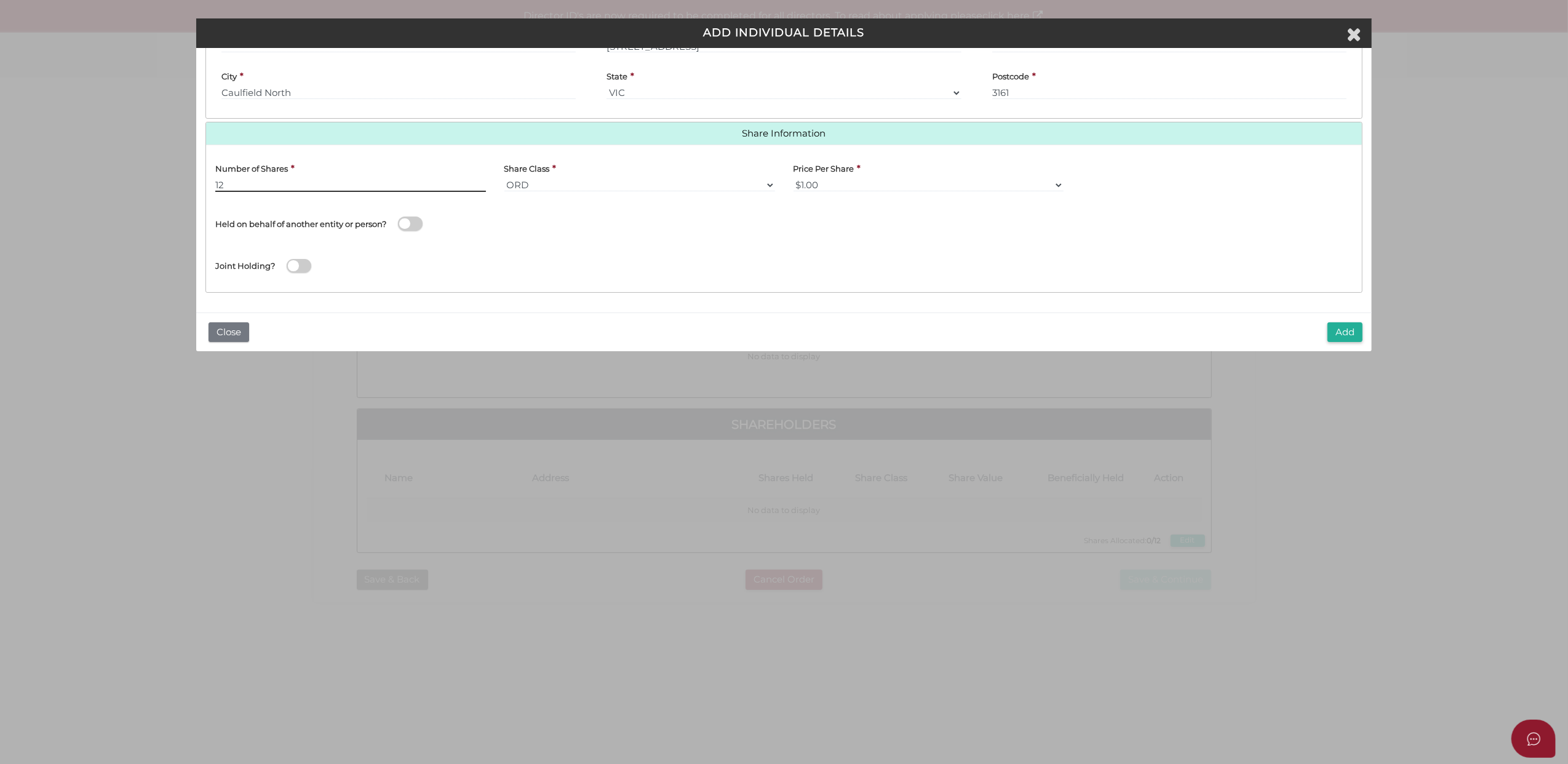
type input "12"
click at [1043, 329] on button "Add" at bounding box center [1345, 332] width 35 height 21
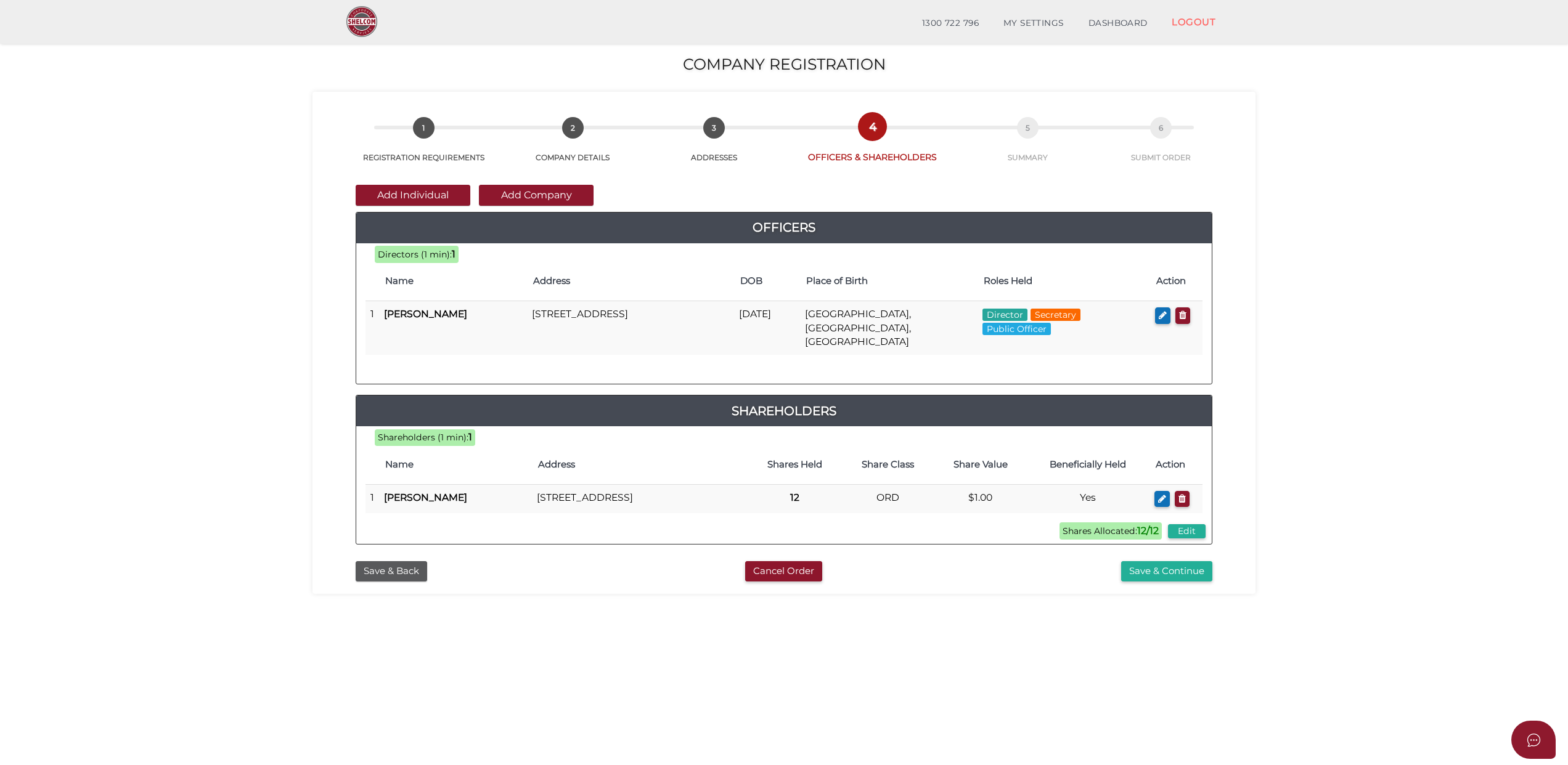
scroll to position [80, 0]
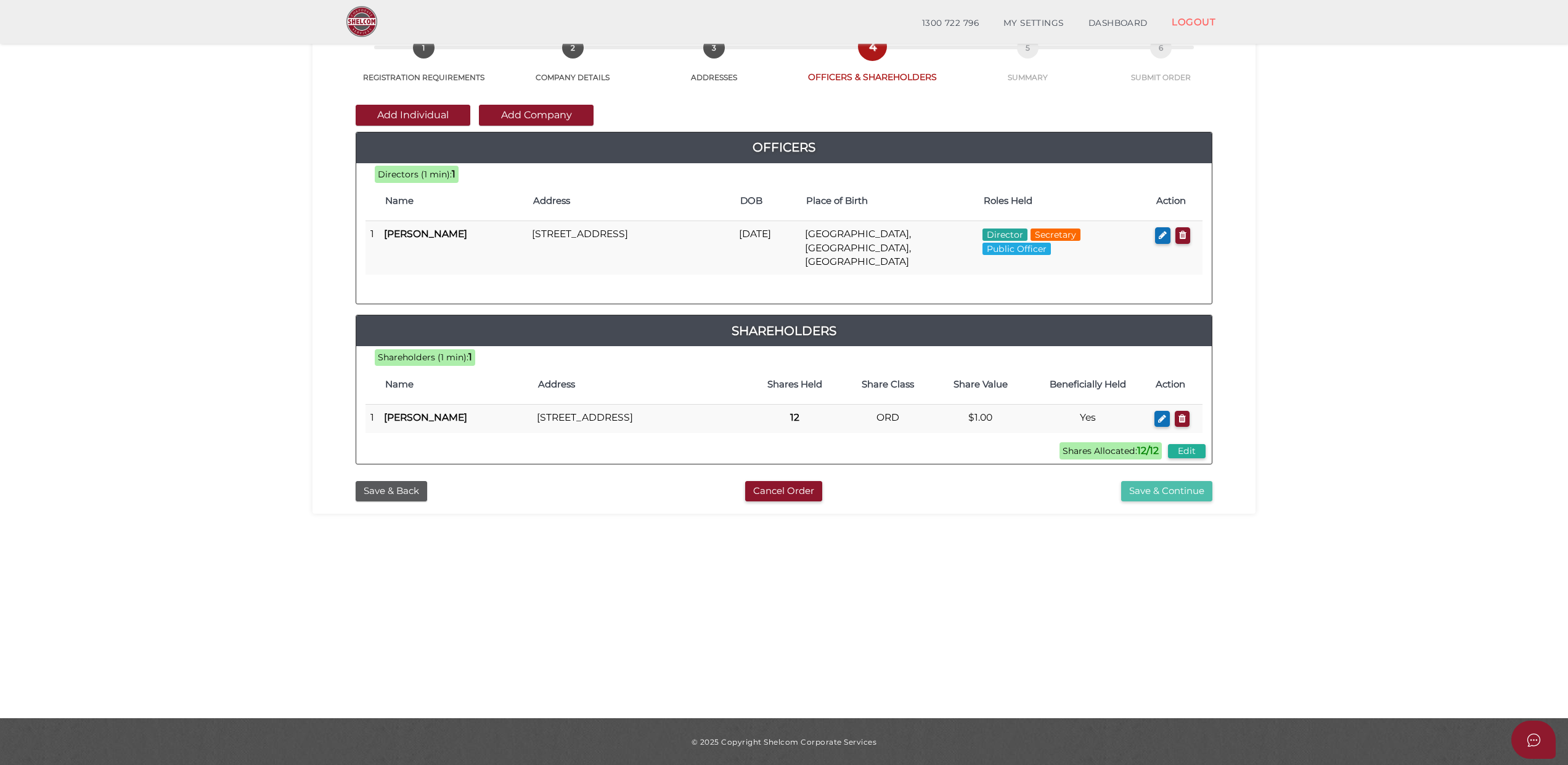
click at [1161, 489] on button "Save & Continue" at bounding box center [1167, 491] width 91 height 21
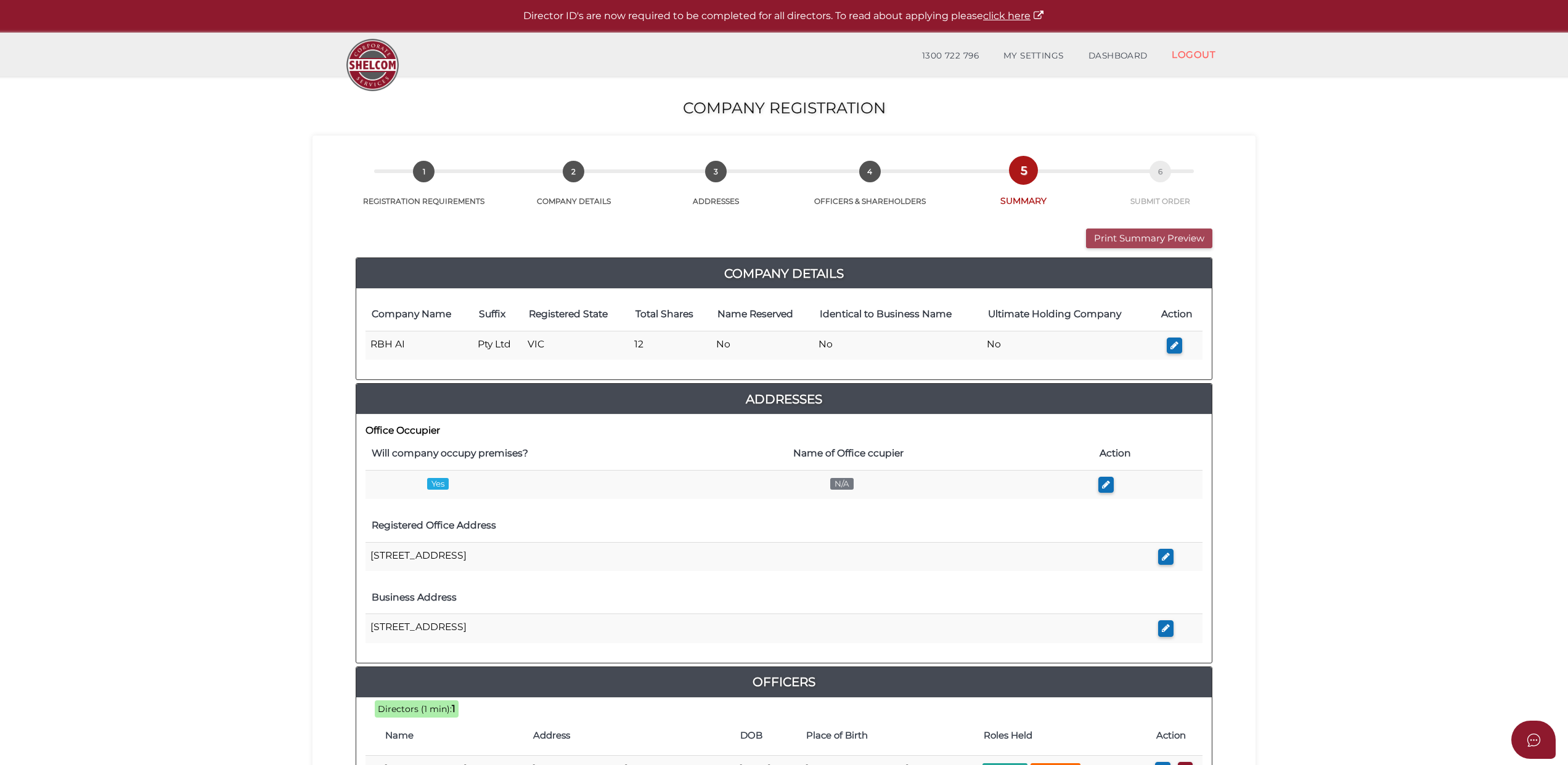
click at [1119, 232] on button "Print Summary Preview" at bounding box center [1148, 239] width 126 height 21
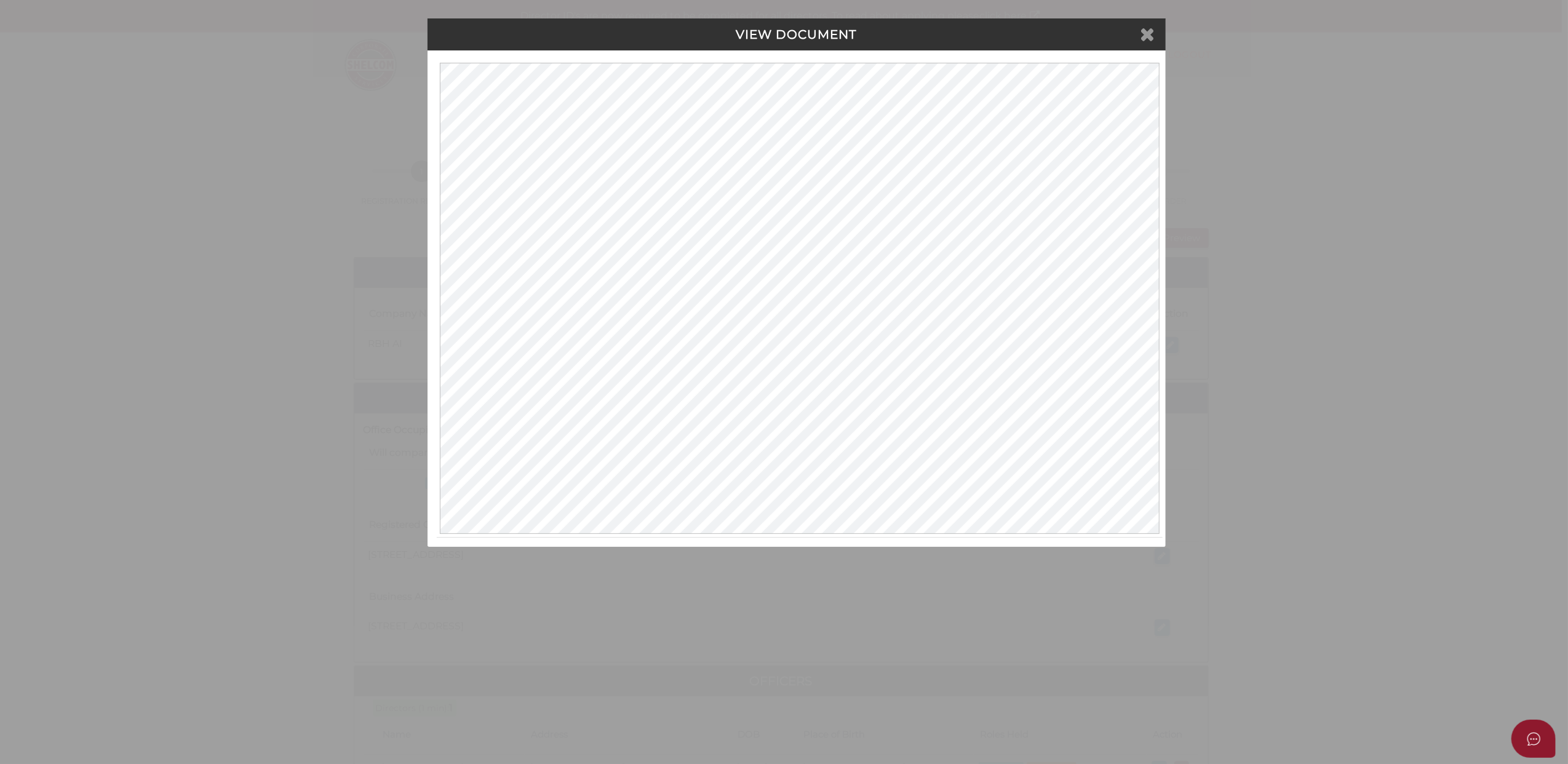
click at [1151, 27] on icon at bounding box center [1148, 34] width 15 height 18
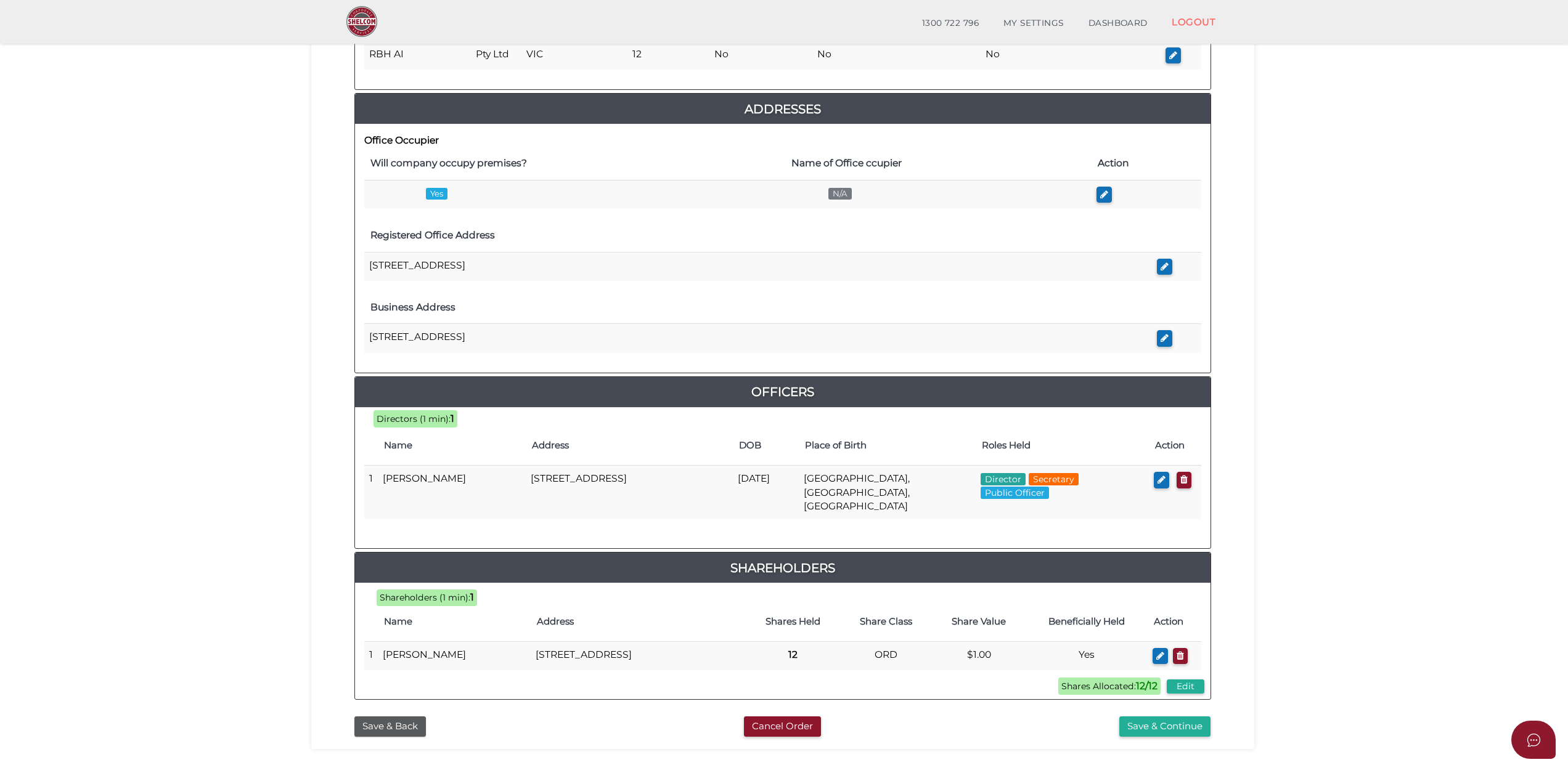
scroll to position [328, 0]
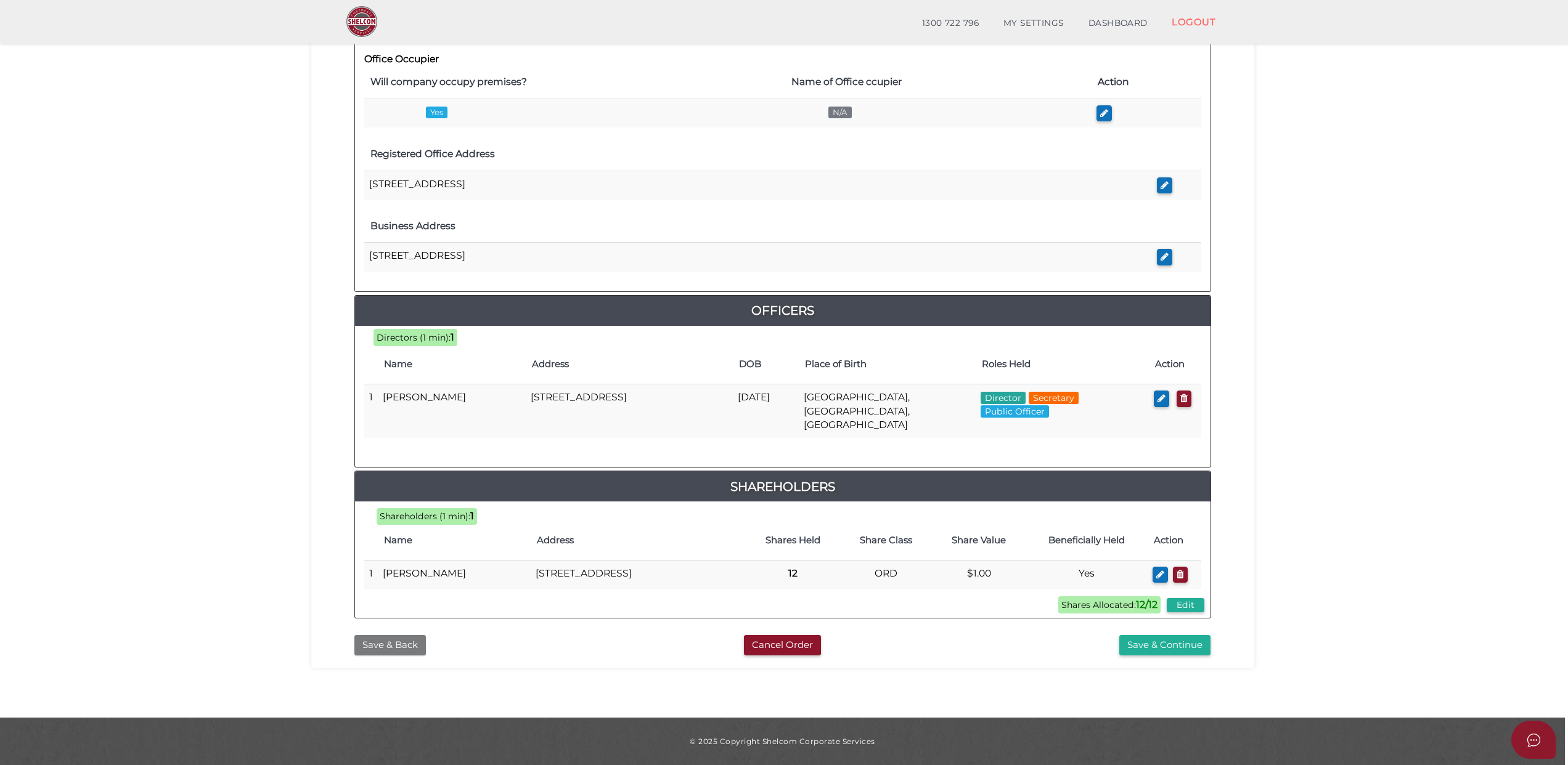
click at [395, 646] on button "Save & Back" at bounding box center [390, 645] width 71 height 21
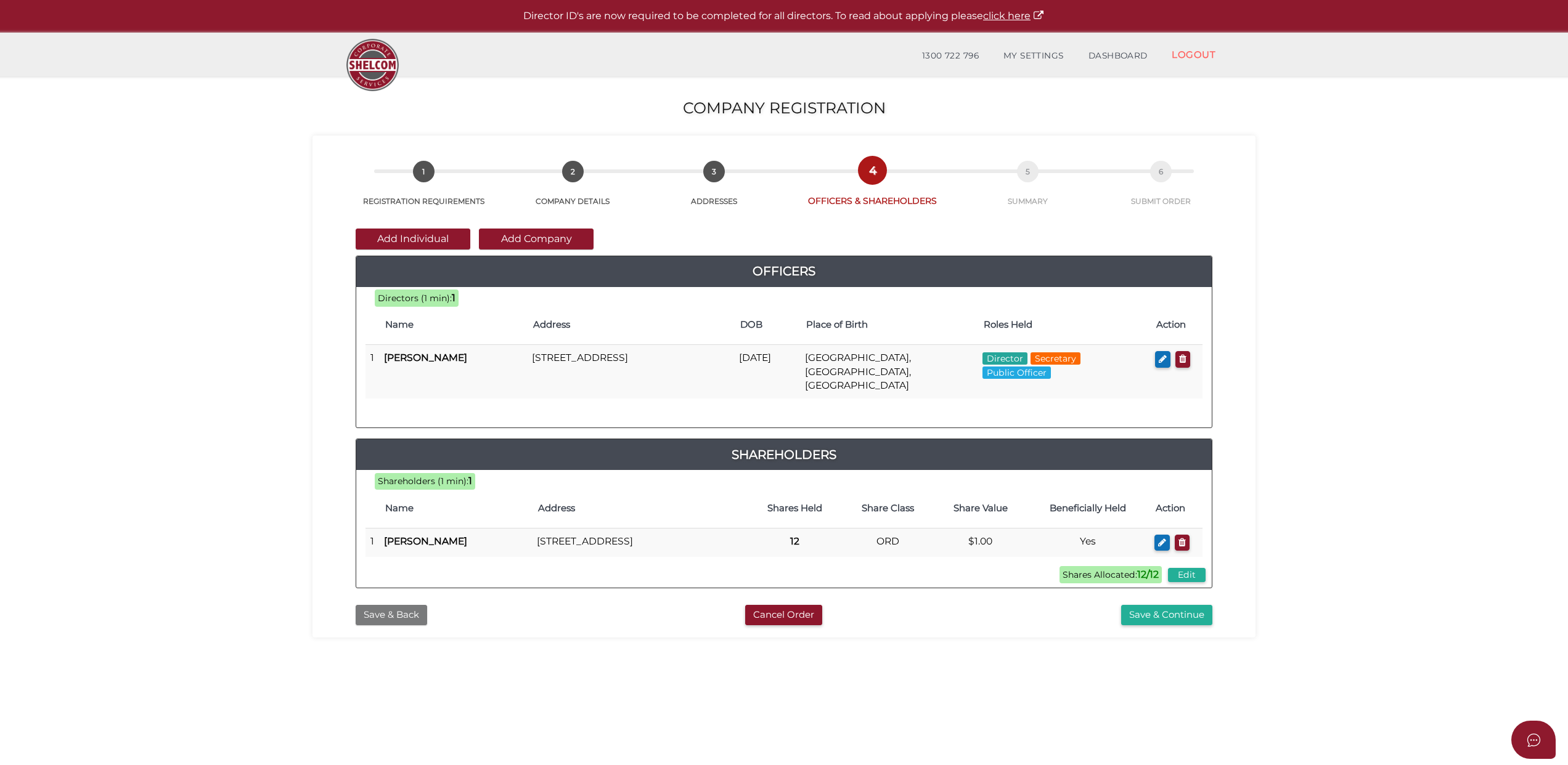
click at [395, 611] on button "Save & Back" at bounding box center [391, 615] width 71 height 21
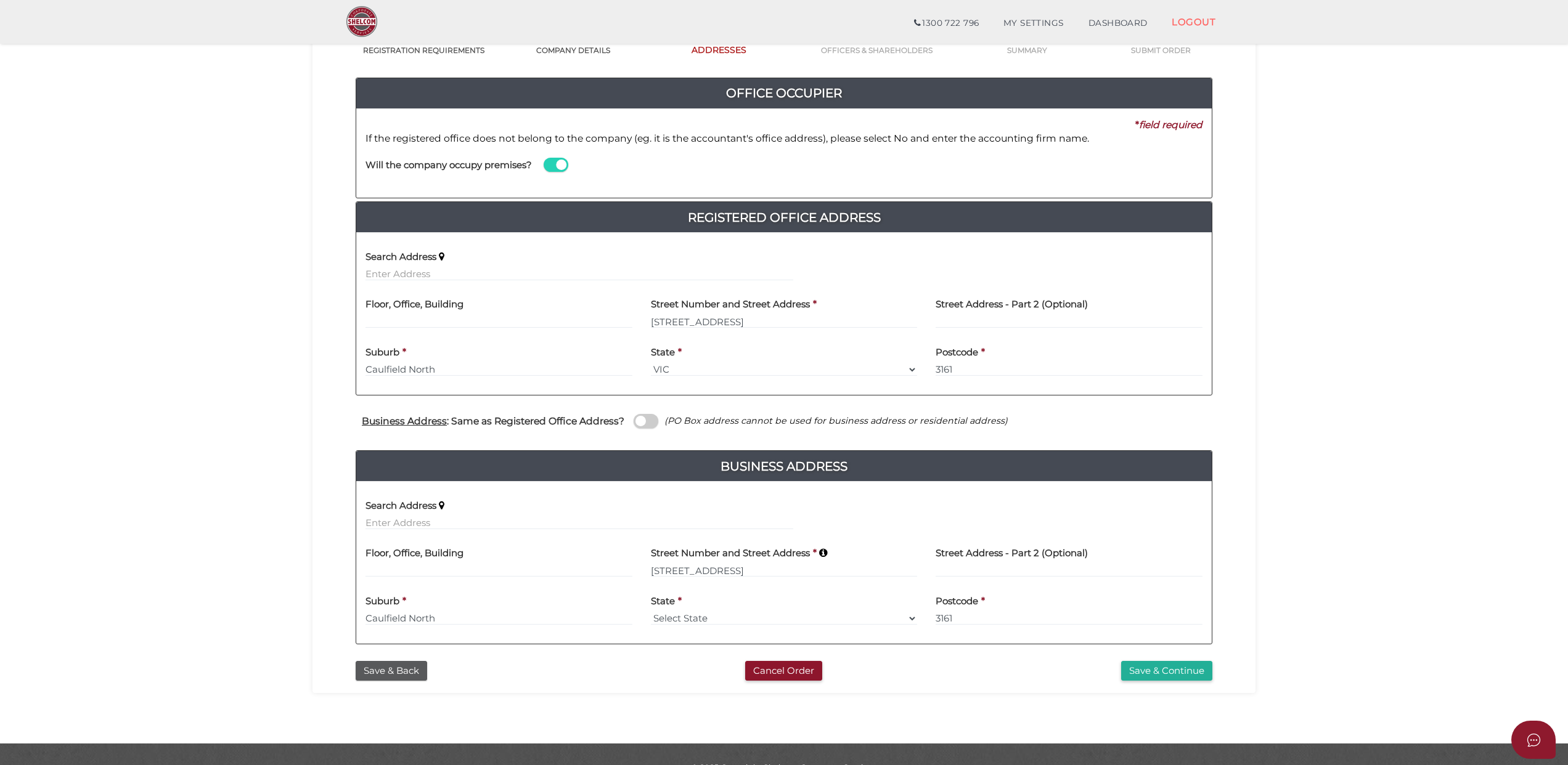
scroll to position [134, 0]
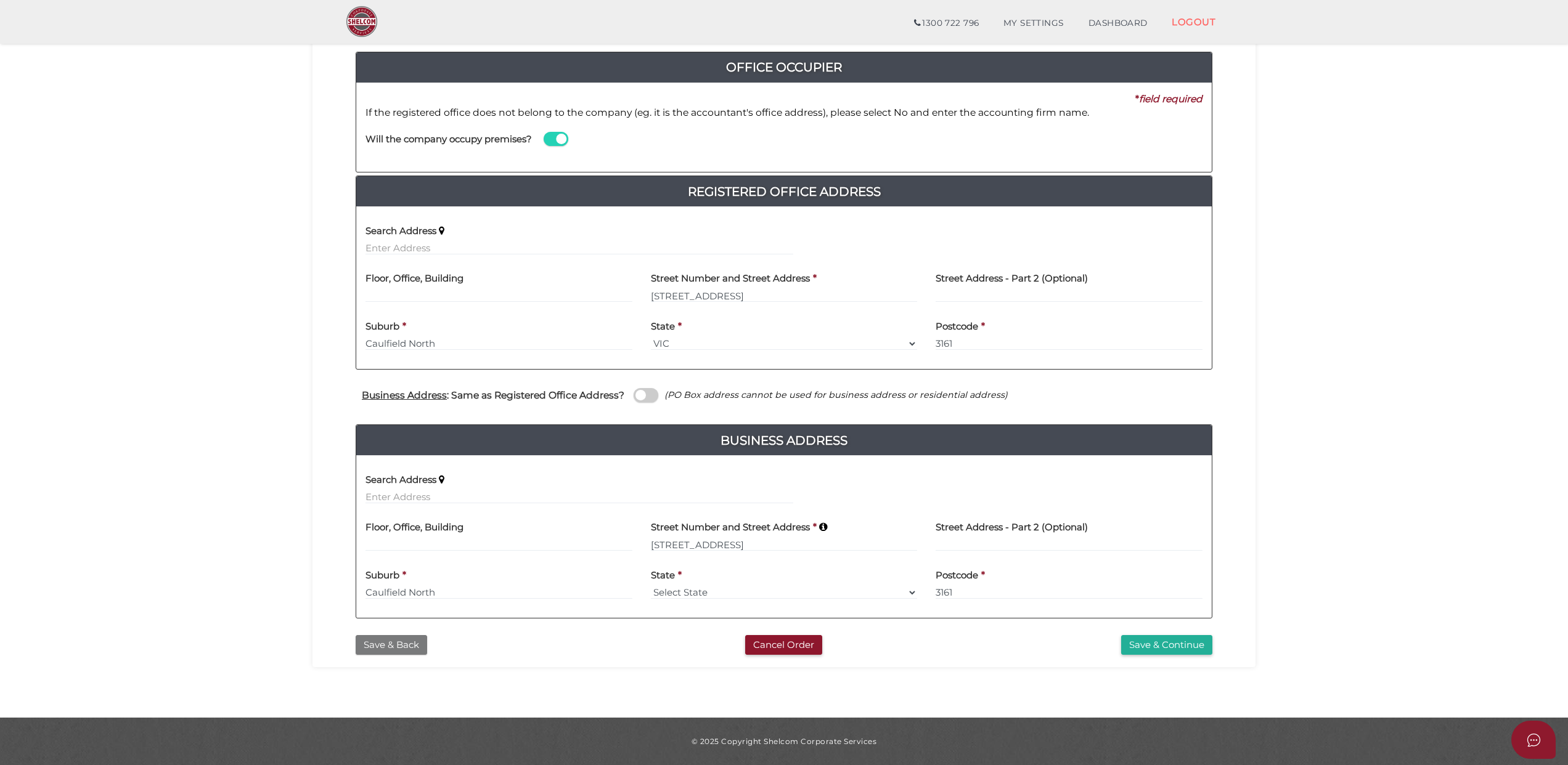
click at [372, 639] on button "Save & Back" at bounding box center [391, 645] width 71 height 21
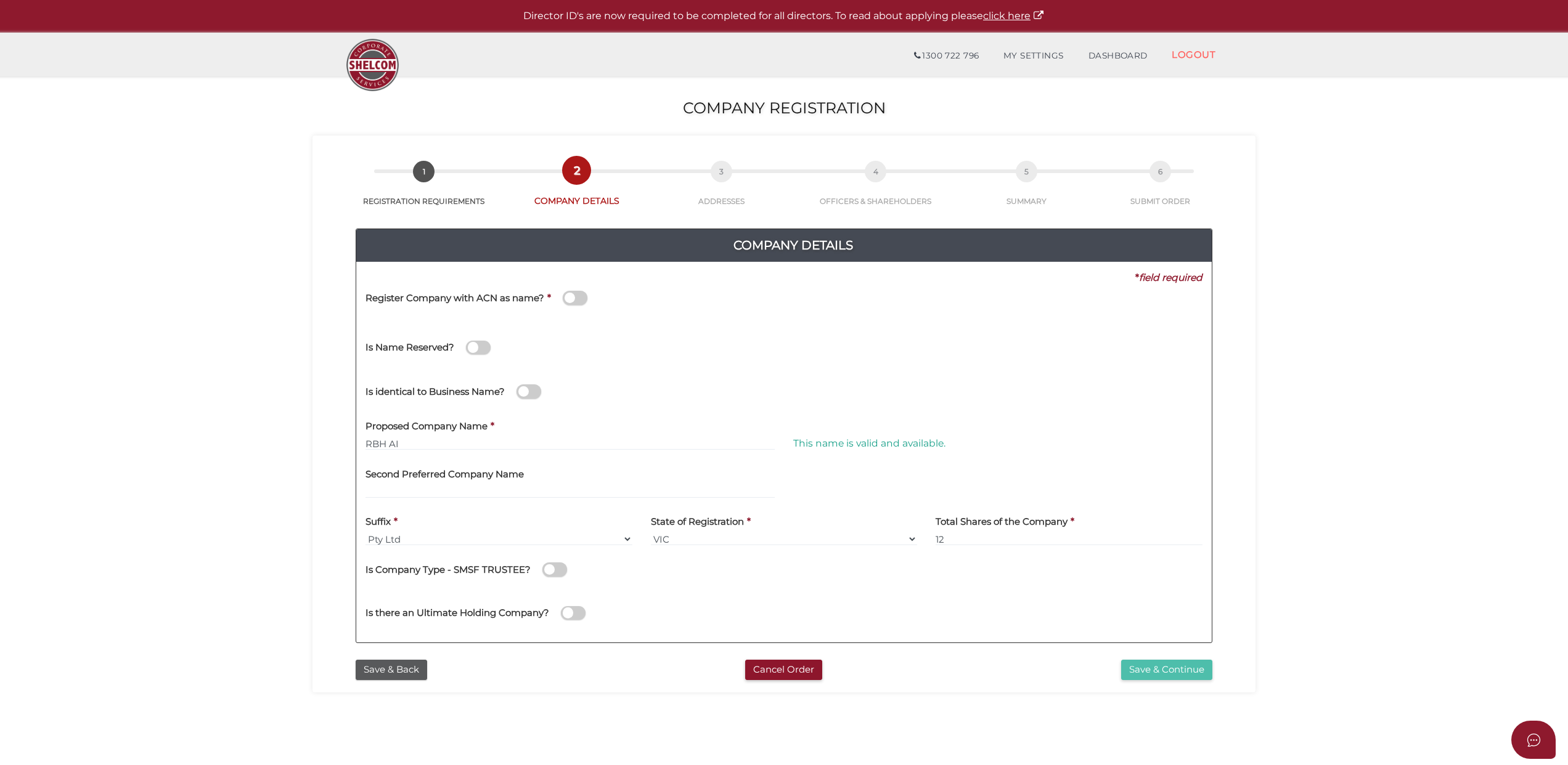
click at [1160, 664] on button "Save & Continue" at bounding box center [1167, 670] width 91 height 21
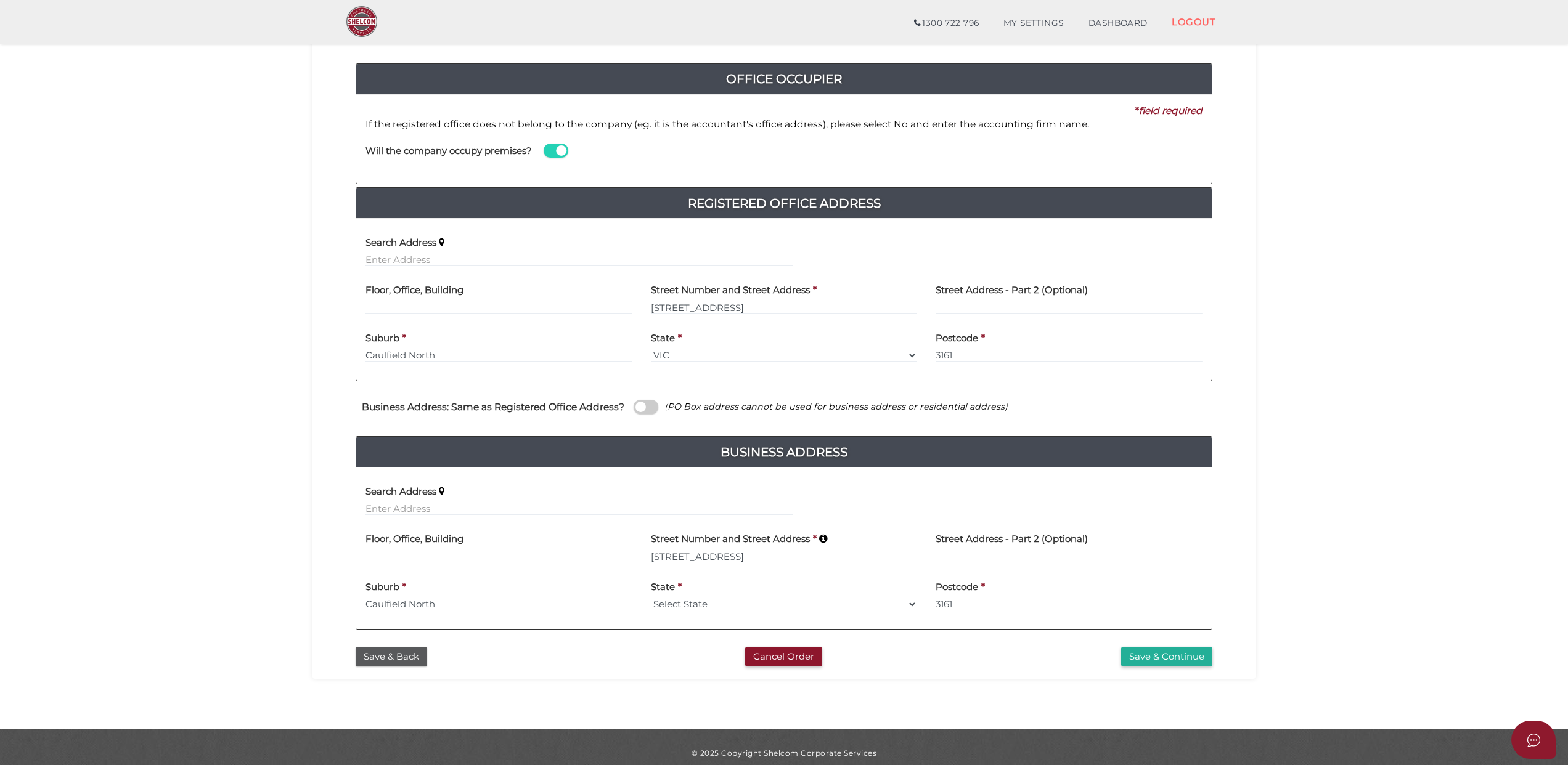
scroll to position [134, 0]
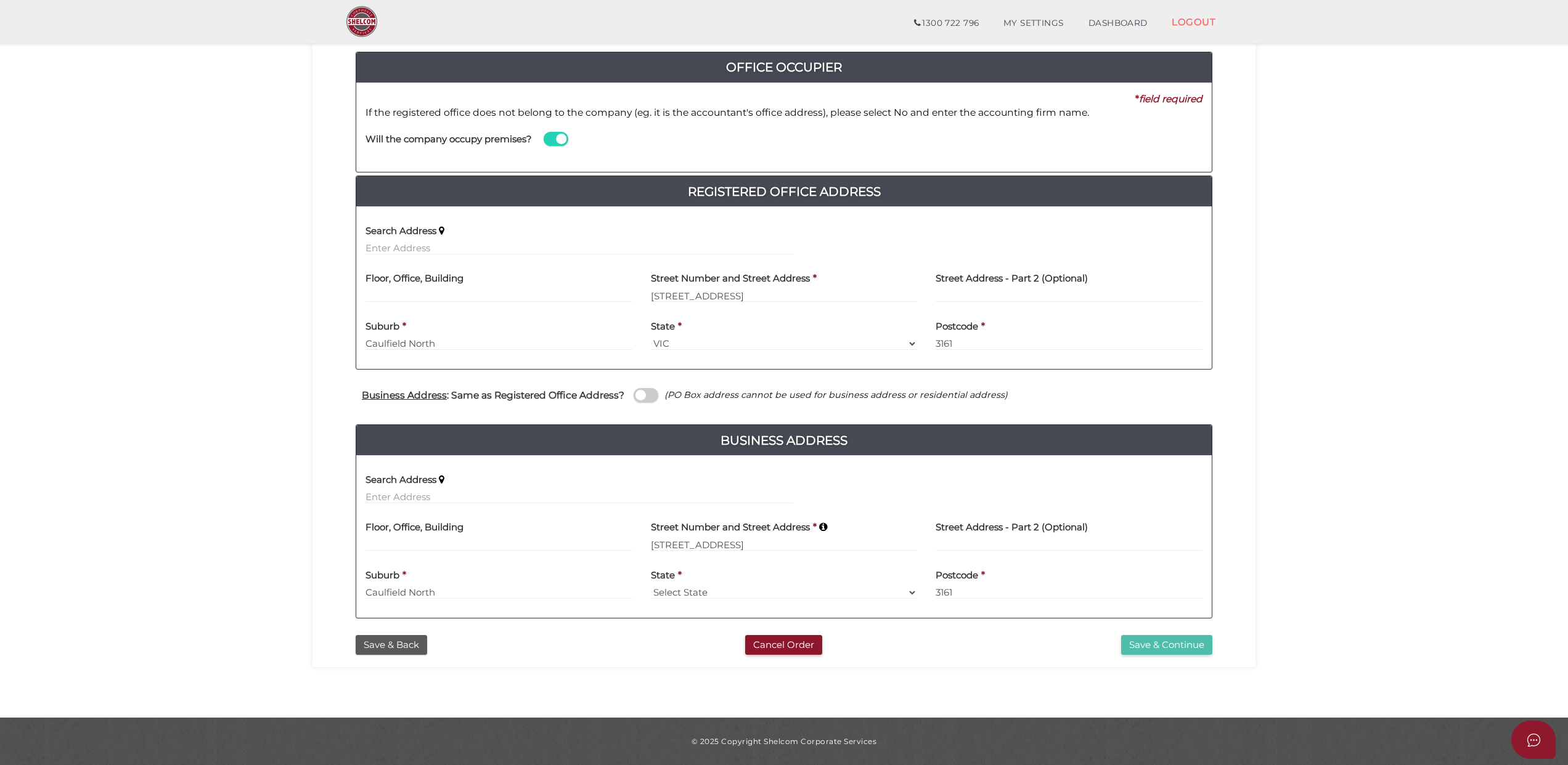
click at [1146, 644] on button "Save & Continue" at bounding box center [1167, 645] width 91 height 21
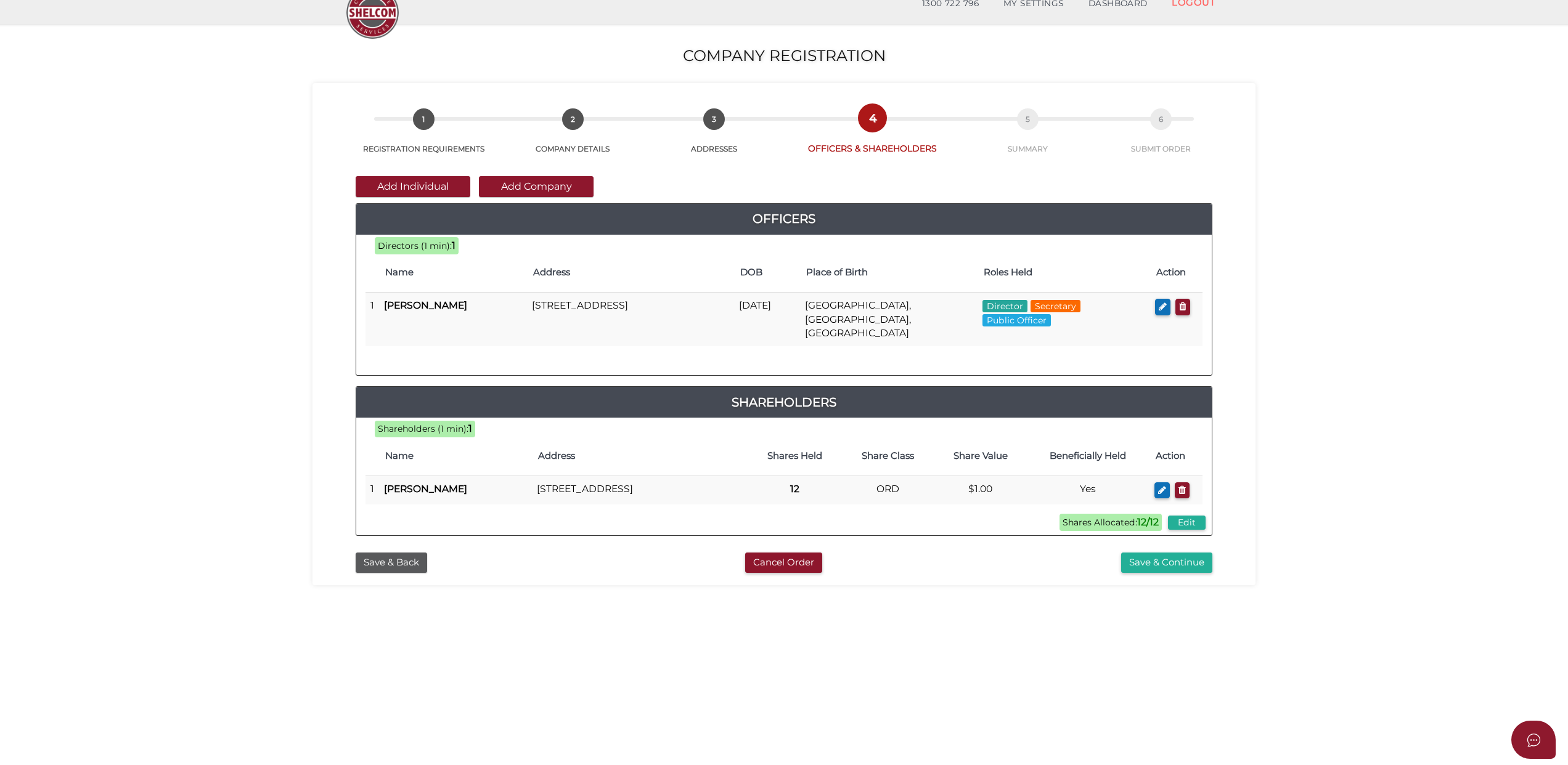
scroll to position [80, 0]
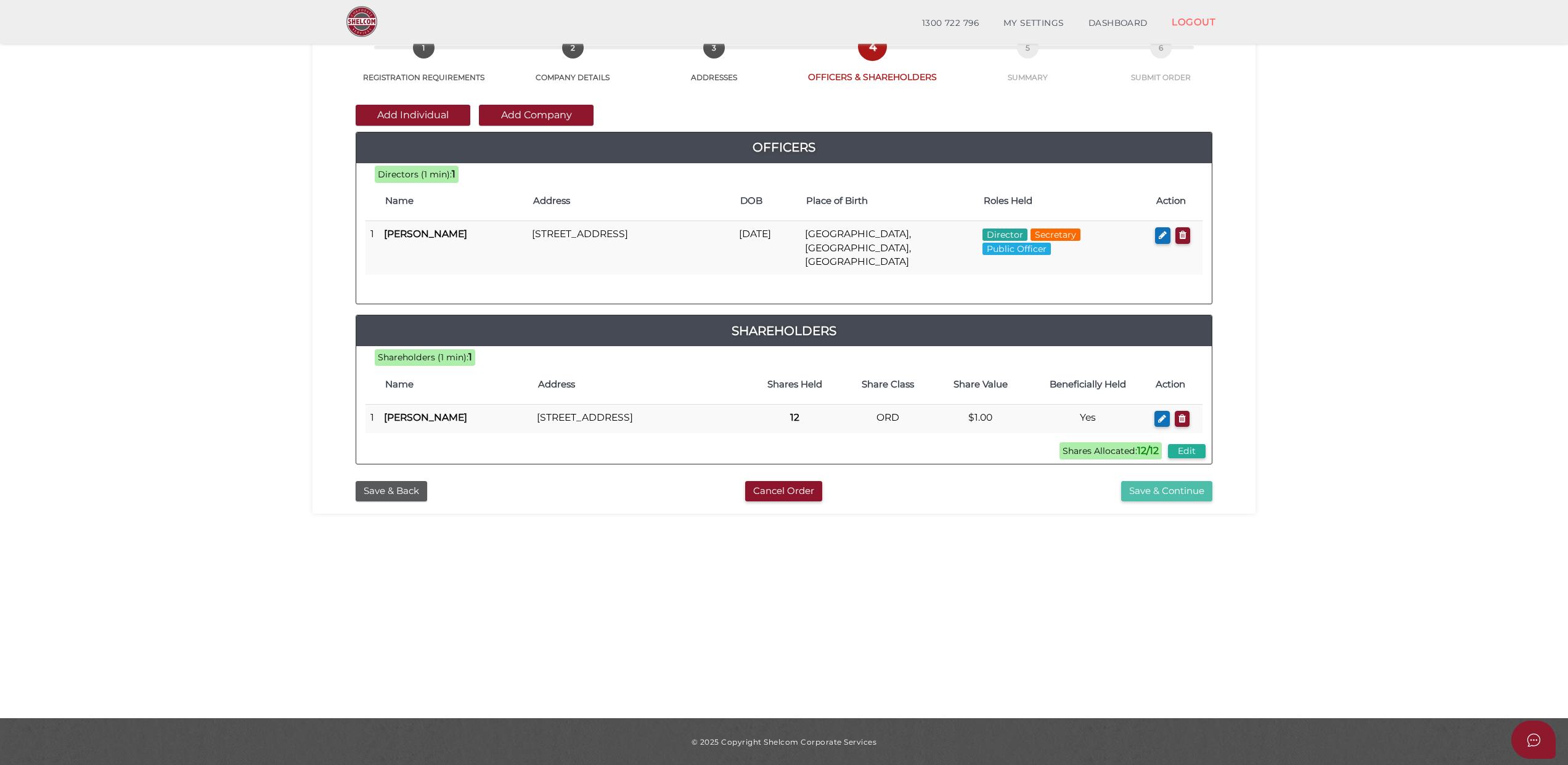
click at [1139, 491] on button "Save & Continue" at bounding box center [1167, 491] width 91 height 21
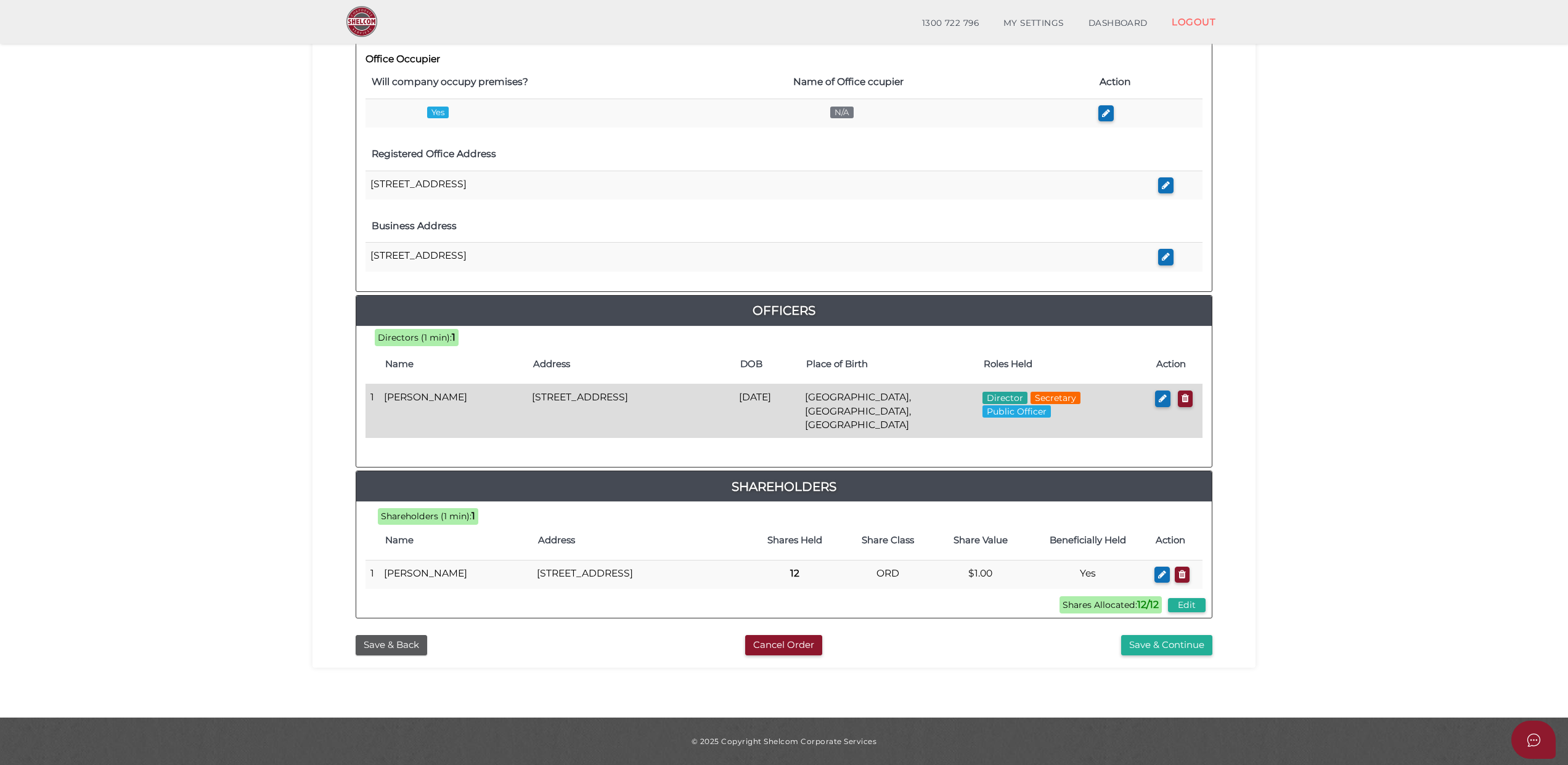
scroll to position [331, 0]
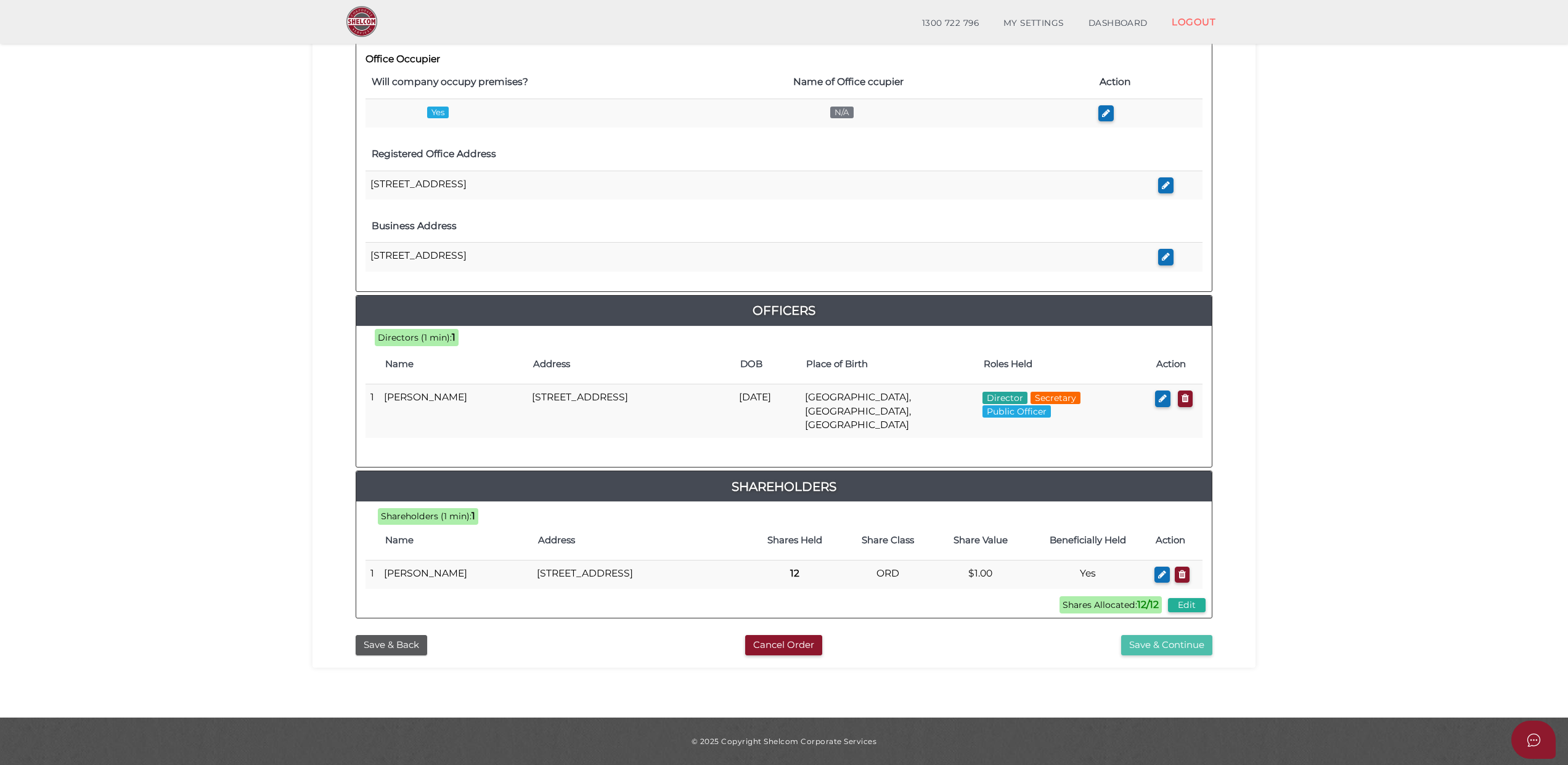
click at [1150, 643] on button "Save & Continue" at bounding box center [1167, 645] width 91 height 21
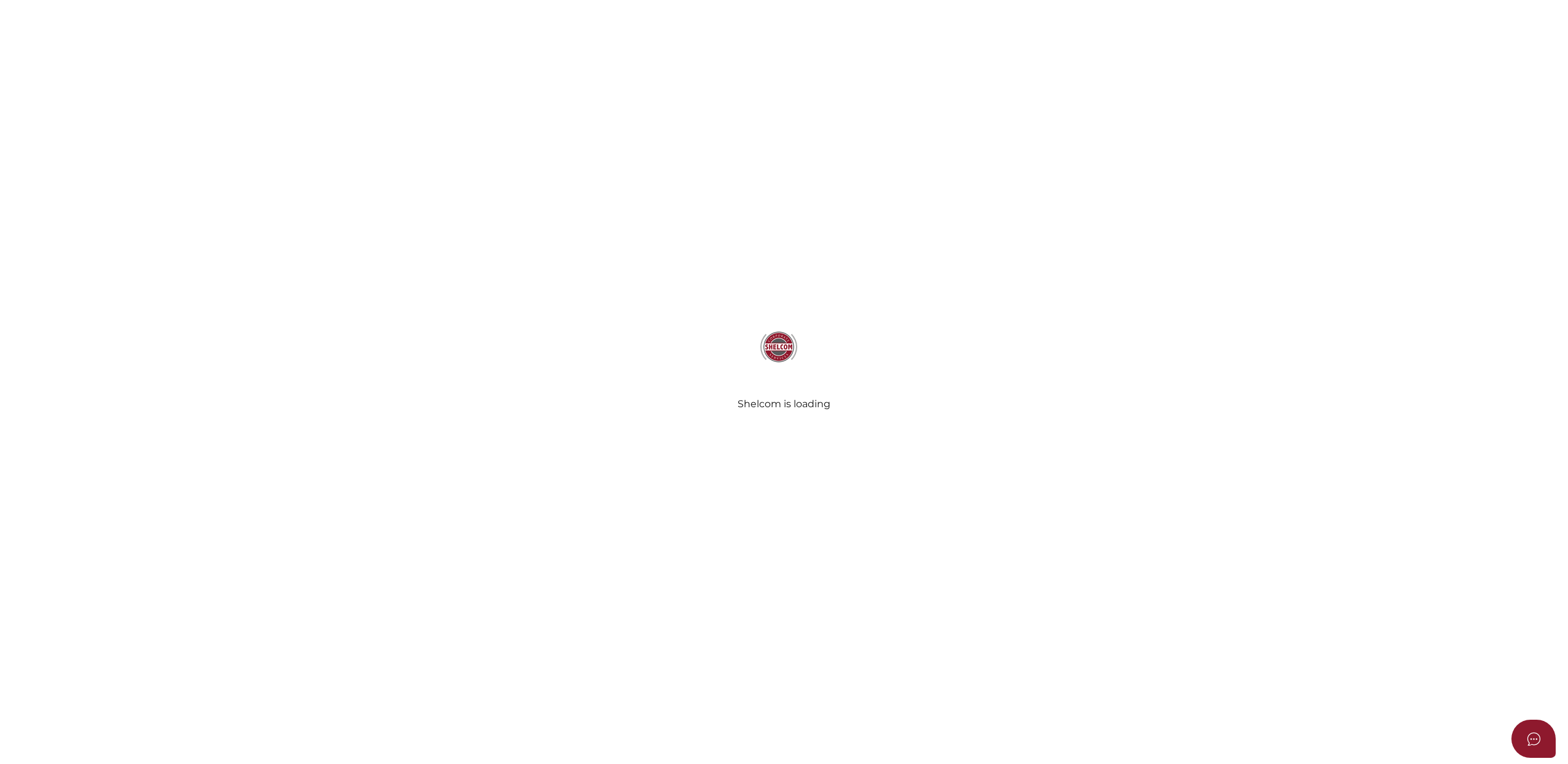
select select "Comb Binding"
radio input "true"
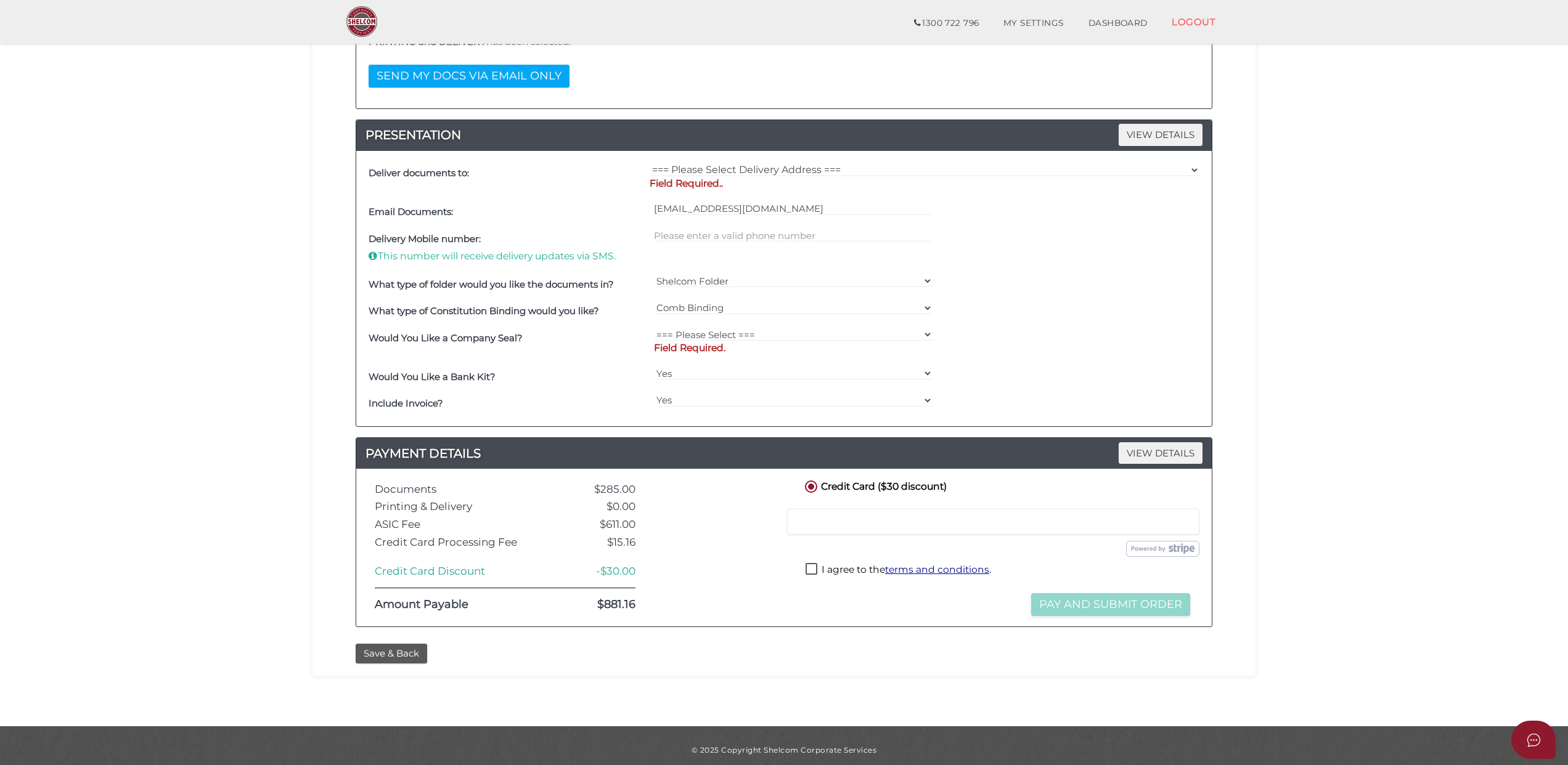
scroll to position [283, 0]
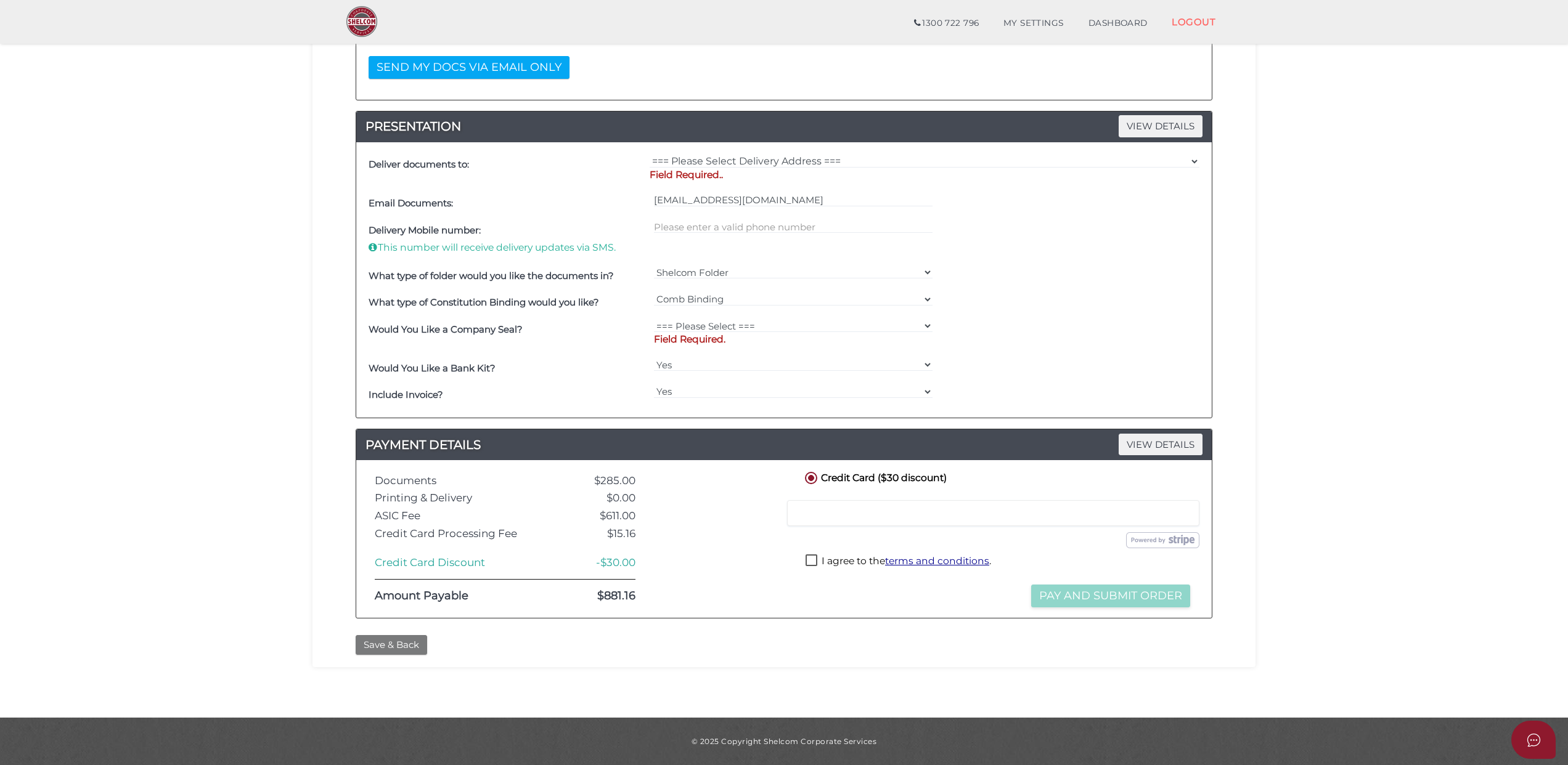
click at [381, 643] on button "Save & Back" at bounding box center [391, 645] width 71 height 21
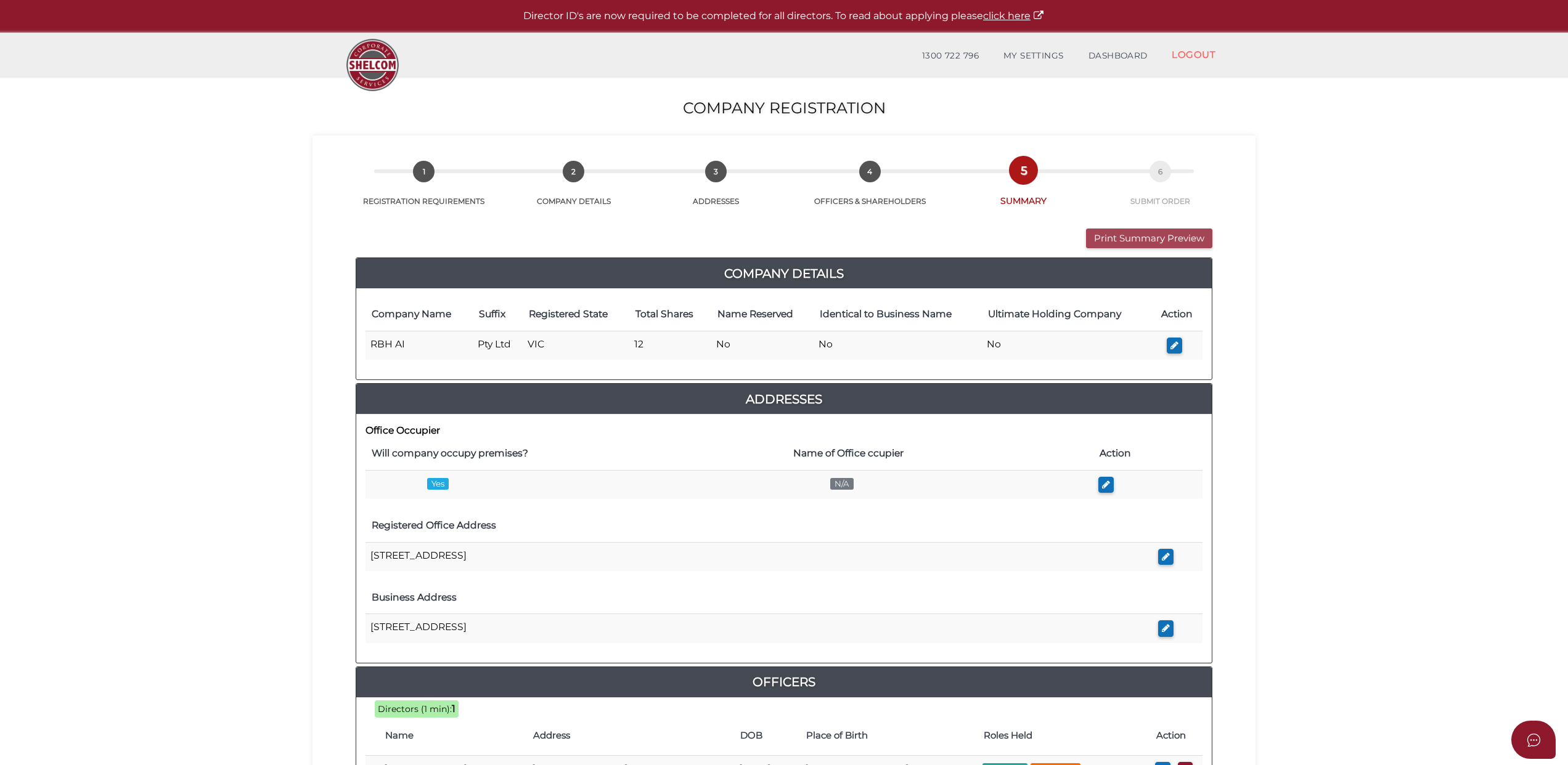
click at [1136, 235] on button "Print Summary Preview" at bounding box center [1148, 239] width 126 height 21
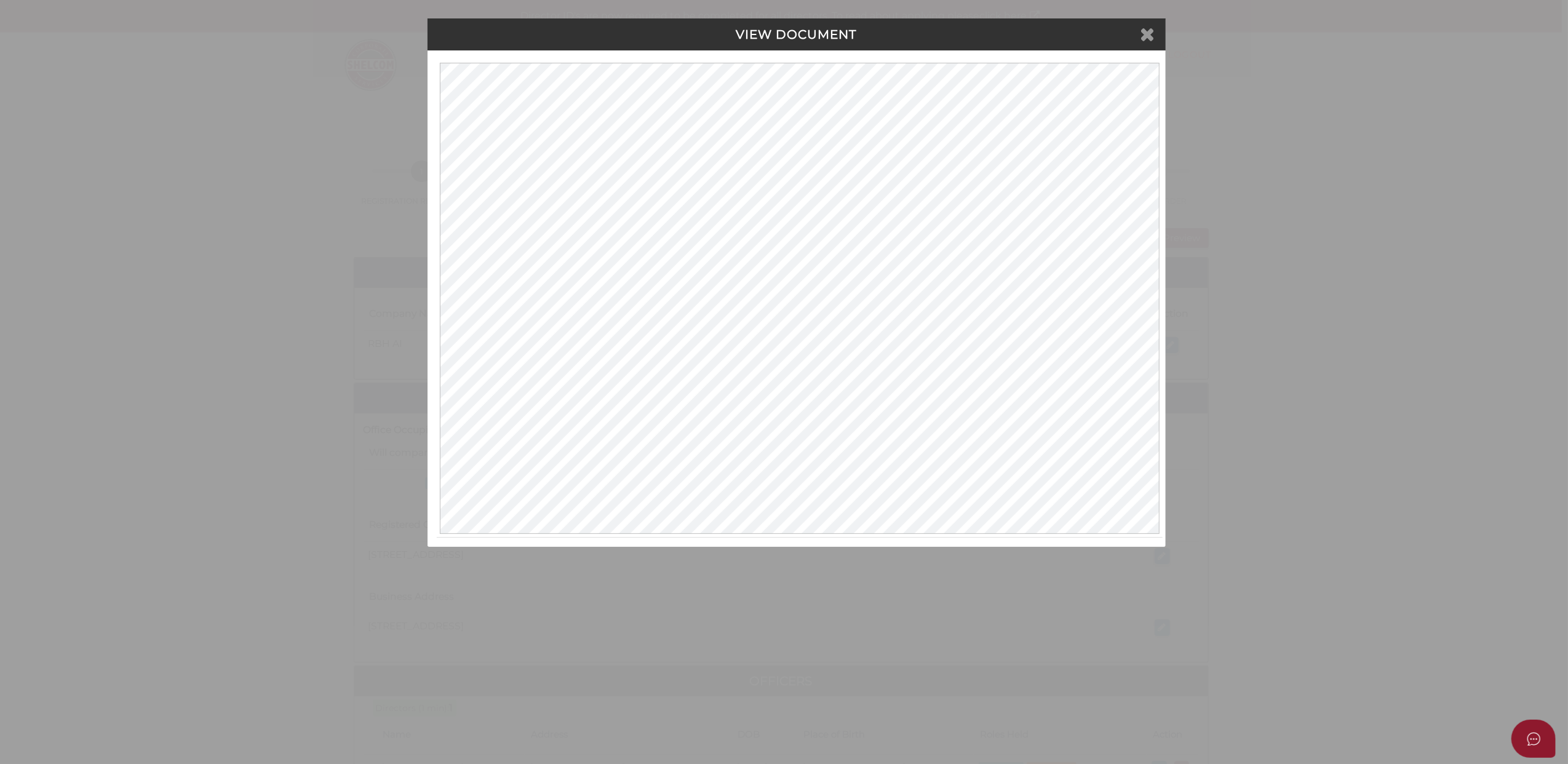
click at [1145, 32] on icon at bounding box center [1148, 34] width 15 height 18
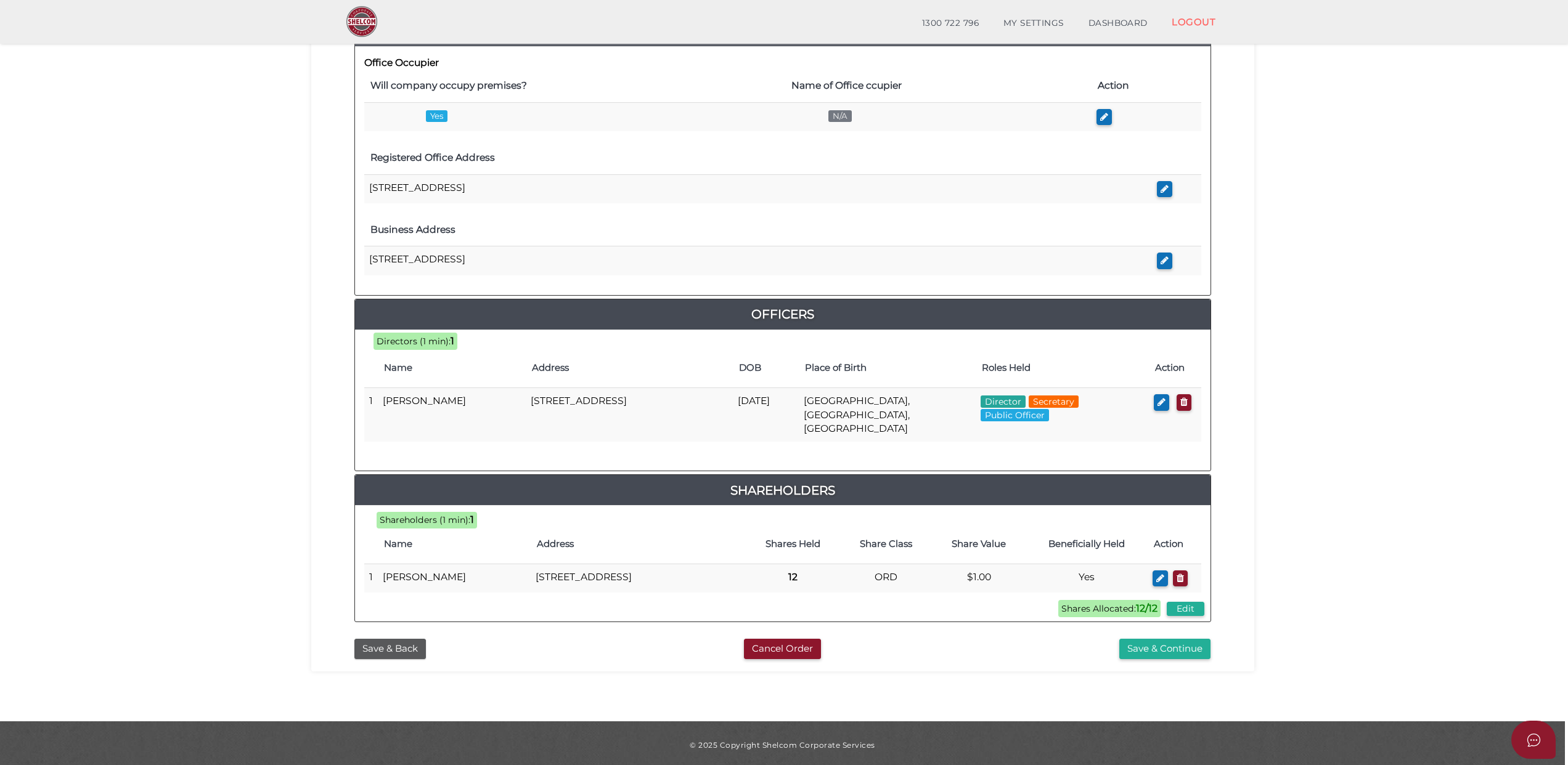
scroll to position [331, 0]
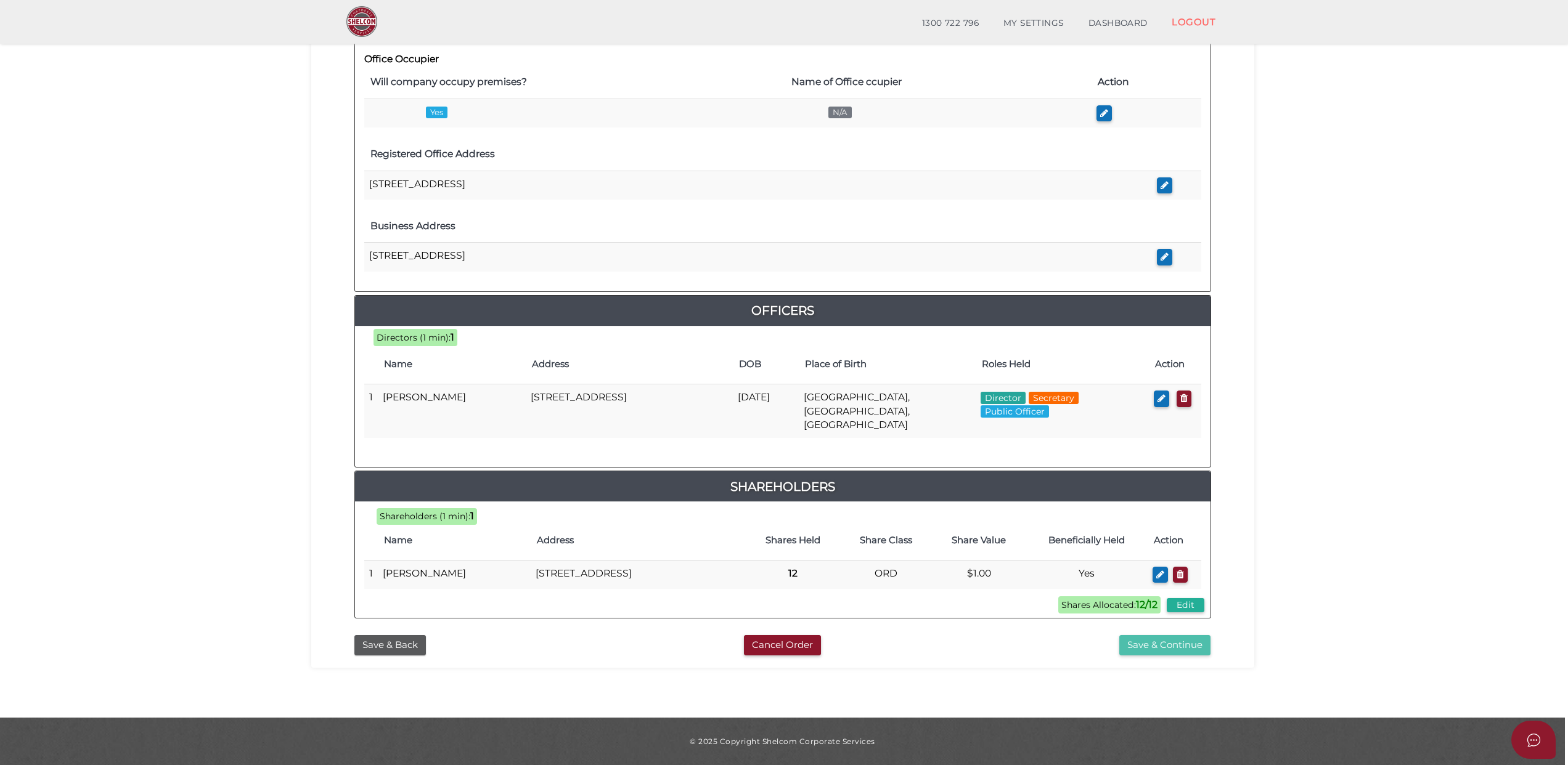
click at [1172, 646] on button "Save & Continue" at bounding box center [1165, 645] width 91 height 21
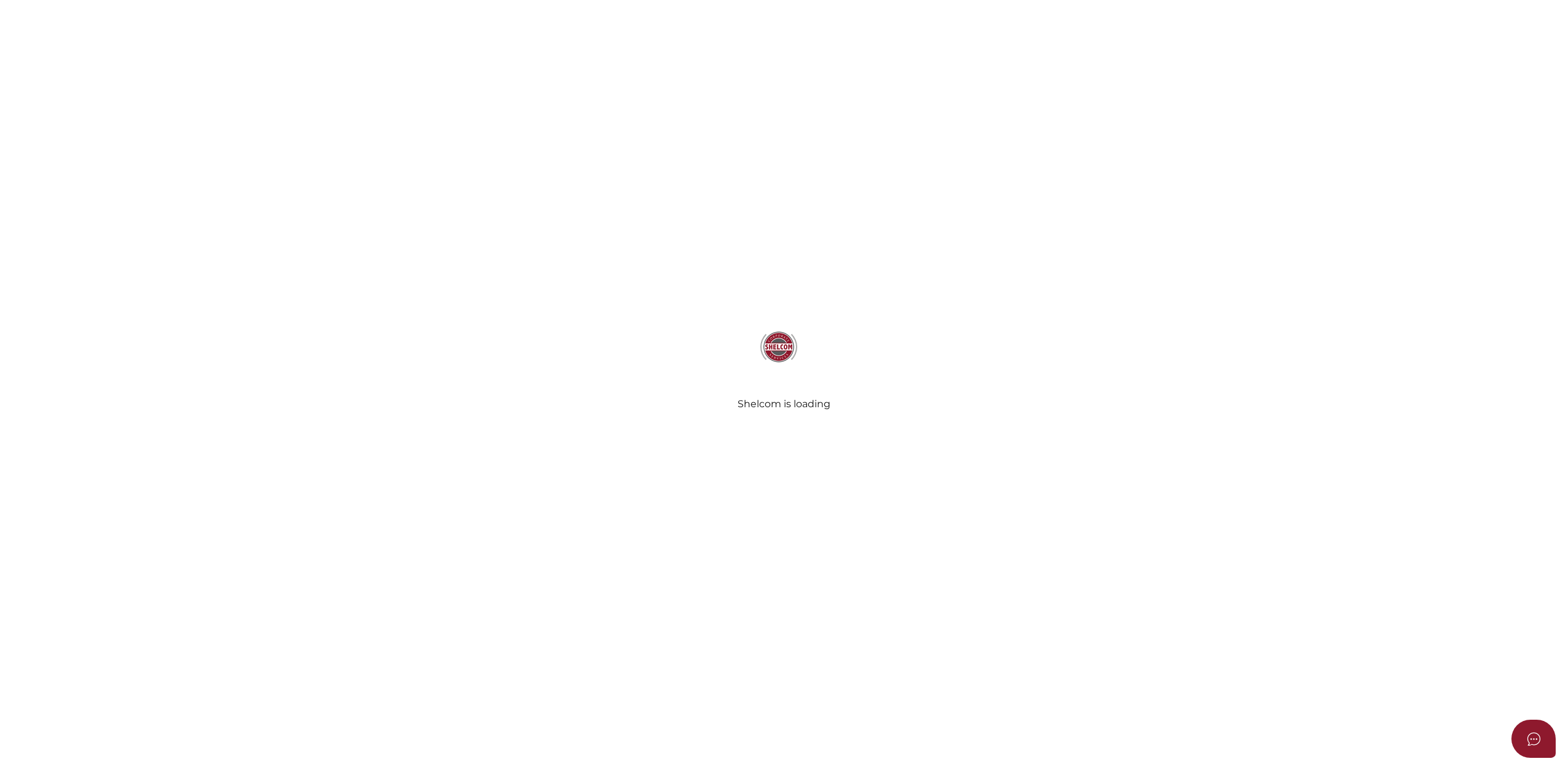
select select "Comb Binding"
radio input "true"
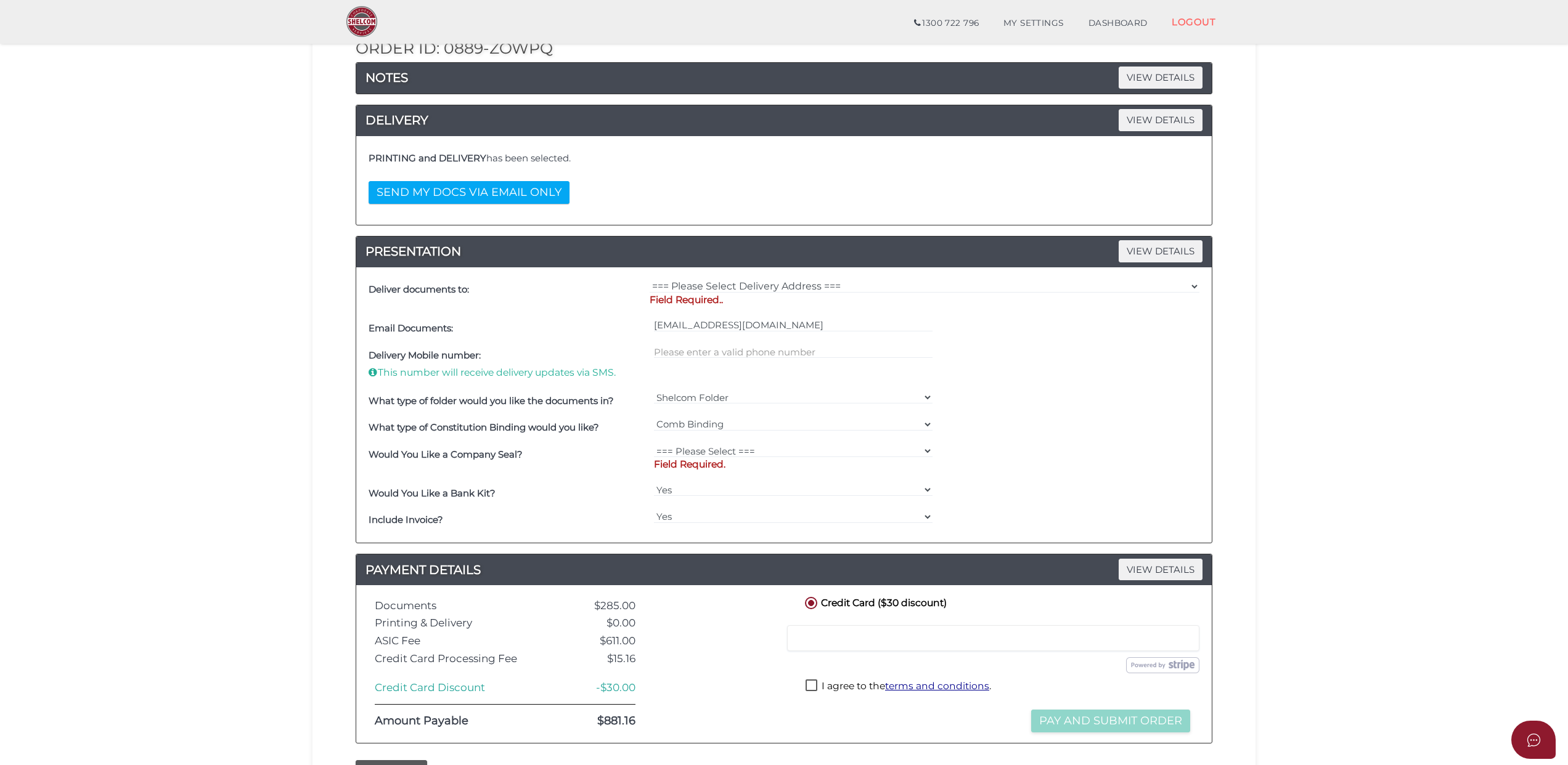
scroll to position [164, 0]
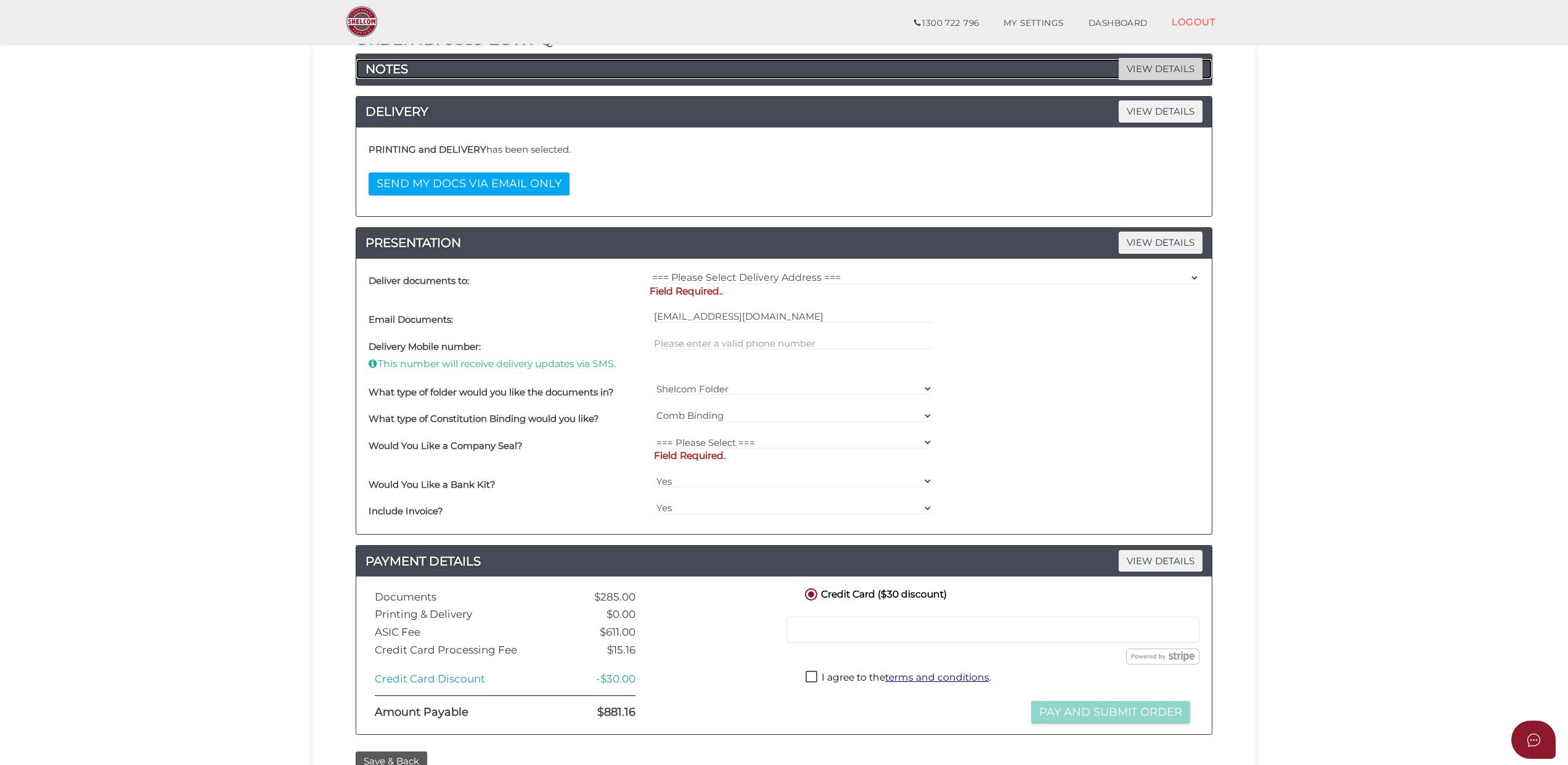
click at [1146, 62] on span "VIEW DETAILS" at bounding box center [1160, 69] width 84 height 22
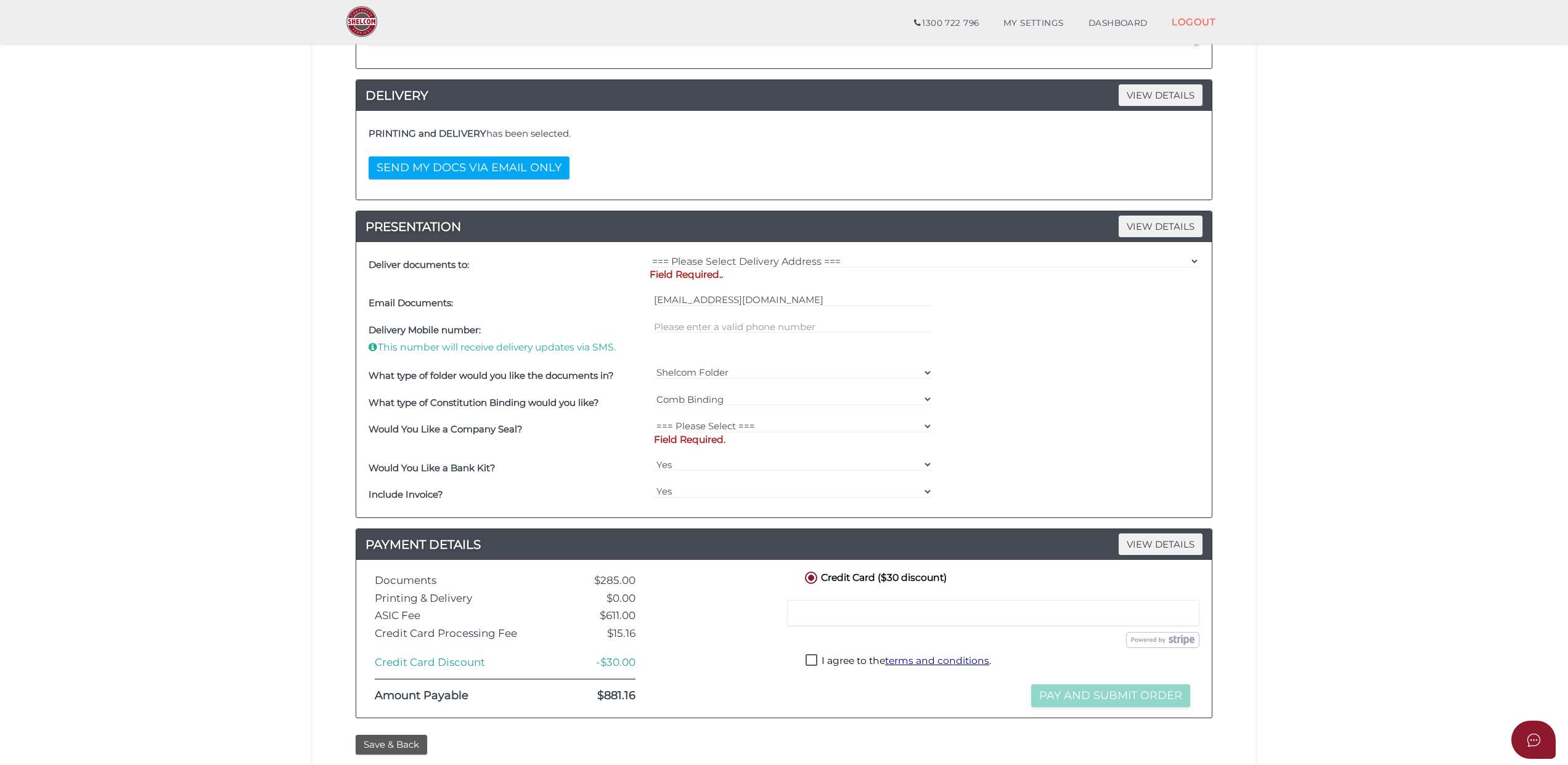
scroll to position [328, 0]
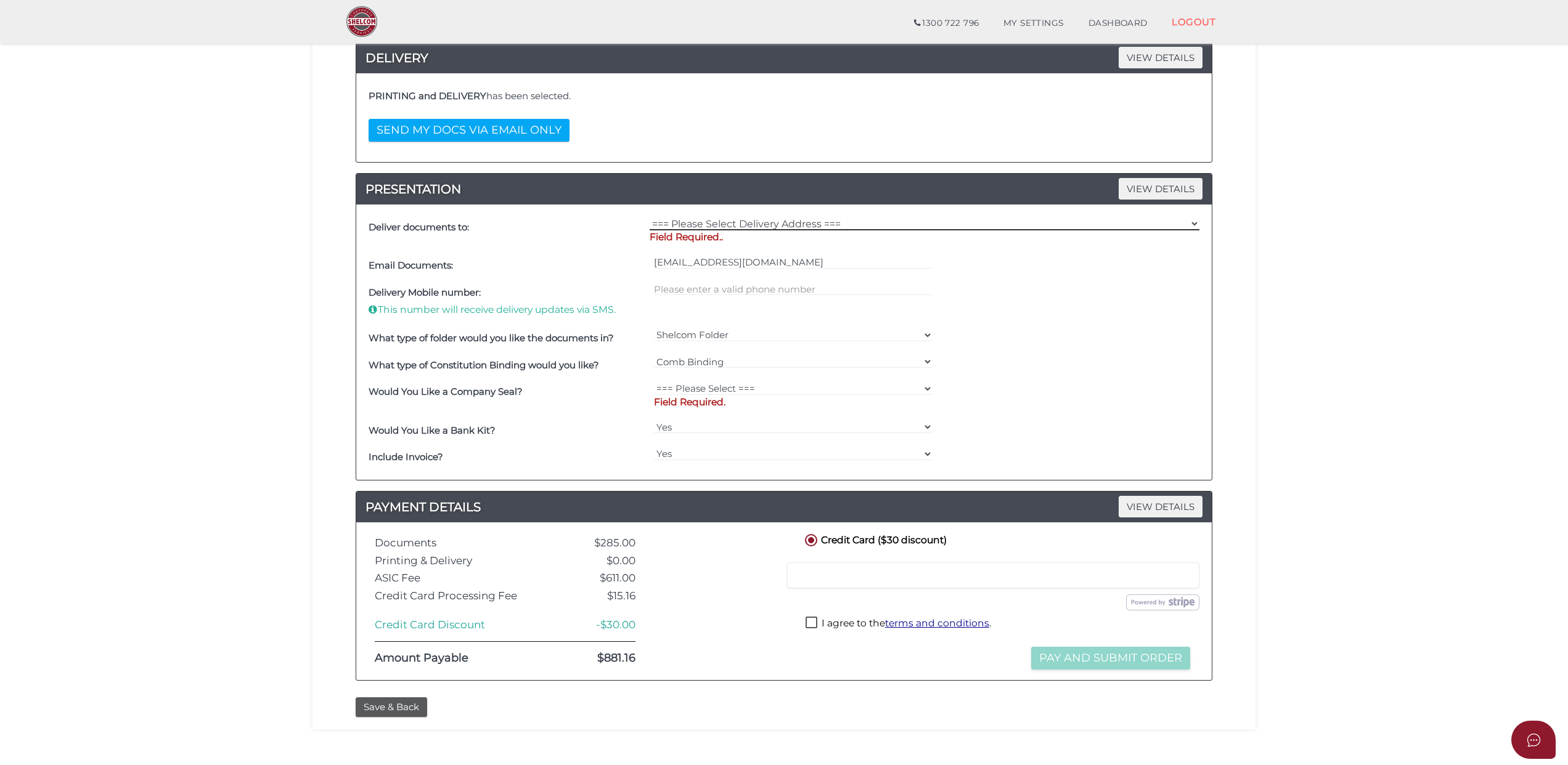
click at [1188, 225] on select "=== Please Select Delivery Address === (User Address - Toni Stanton) KCL Law Le…" at bounding box center [924, 224] width 550 height 13
select select "Other"
click at [649, 219] on select "=== Please Select Delivery Address === (User Address - Toni Stanton) KCL Law Le…" at bounding box center [924, 224] width 550 height 13
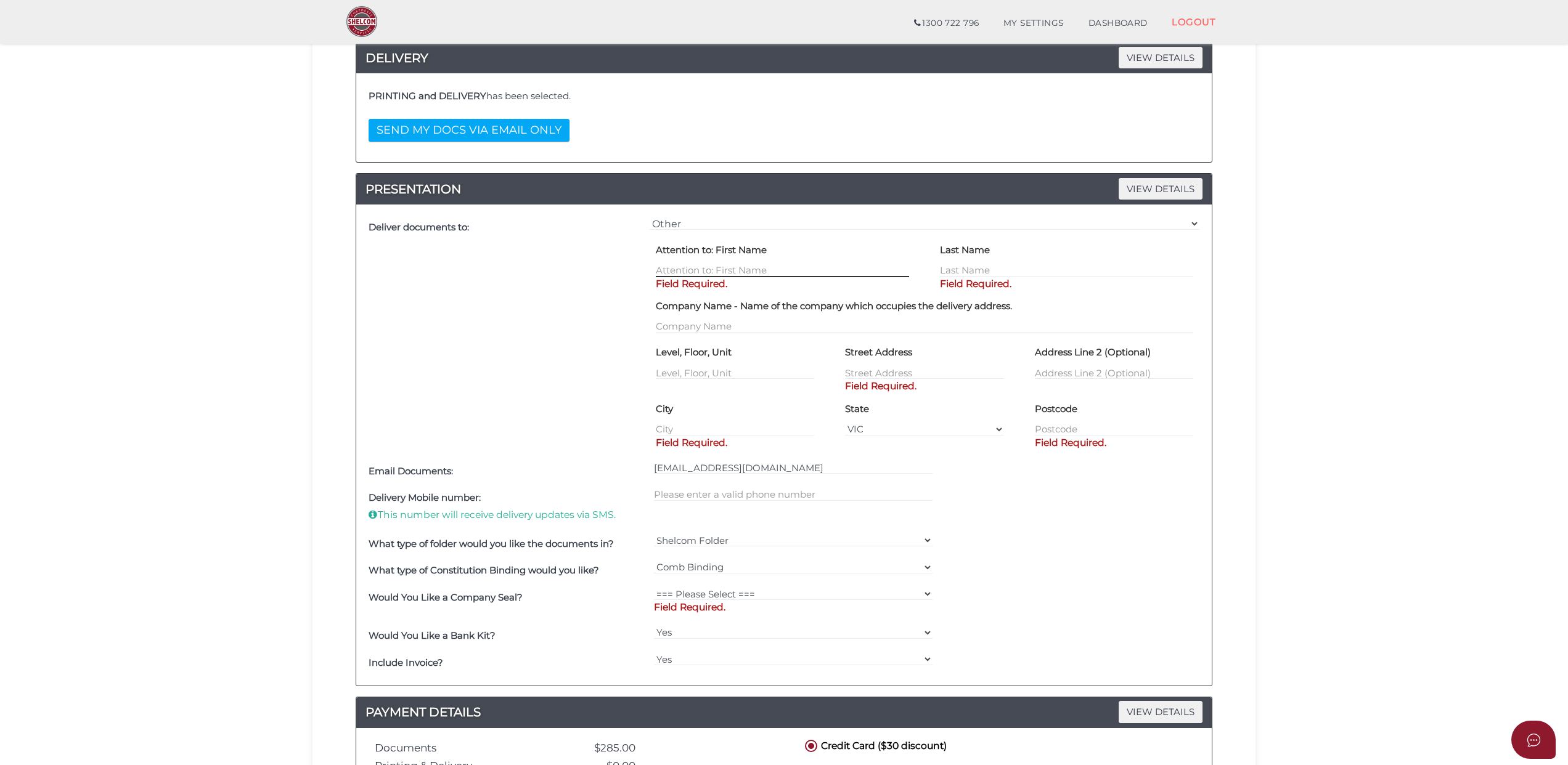
click at [671, 269] on input "text" at bounding box center [782, 270] width 253 height 13
type input "Ryan"
type input "Hendler"
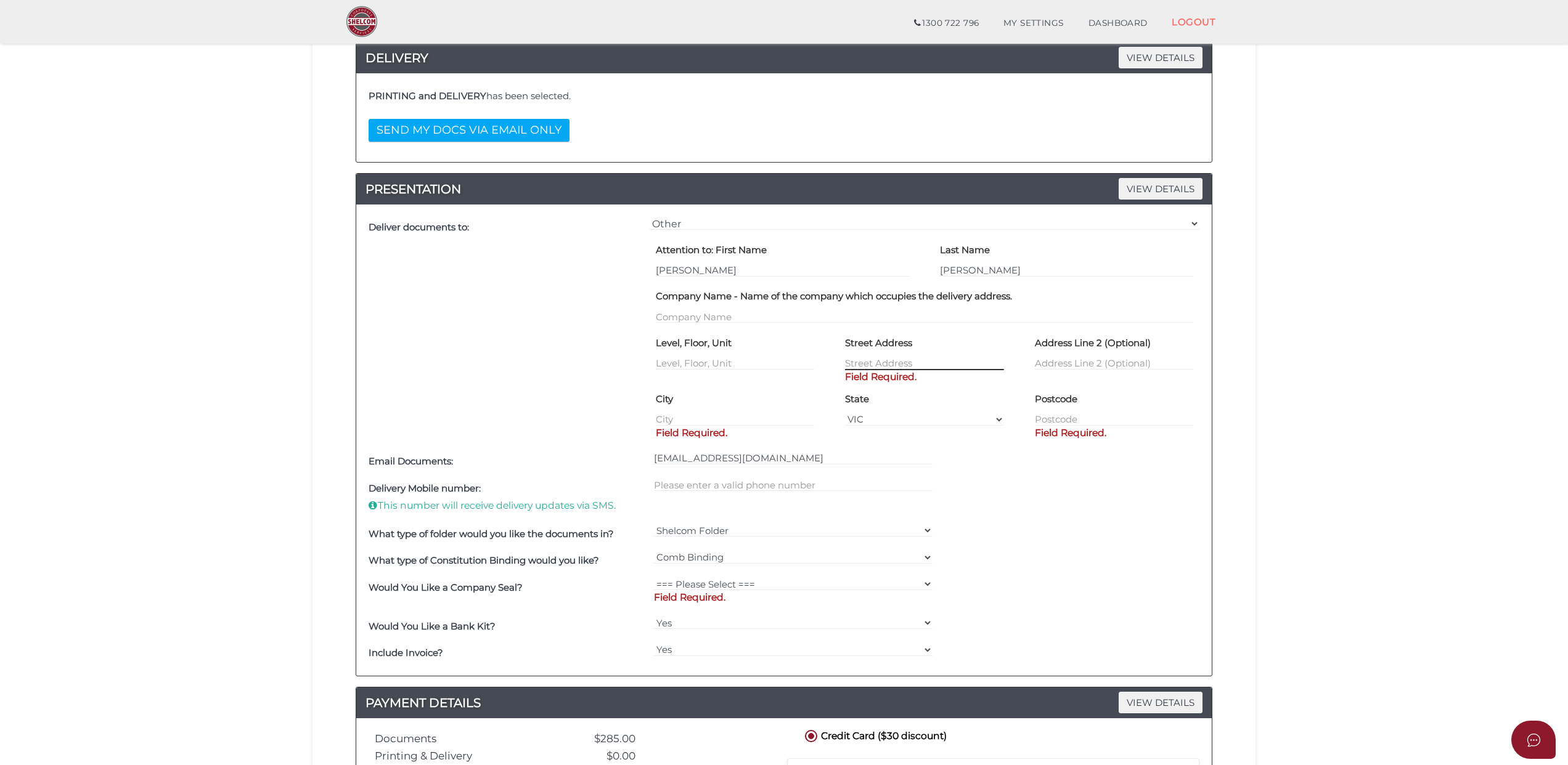
click at [855, 361] on input "text" at bounding box center [924, 363] width 158 height 13
type input "[STREET_ADDRESS]"
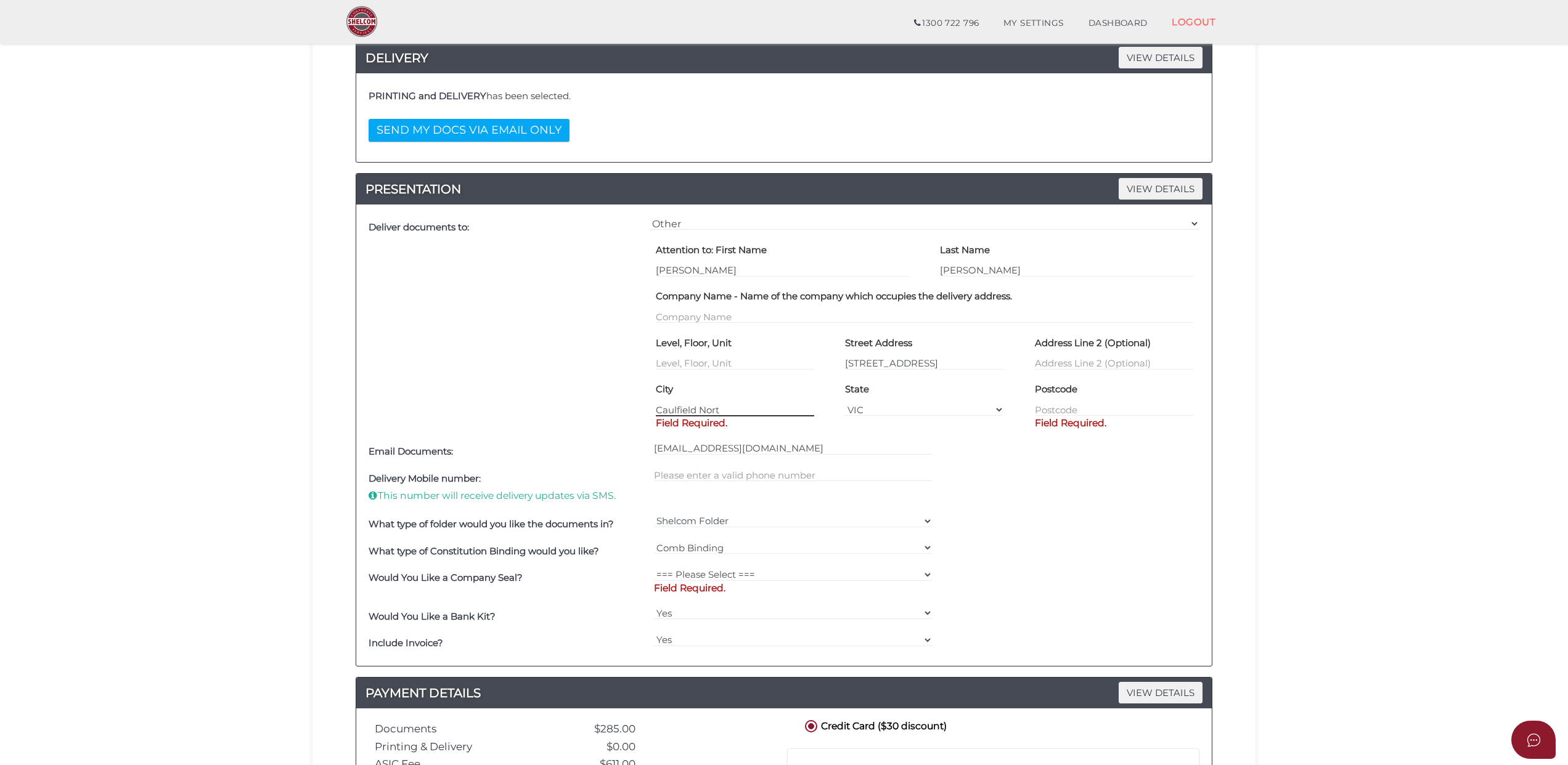
type input "Caulfield North"
type input "3161"
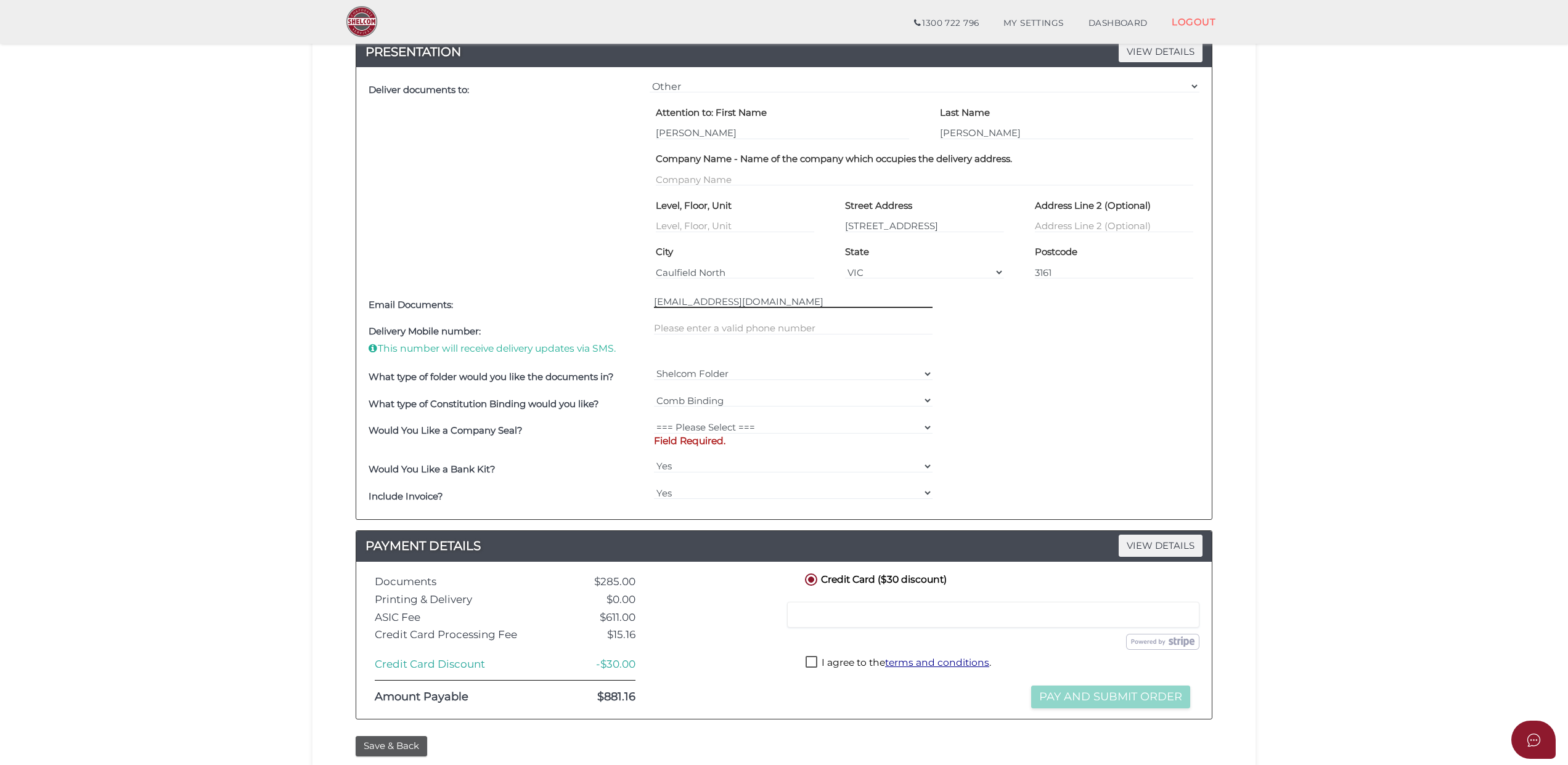
scroll to position [493, 0]
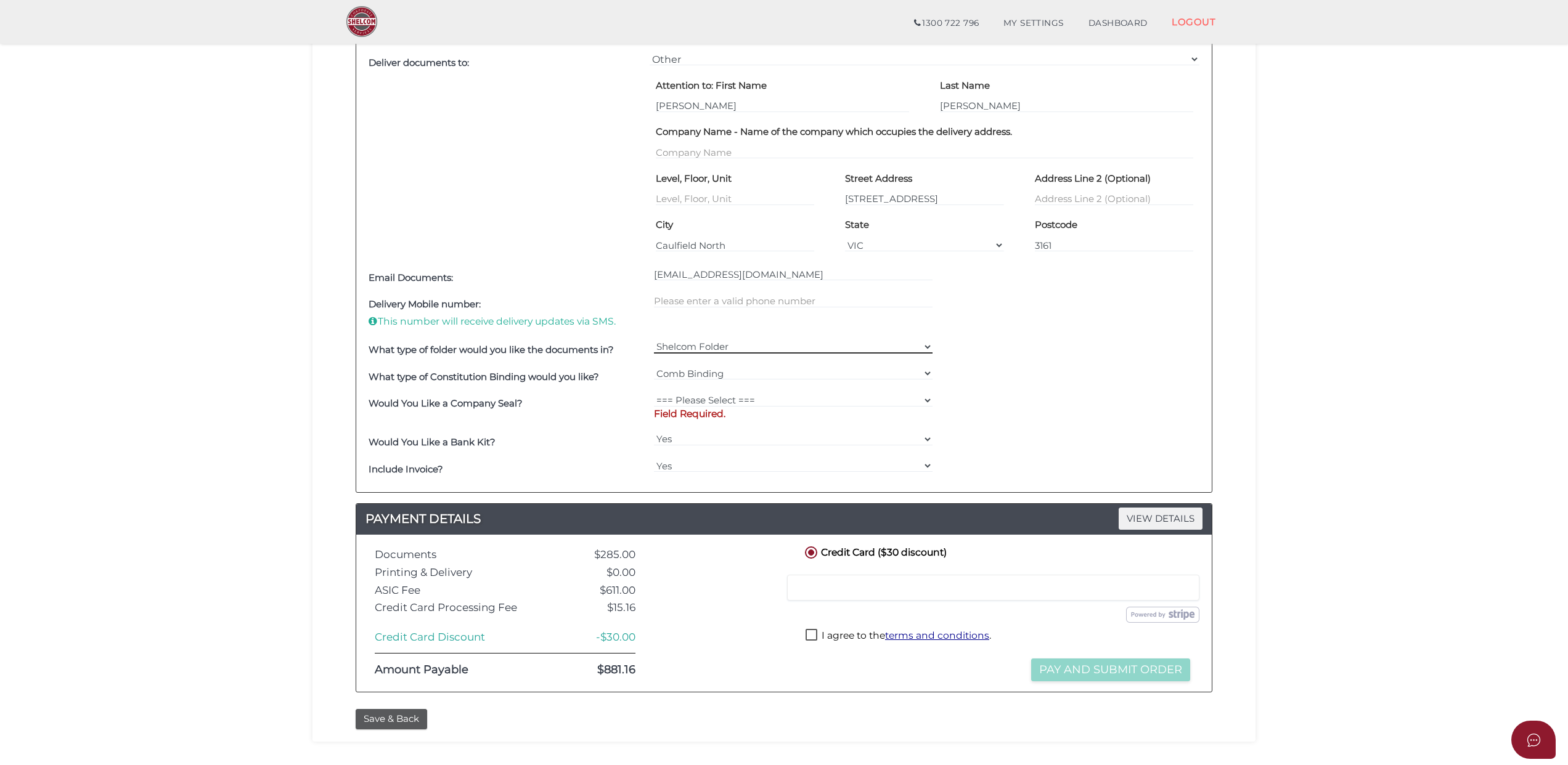
click at [925, 345] on select "Shelcom Folder === Please Select === Shelcom Folder Client Supplied Folder No F…" at bounding box center [793, 346] width 279 height 13
select select "Shelcom Folder"
click at [653, 341] on select "Shelcom Folder === Please Select === Shelcom Folder Client Supplied Folder No F…" at bounding box center [793, 346] width 279 height 13
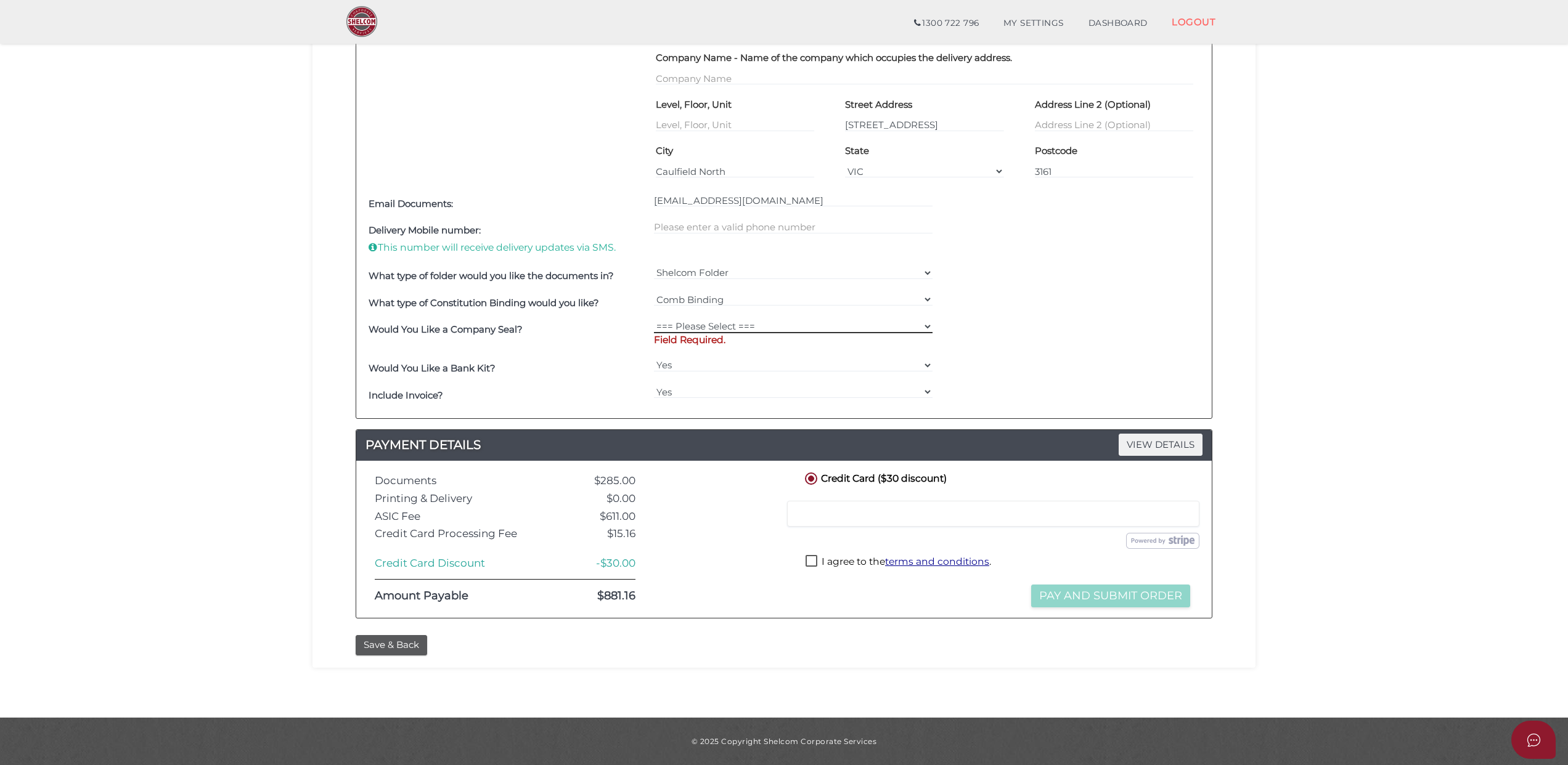
click at [923, 323] on select "=== Please Select === Fold Seal $50 No Seal" at bounding box center [793, 327] width 279 height 13
select select "0"
click at [653, 330] on select "=== Please Select === Fold Seal $50 No Seal" at bounding box center [793, 327] width 279 height 13
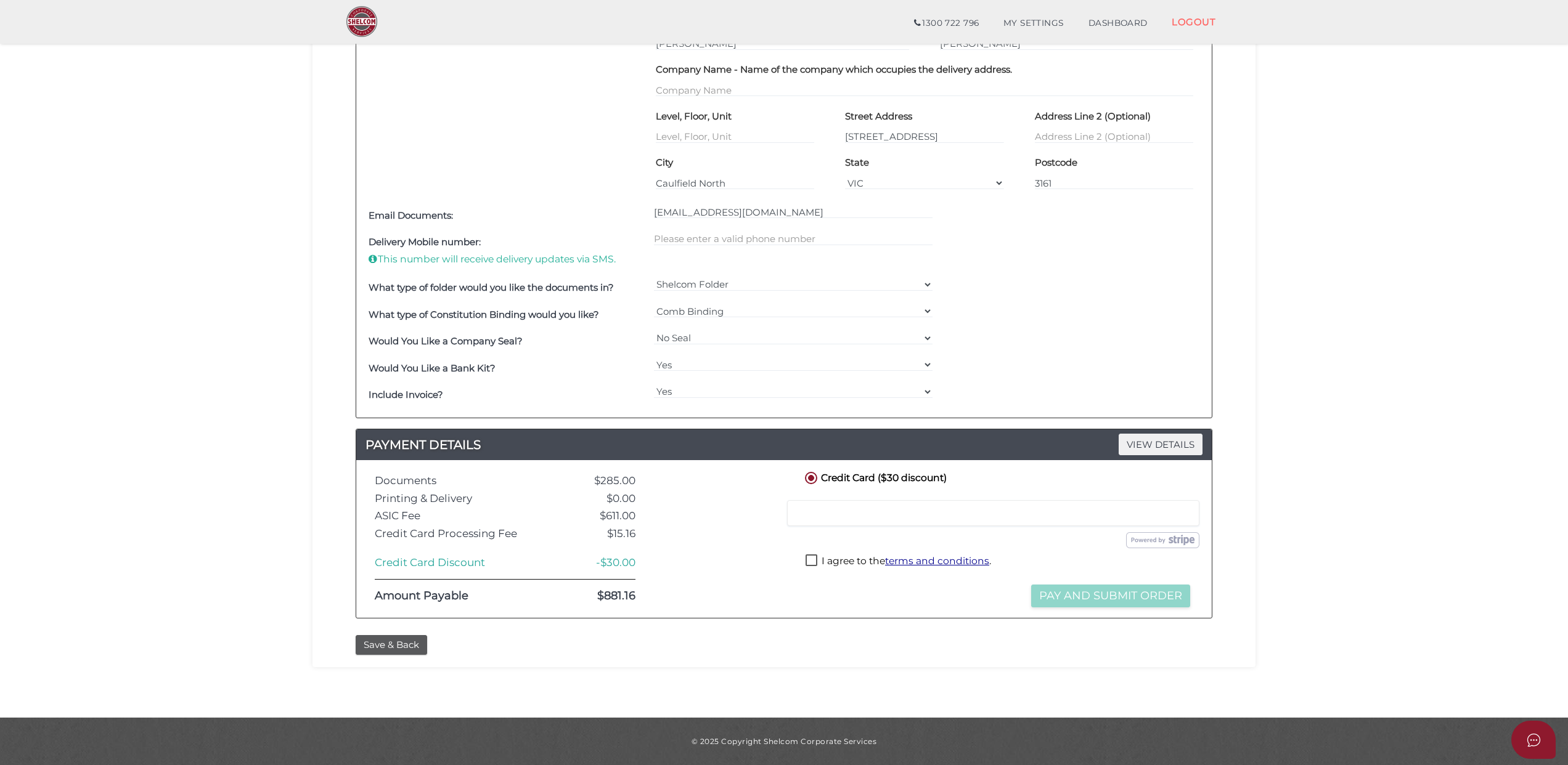
click at [812, 555] on label "I agree to the terms and conditions ." at bounding box center [898, 562] width 186 height 16
checkbox input "true"
click at [1073, 596] on button "Pay and Submit Order" at bounding box center [1110, 595] width 159 height 22
